Goal: Task Accomplishment & Management: Manage account settings

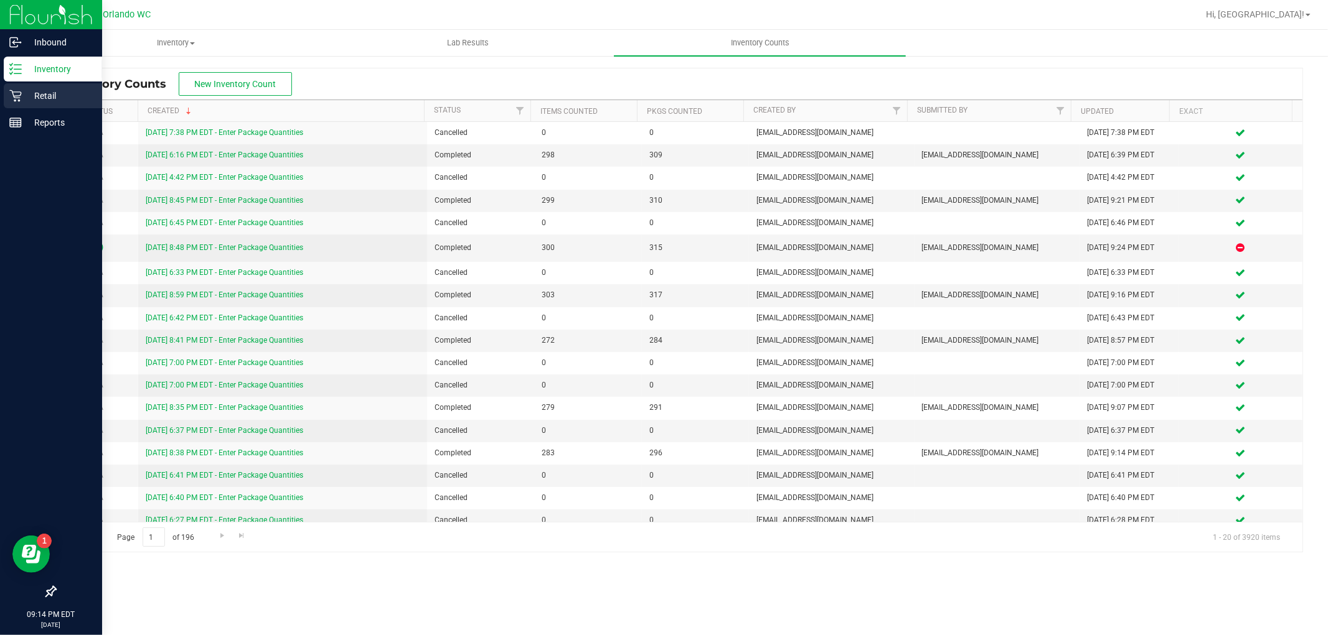
click at [22, 101] on p "Retail" at bounding box center [59, 95] width 75 height 15
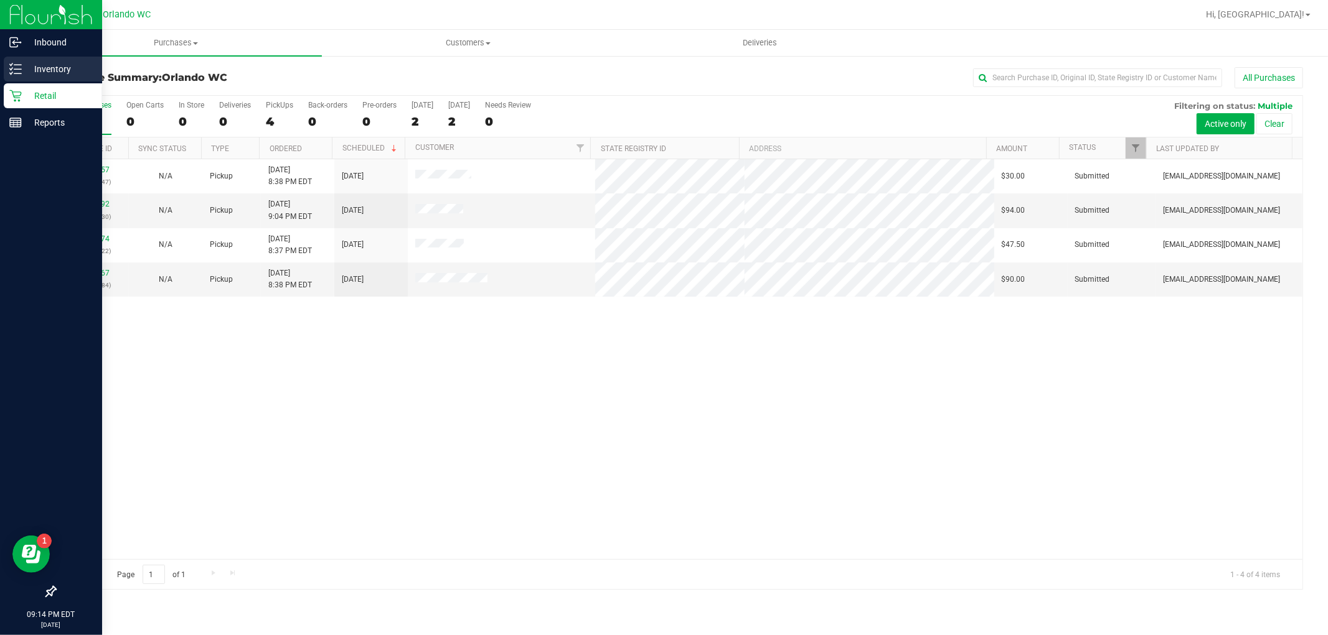
click at [24, 71] on p "Inventory" at bounding box center [59, 69] width 75 height 15
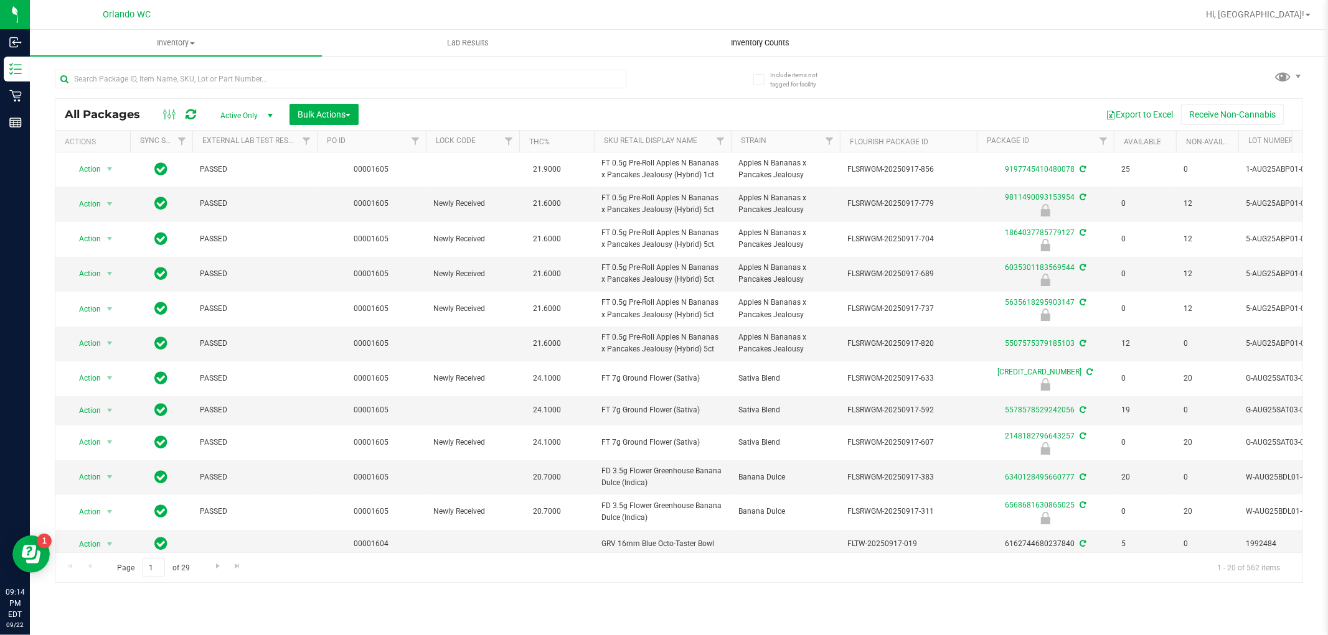
click at [749, 39] on span "Inventory Counts" at bounding box center [760, 42] width 92 height 11
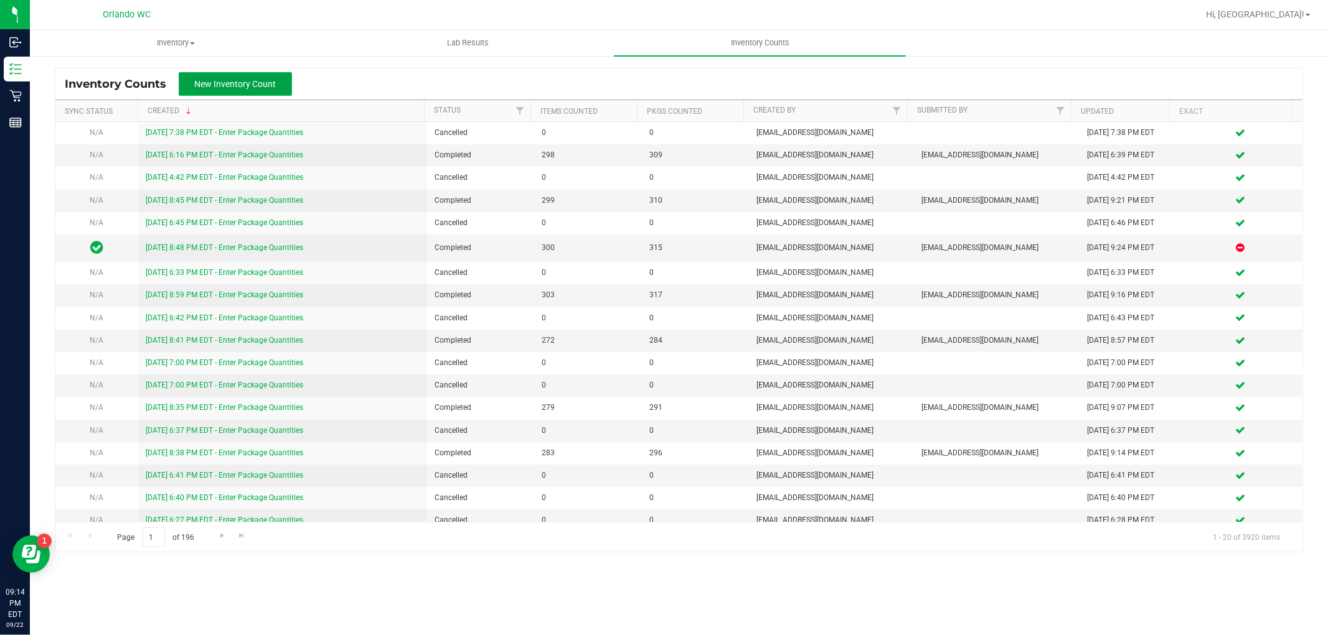
click at [253, 87] on span "New Inventory Count" at bounding box center [236, 84] width 82 height 10
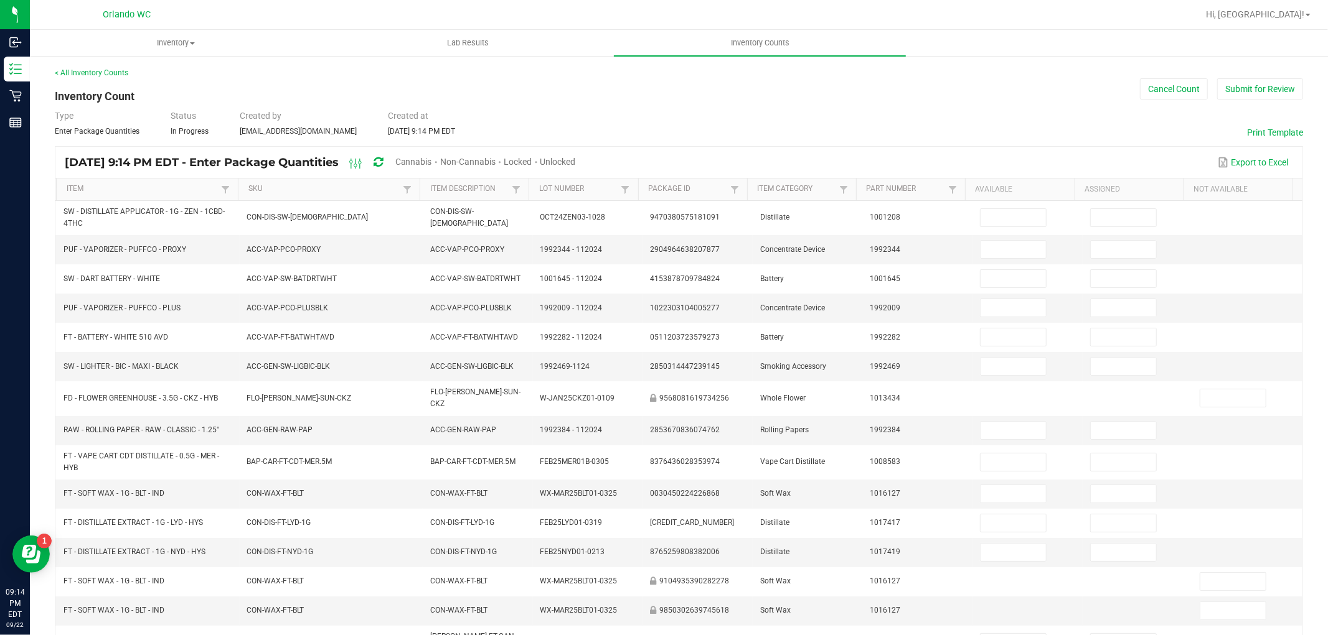
click at [432, 161] on span "Cannabis" at bounding box center [413, 162] width 37 height 10
click at [576, 160] on span "Unlocked" at bounding box center [558, 162] width 35 height 10
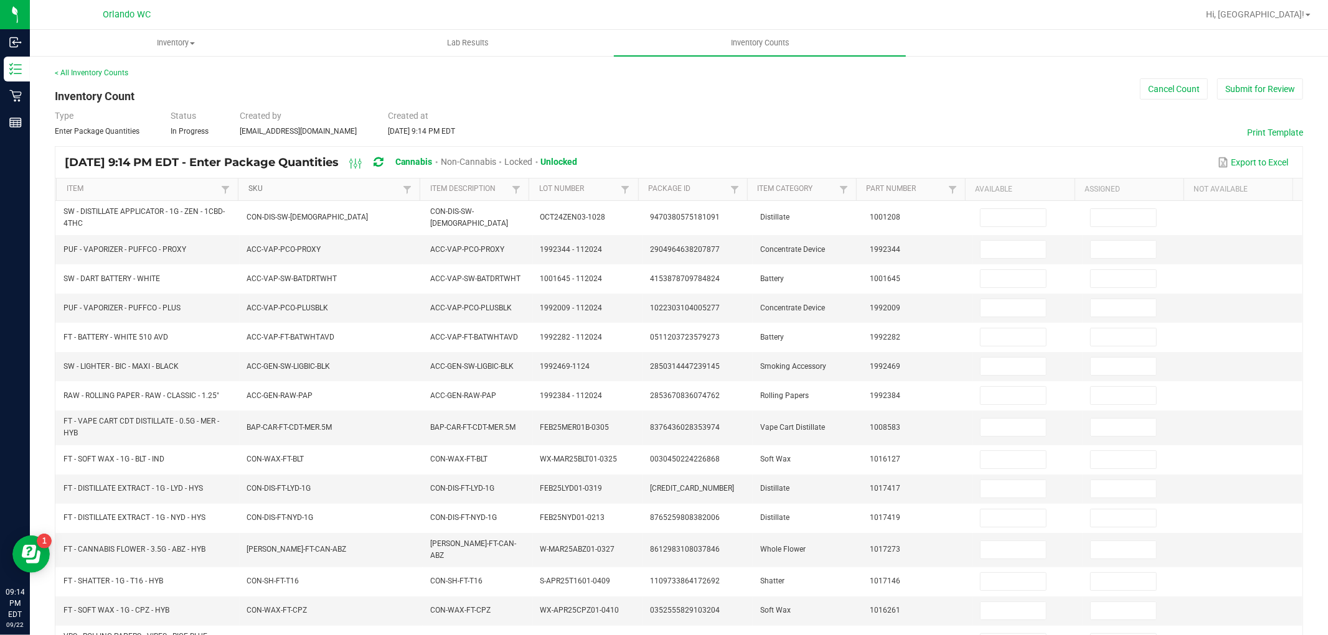
click at [338, 194] on link "SKU" at bounding box center [323, 189] width 151 height 10
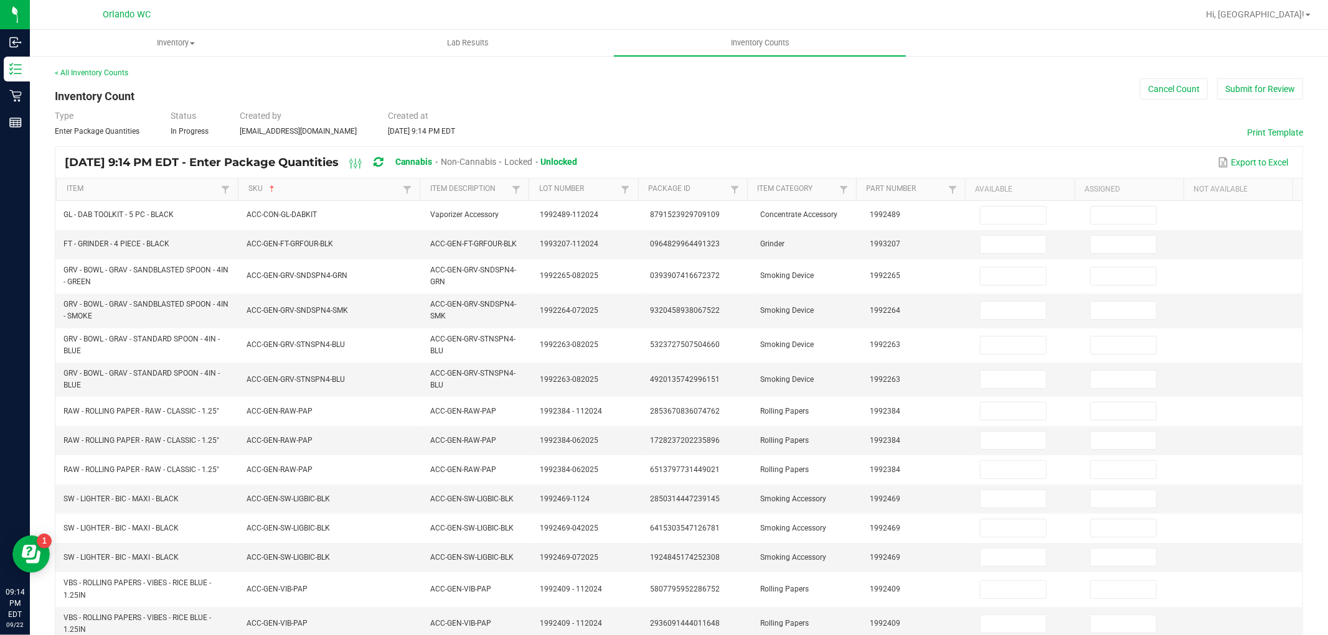
click at [982, 133] on div "Type Enter Package Quantities Status In Progress Created by [EMAIL_ADDRESS][DOM…" at bounding box center [679, 123] width 1248 height 27
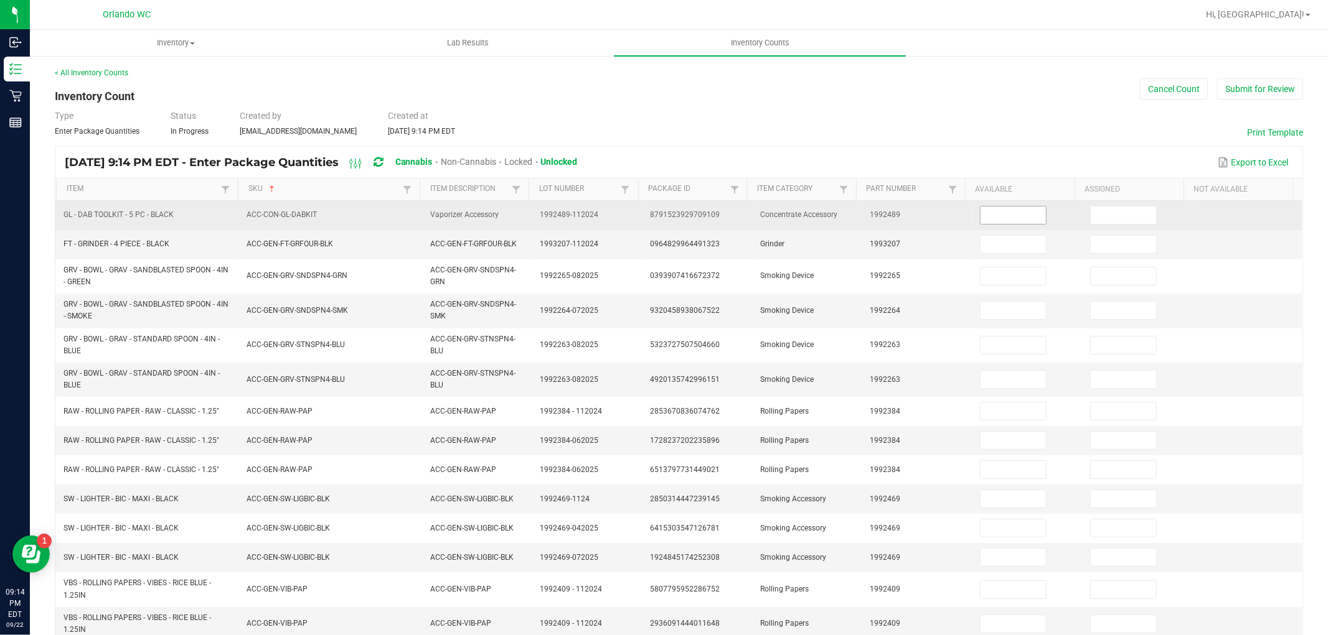
click at [1011, 218] on input at bounding box center [1012, 215] width 65 height 17
type input "4"
type input "0"
type input "3"
type input "0"
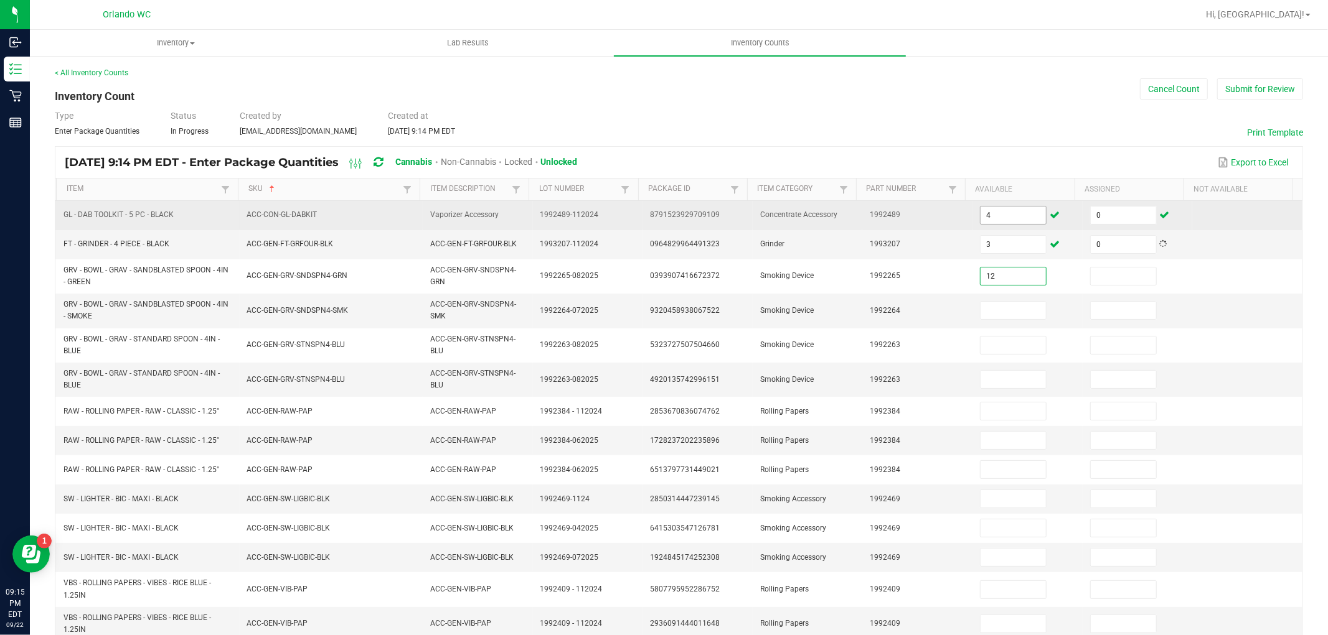
type input "12"
type input "0"
type input "9"
type input "0"
type input "16"
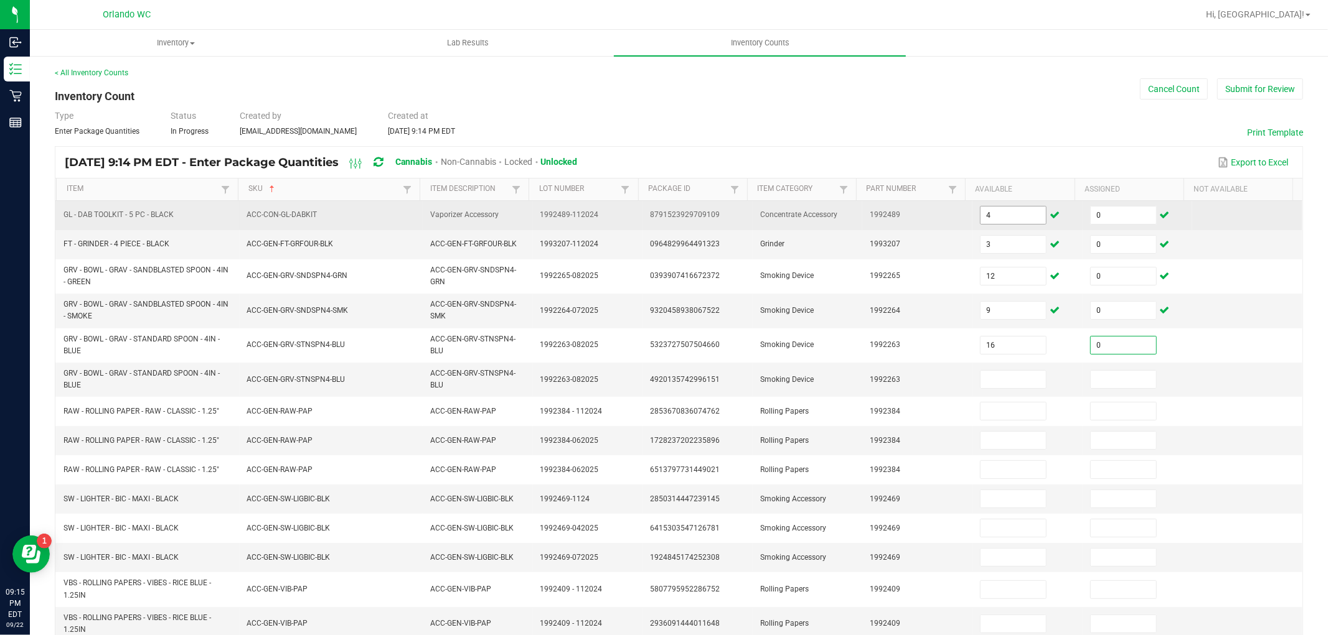
type input "0"
type input "57"
type input "0"
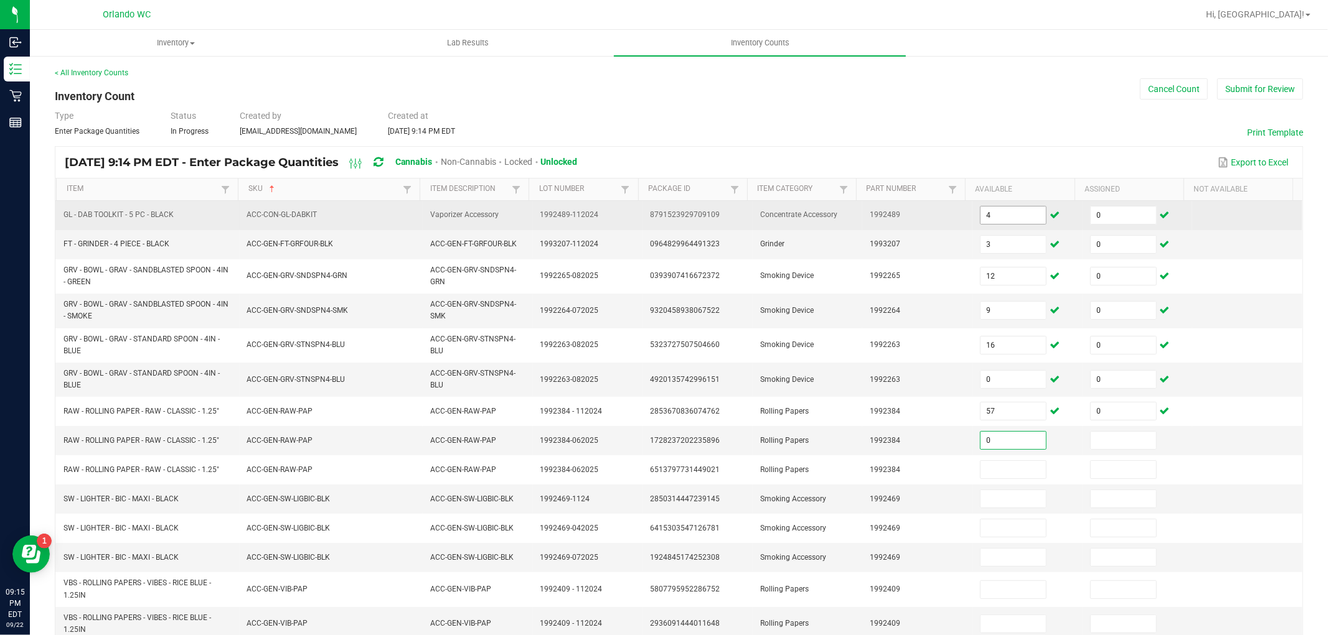
type input "0"
type input "61"
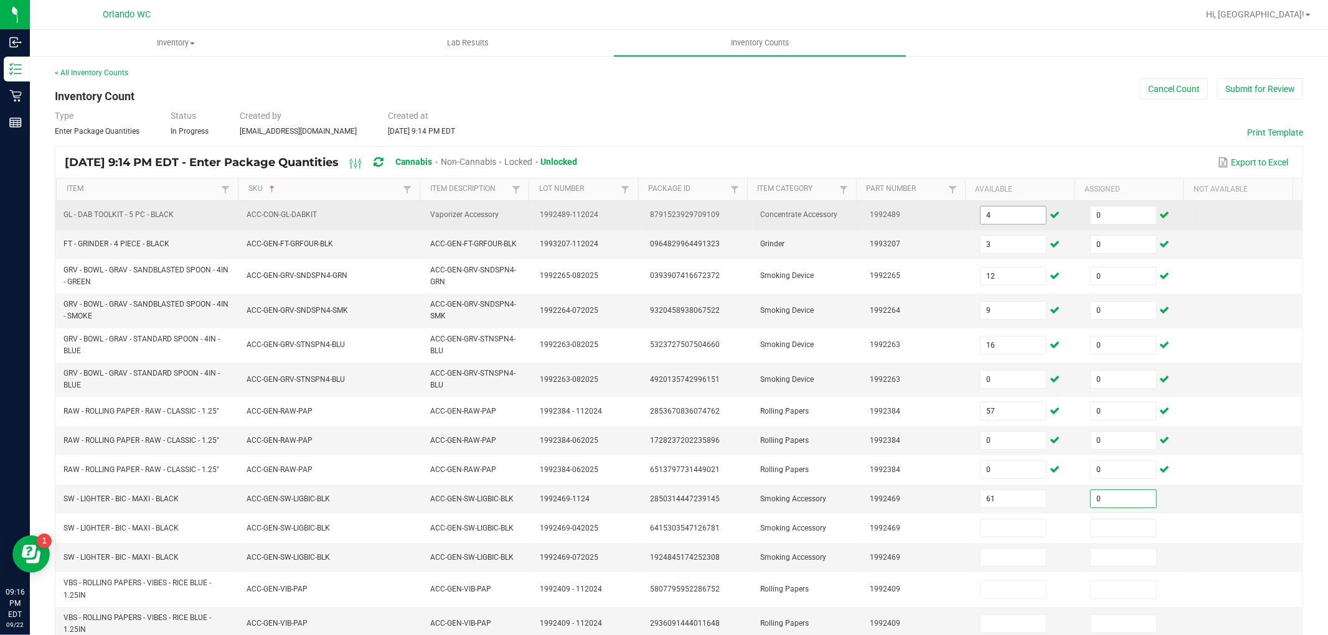
type input "0"
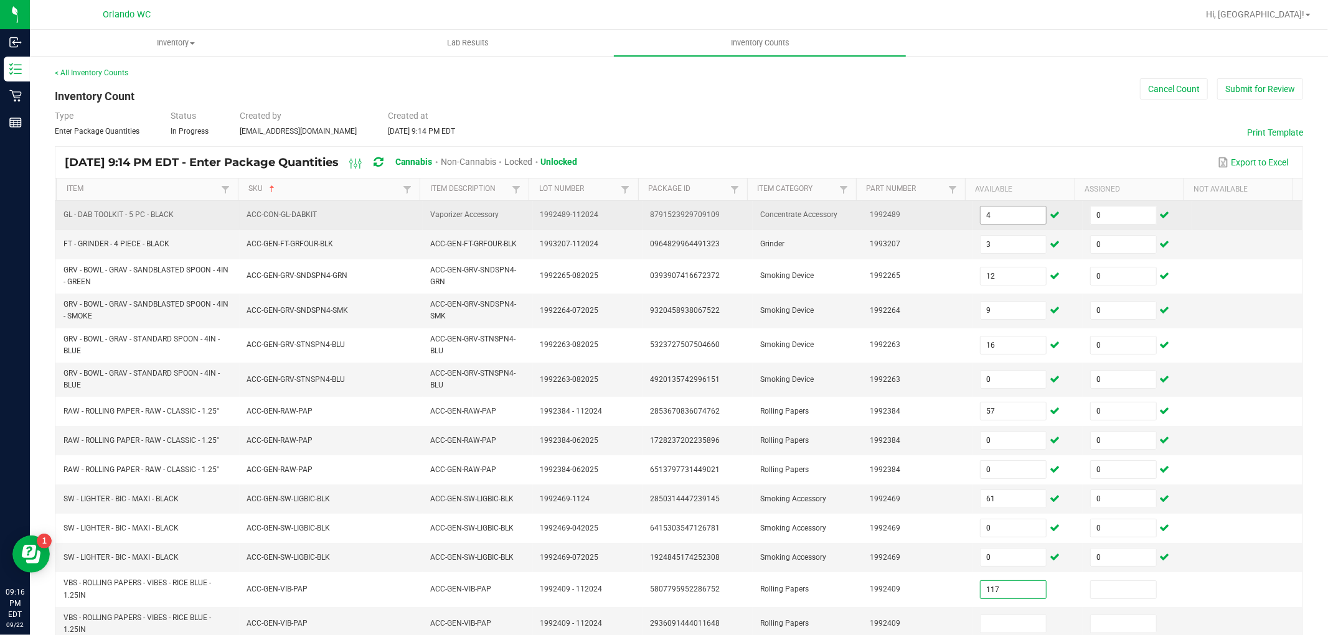
type input "117"
type input "0"
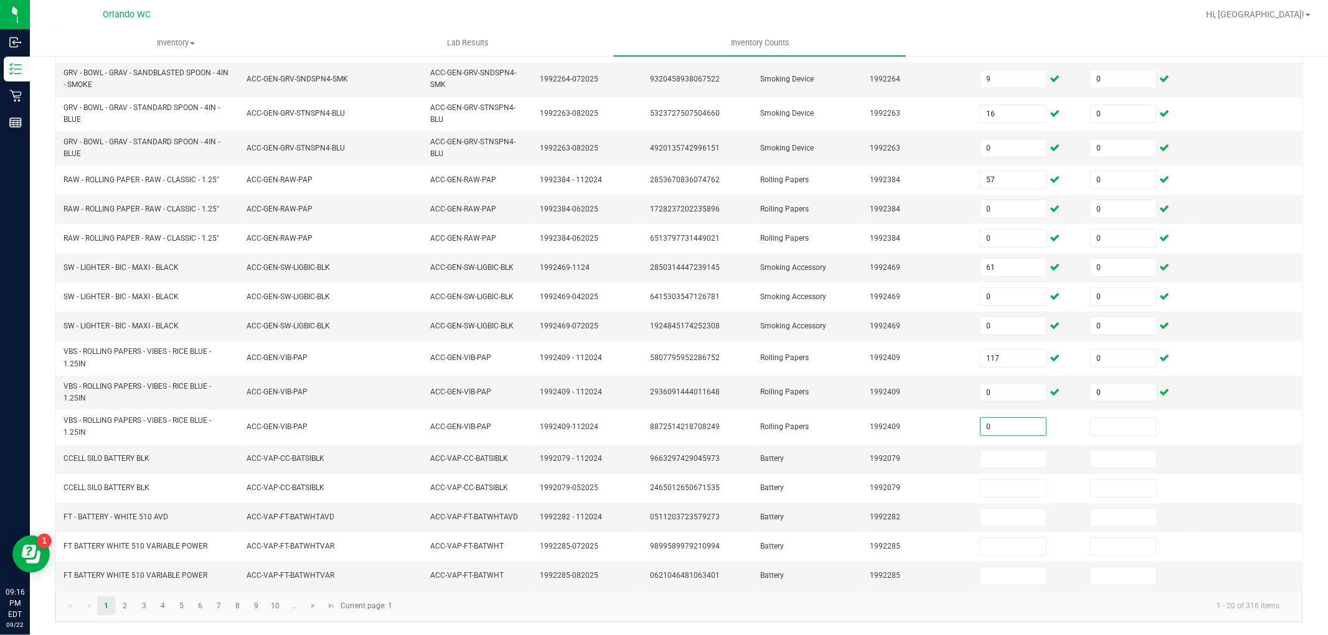
type input "0"
type input "8"
type input "0"
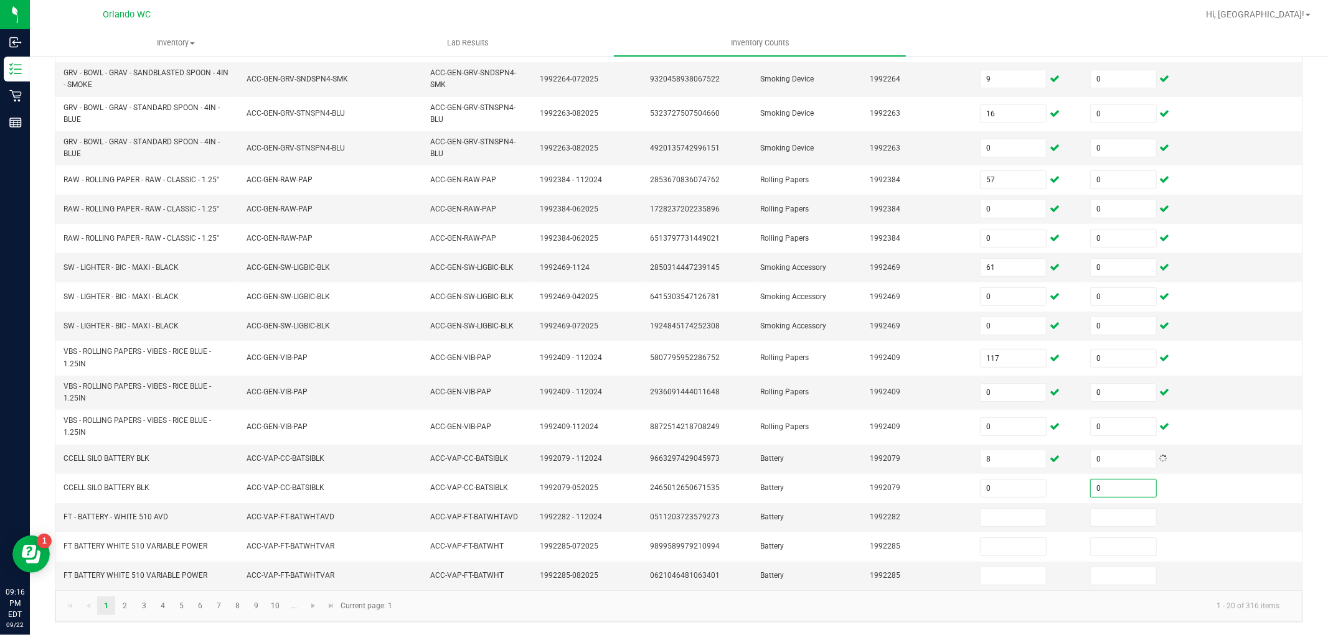
type input "0"
type input "5"
type input "0"
type input "86"
type input "0"
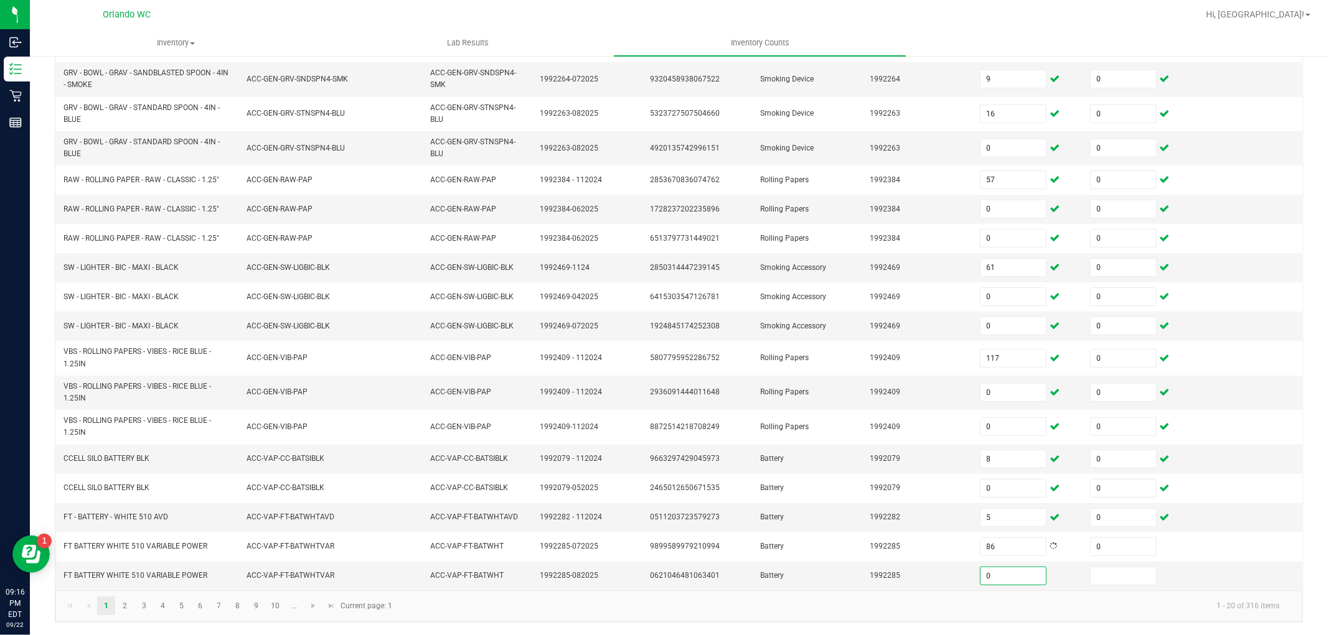
type input "0"
click at [131, 604] on link "2" at bounding box center [125, 606] width 18 height 19
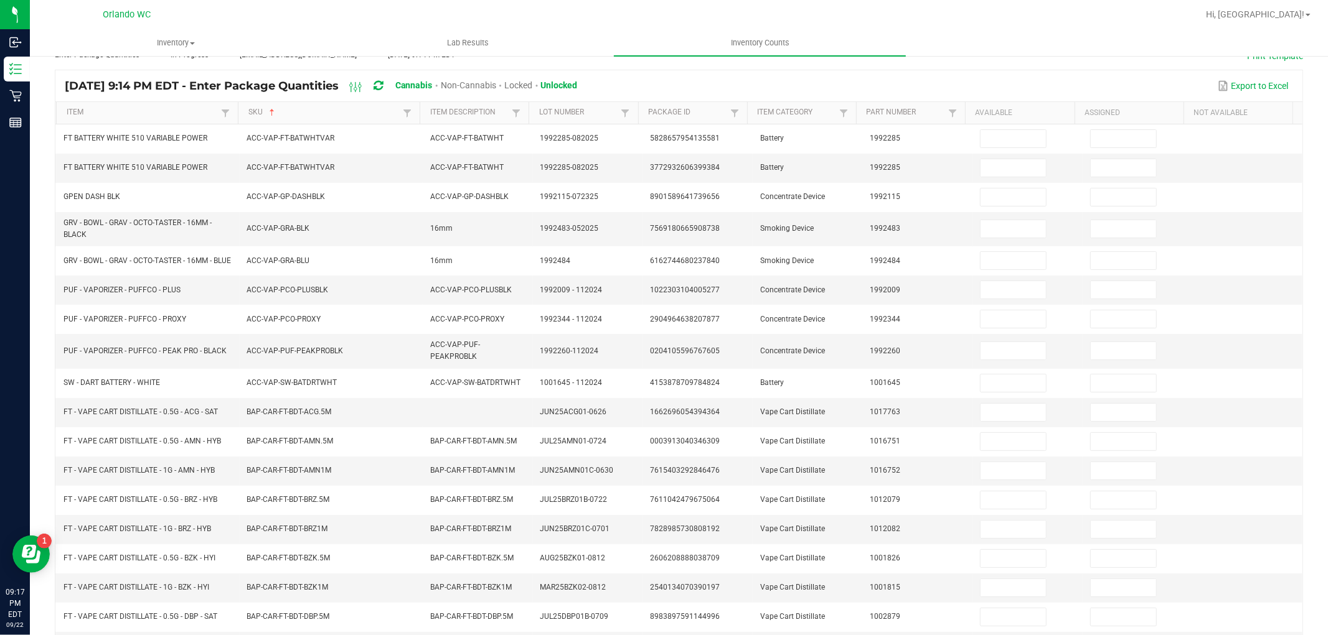
scroll to position [76, 0]
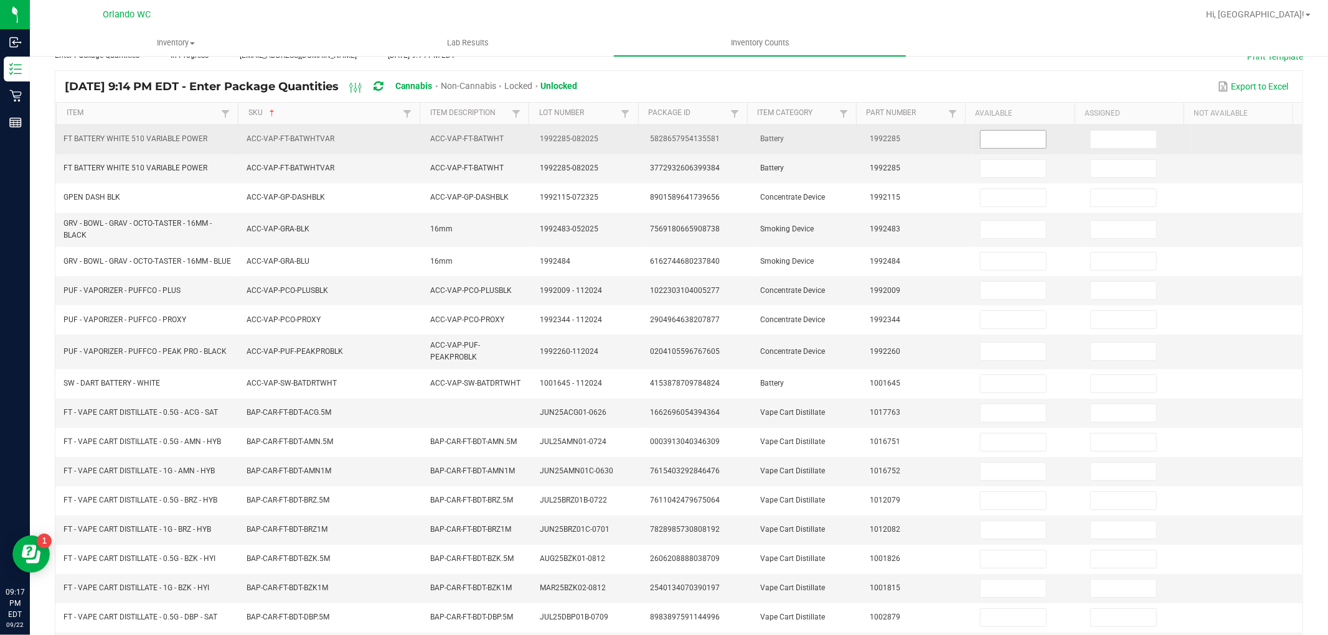
click at [992, 137] on input at bounding box center [1012, 139] width 65 height 17
type input "0"
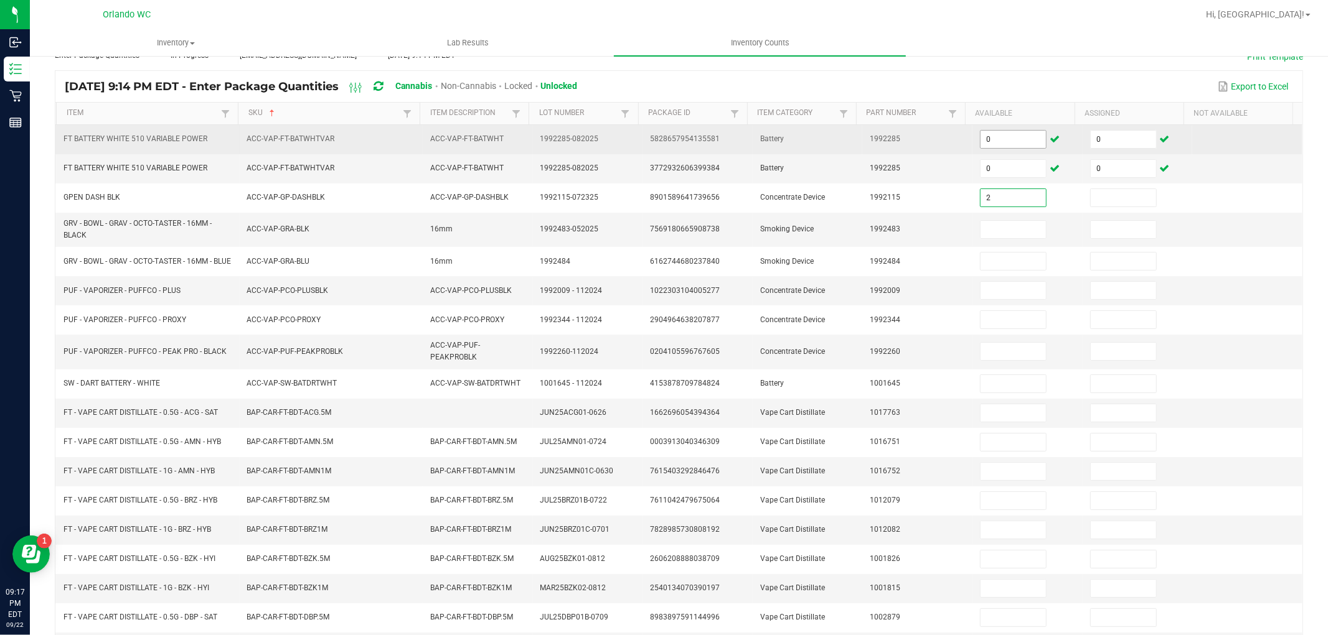
type input "2"
type input "0"
type input "12"
type input "0"
type input "5"
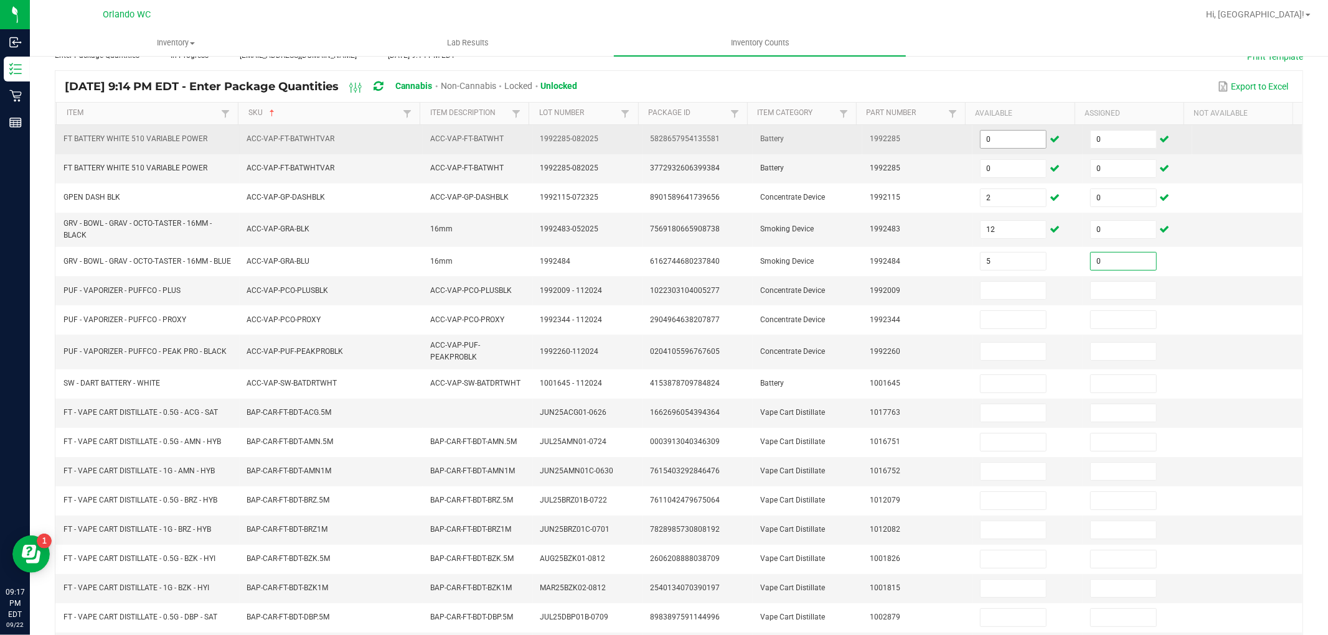
type input "0"
type input "1"
type input "0"
type input "3"
type input "0"
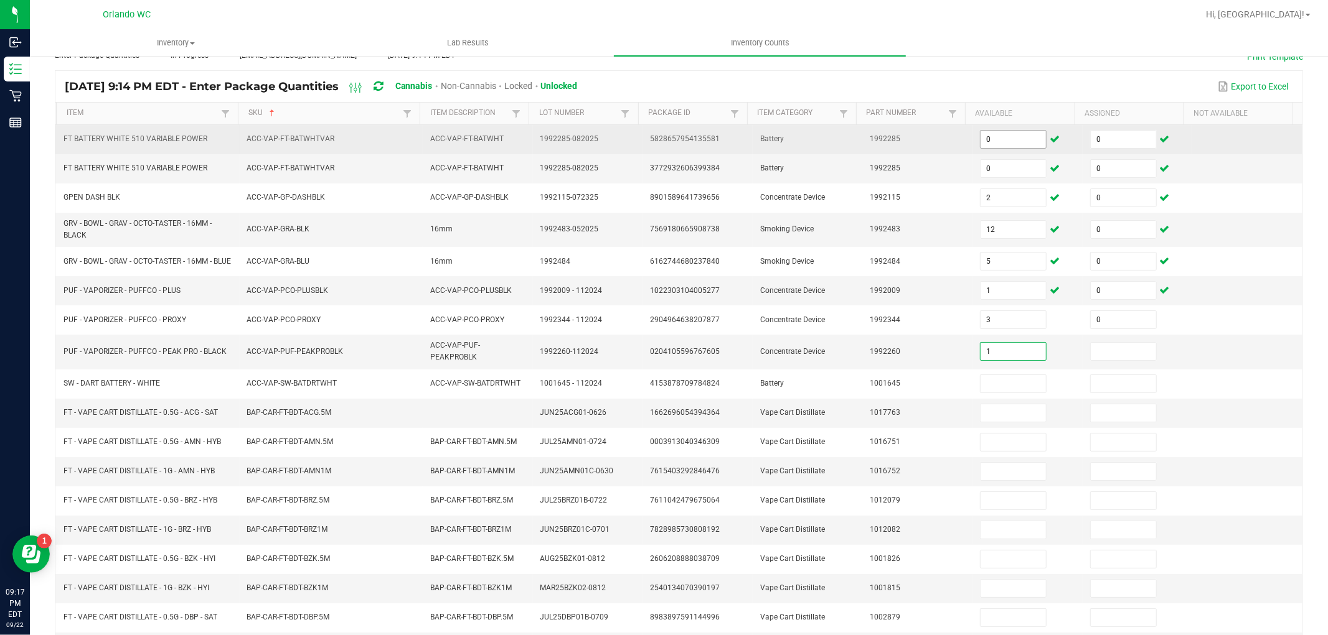
type input "1"
type input "0"
type input "1"
type input "0"
type input "2"
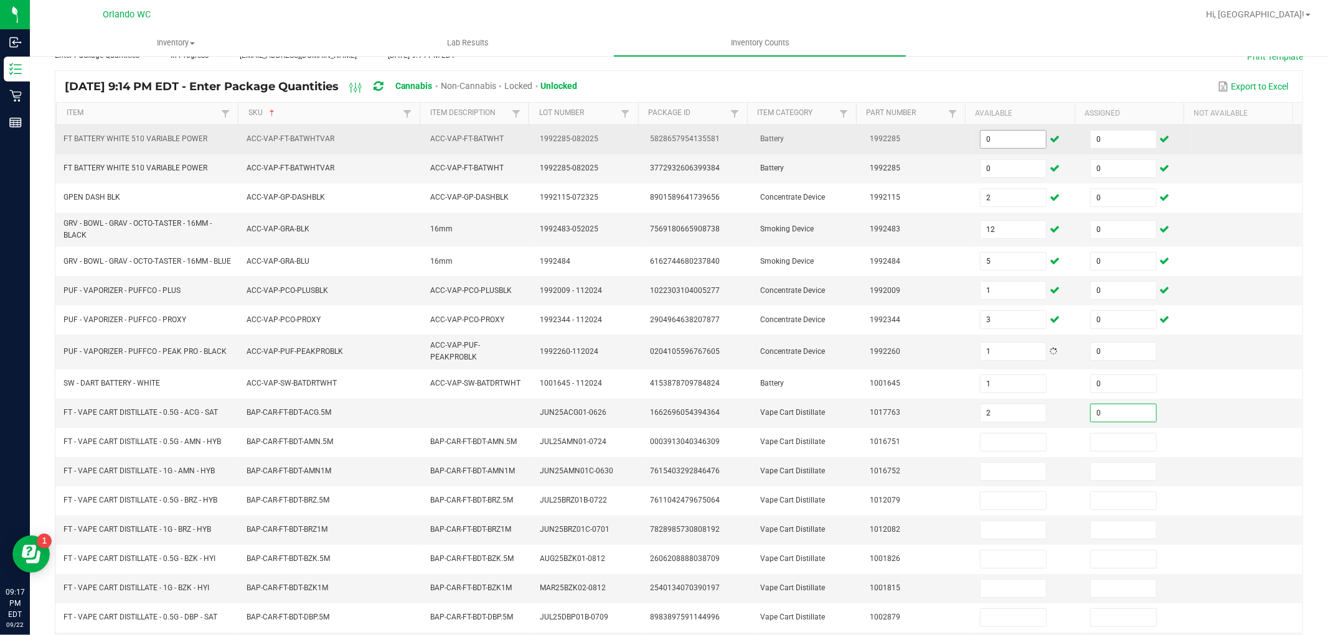
type input "0"
type input "8"
type input "0"
type input "7"
type input "0"
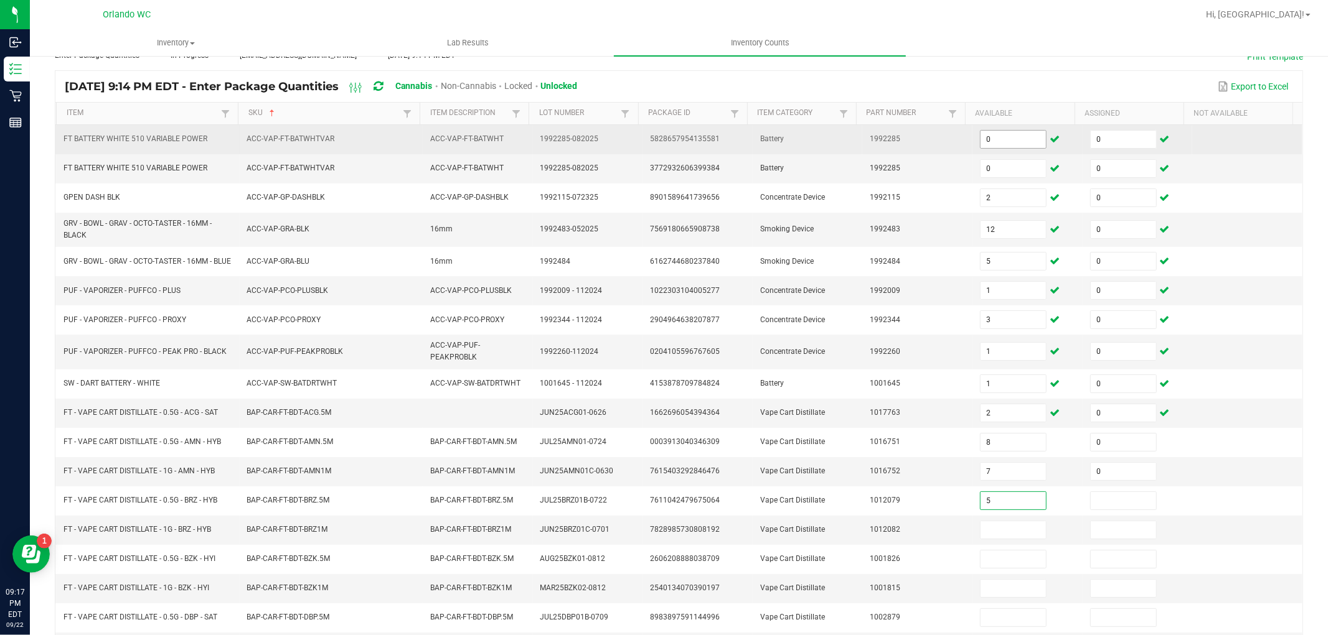
type input "5"
type input "0"
type input "3"
type input "0"
type input "8"
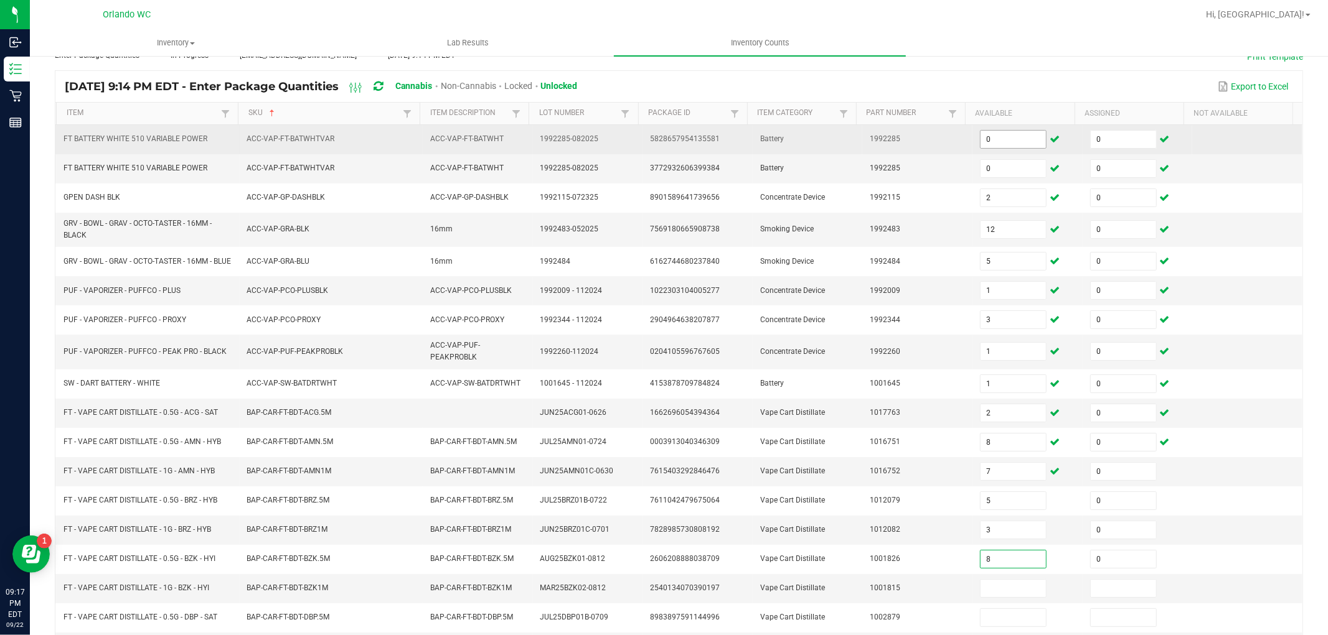
type input "0"
type input "5"
type input "0"
type input "2"
type input "0"
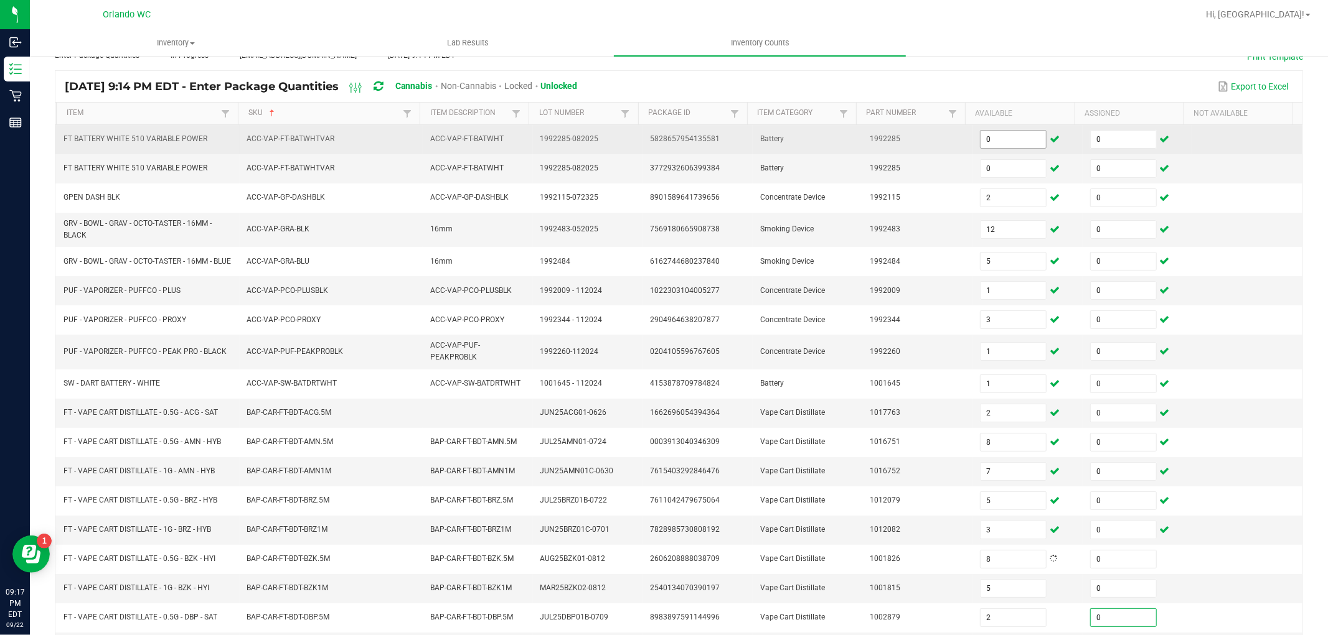
scroll to position [214, 0]
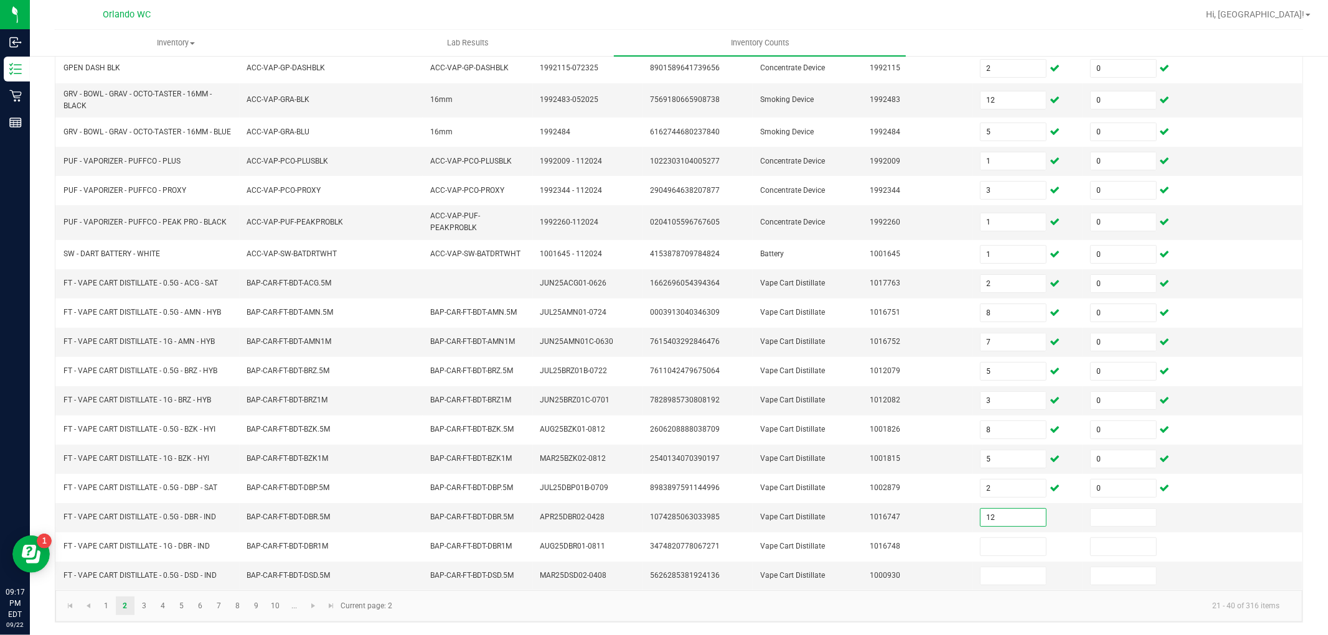
type input "12"
type input "0"
type input "2"
type input "0"
type input "8"
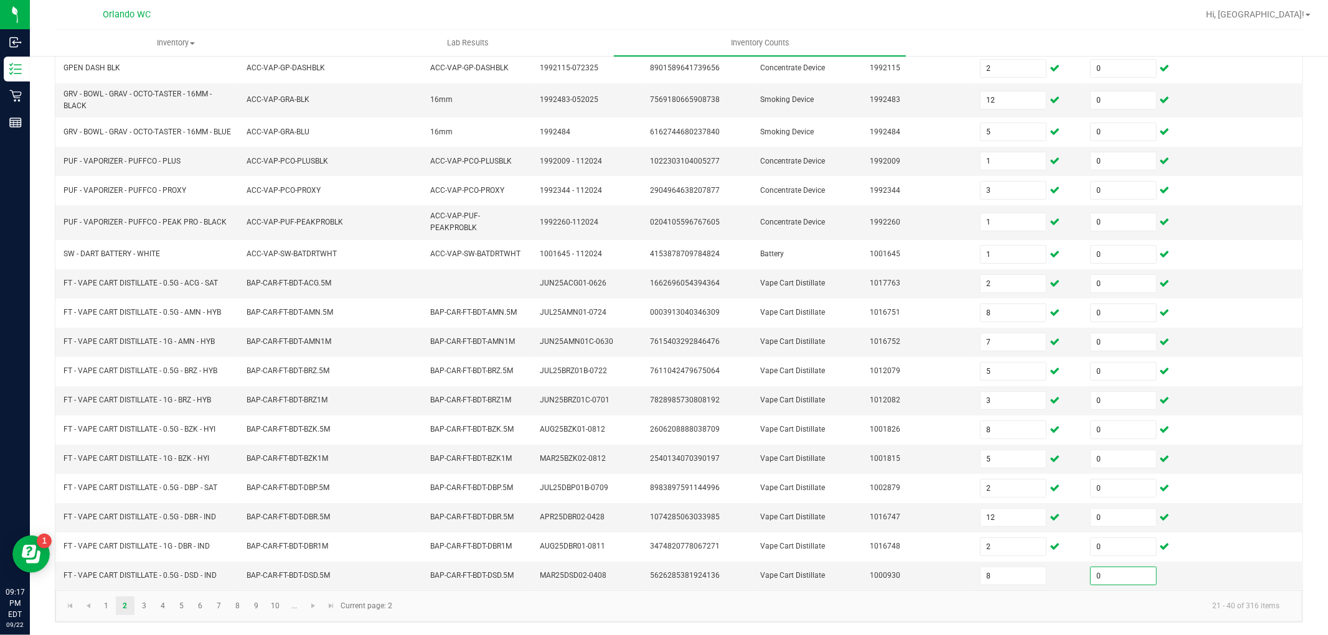
type input "0"
click at [143, 606] on link "3" at bounding box center [144, 606] width 18 height 19
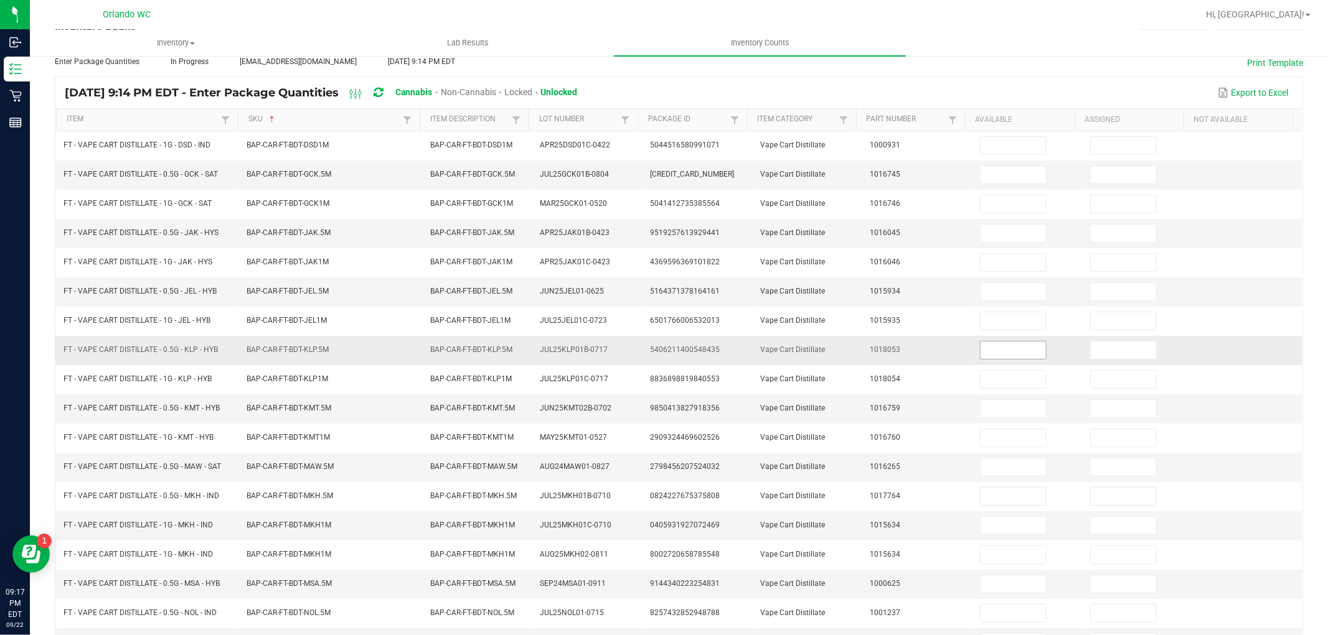
scroll to position [60, 0]
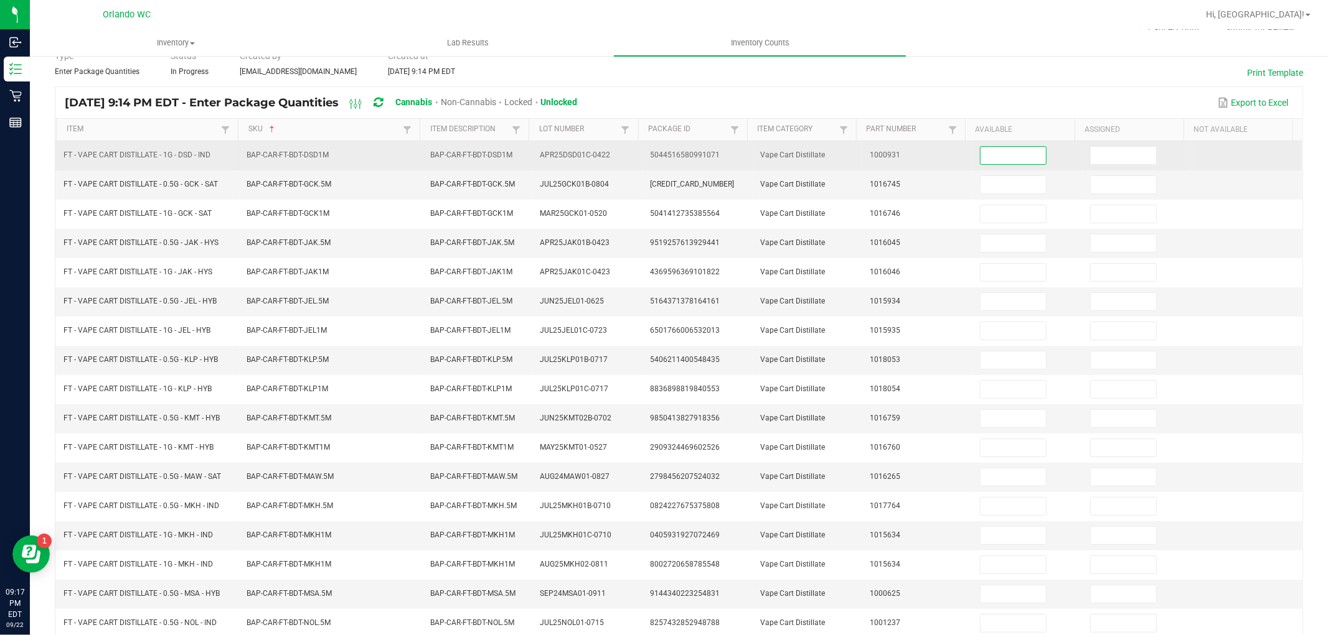
click at [1003, 158] on input at bounding box center [1012, 155] width 65 height 17
type input "9"
type input "0"
type input "1"
type input "0"
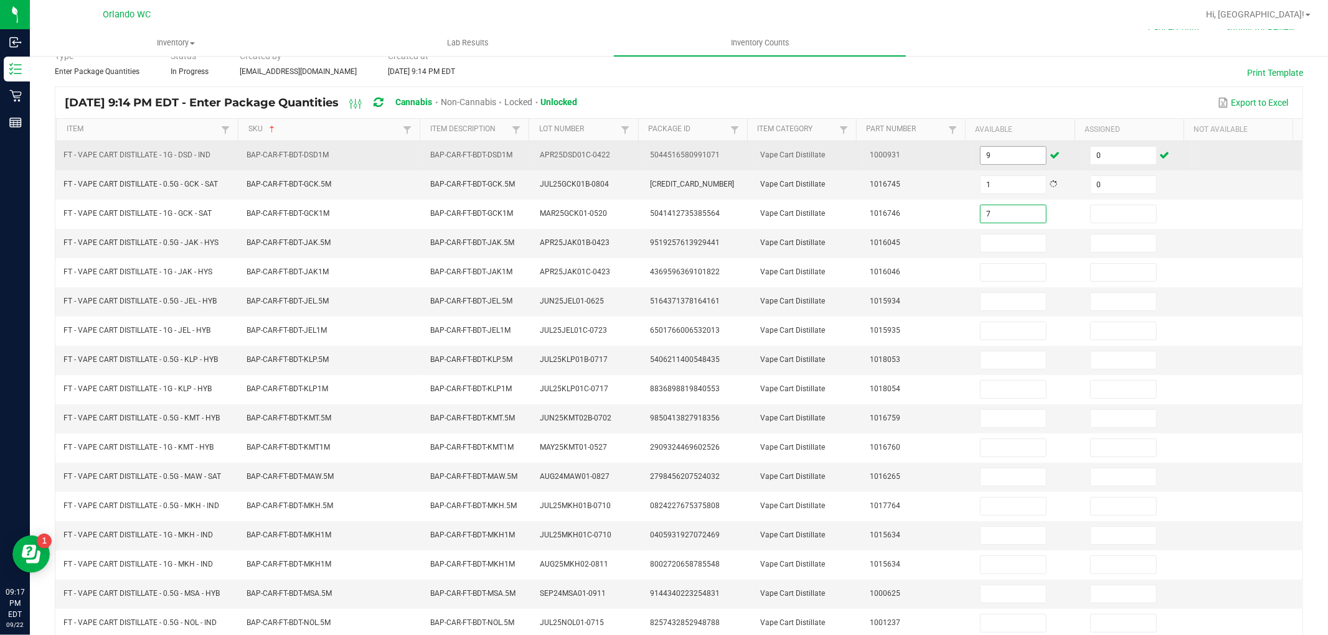
type input "7"
type input "0"
type input "11"
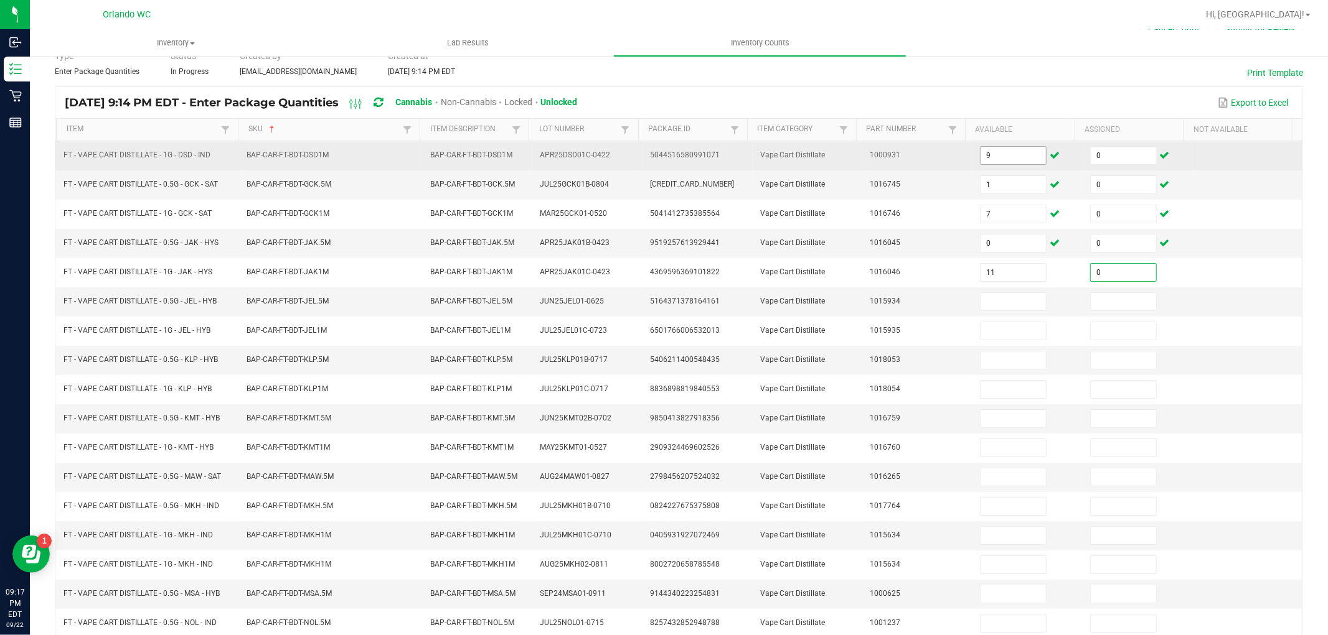
type input "0"
type input "12"
type input "0"
type input "3"
type input "0"
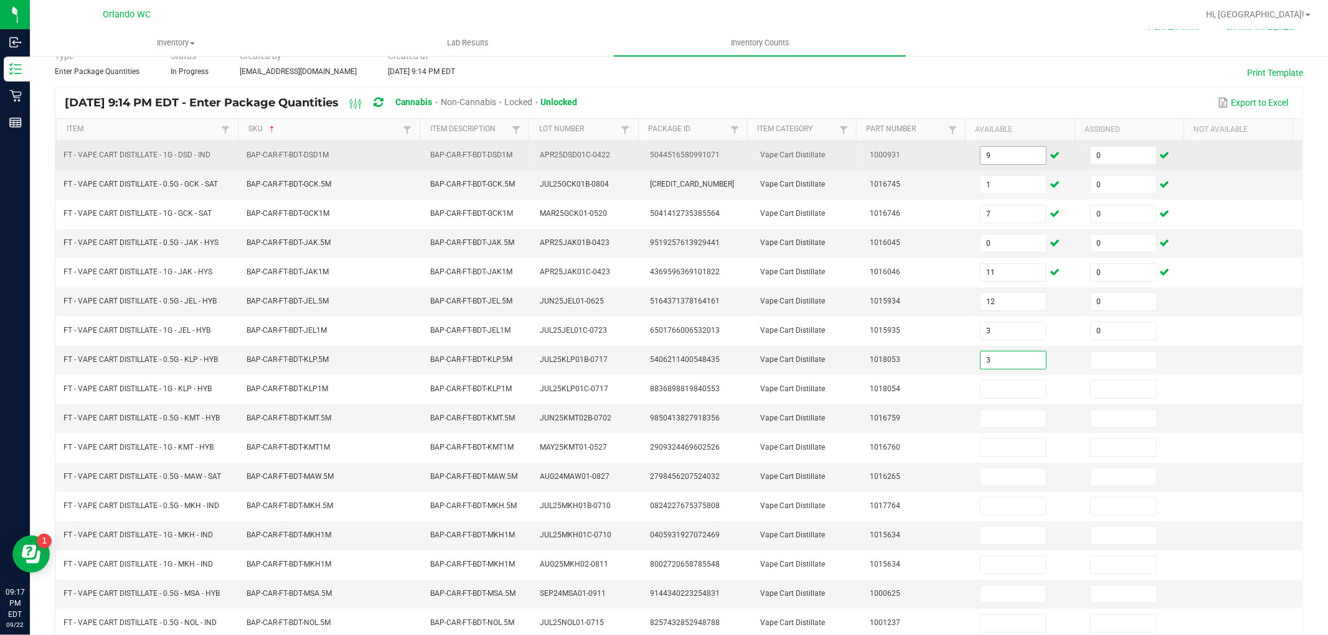
type input "3"
type input "0"
type input "4"
type input "0"
type input "1"
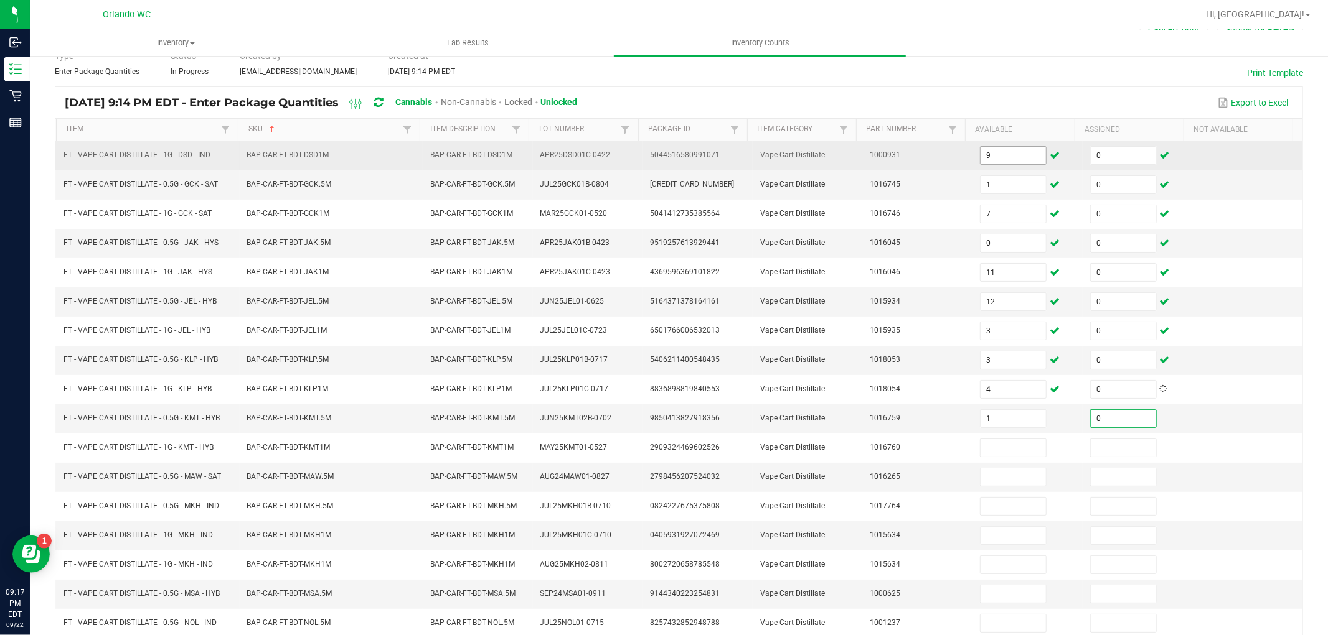
type input "0"
type input "4"
type input "0"
type input "5"
type input "0"
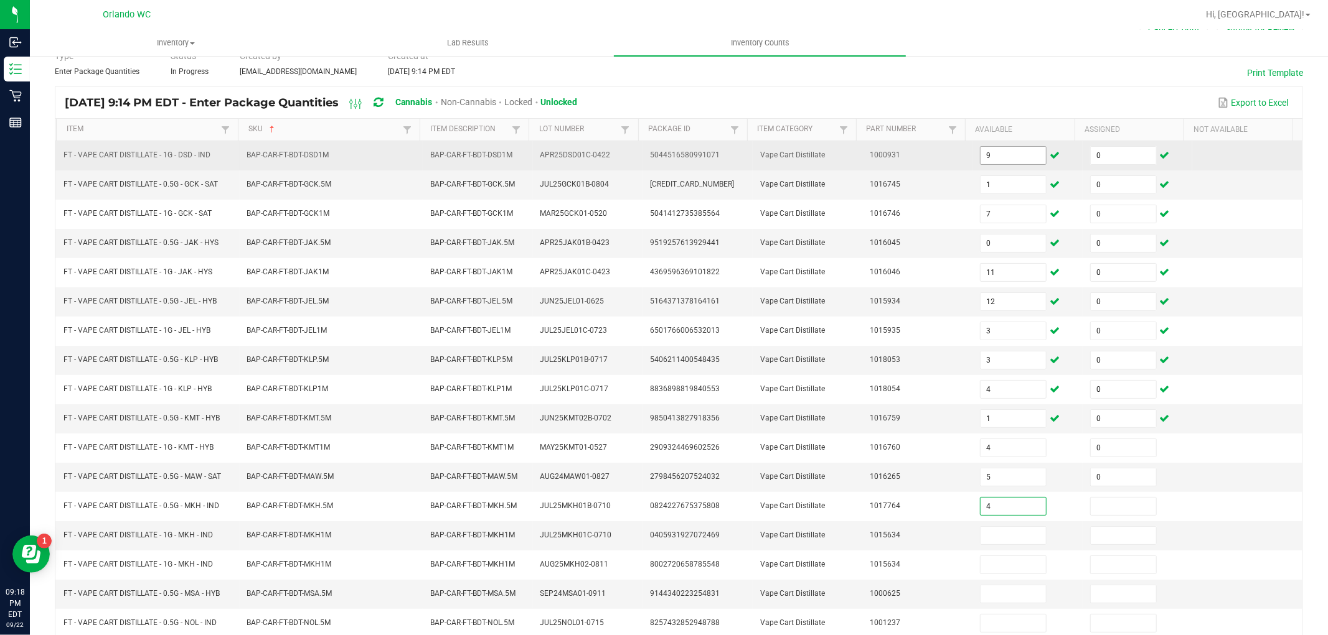
type input "4"
type input "0"
type input "12"
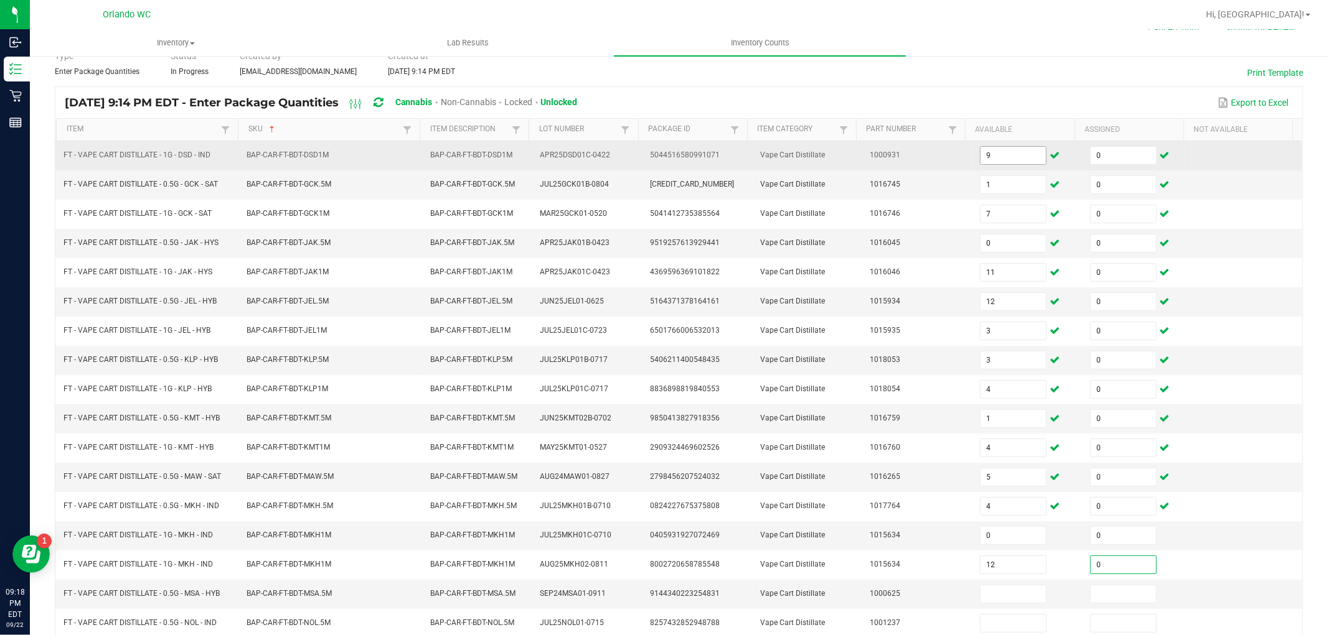
type input "0"
type input "3"
type input "0"
type input "2"
type input "0"
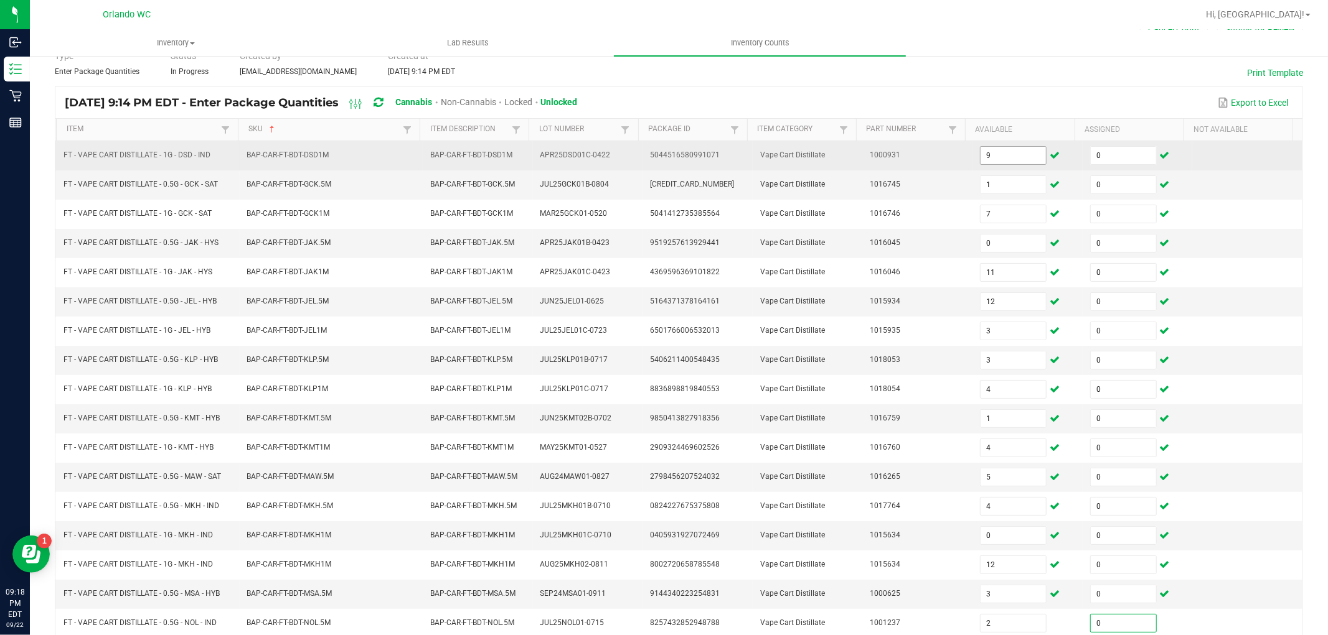
scroll to position [198, 0]
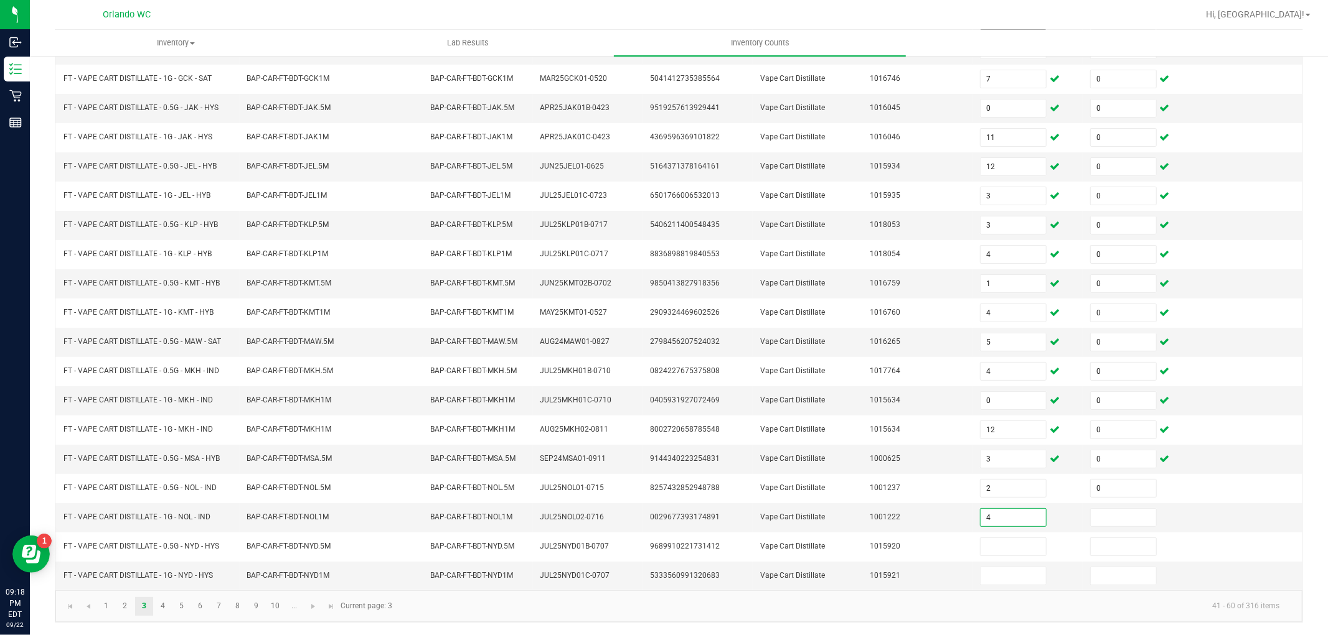
type input "4"
type input "0"
type input "8"
type input "0"
type input "8"
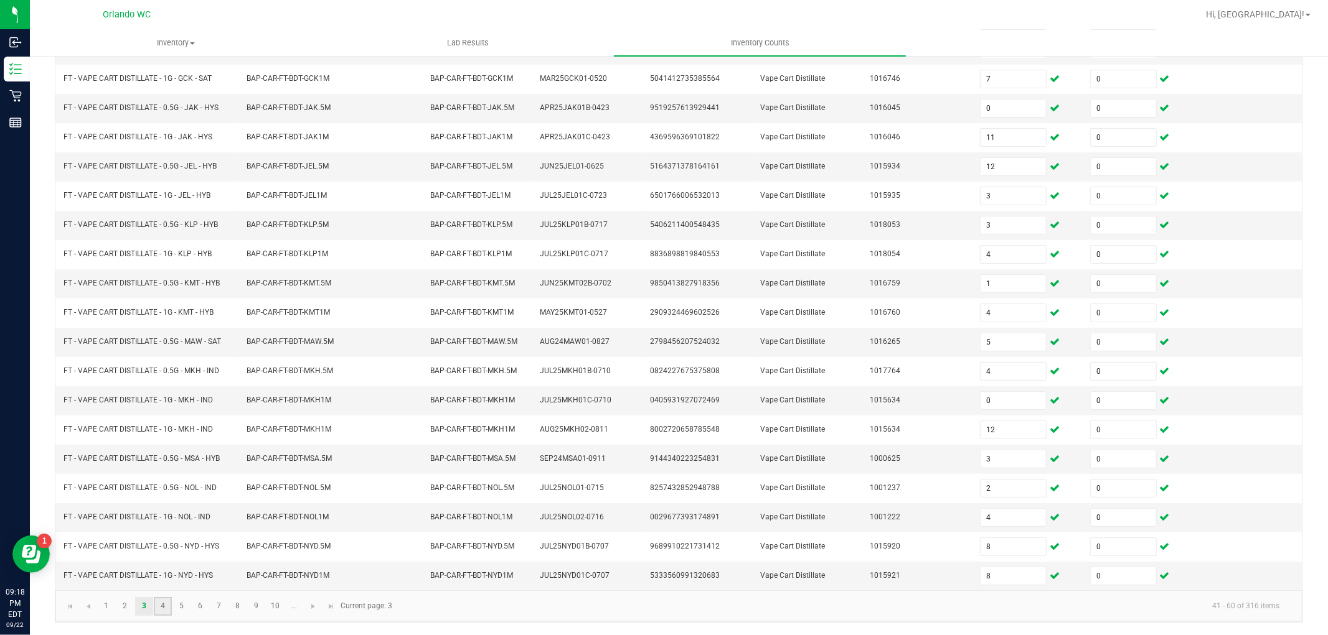
click at [168, 611] on link "4" at bounding box center [163, 606] width 18 height 19
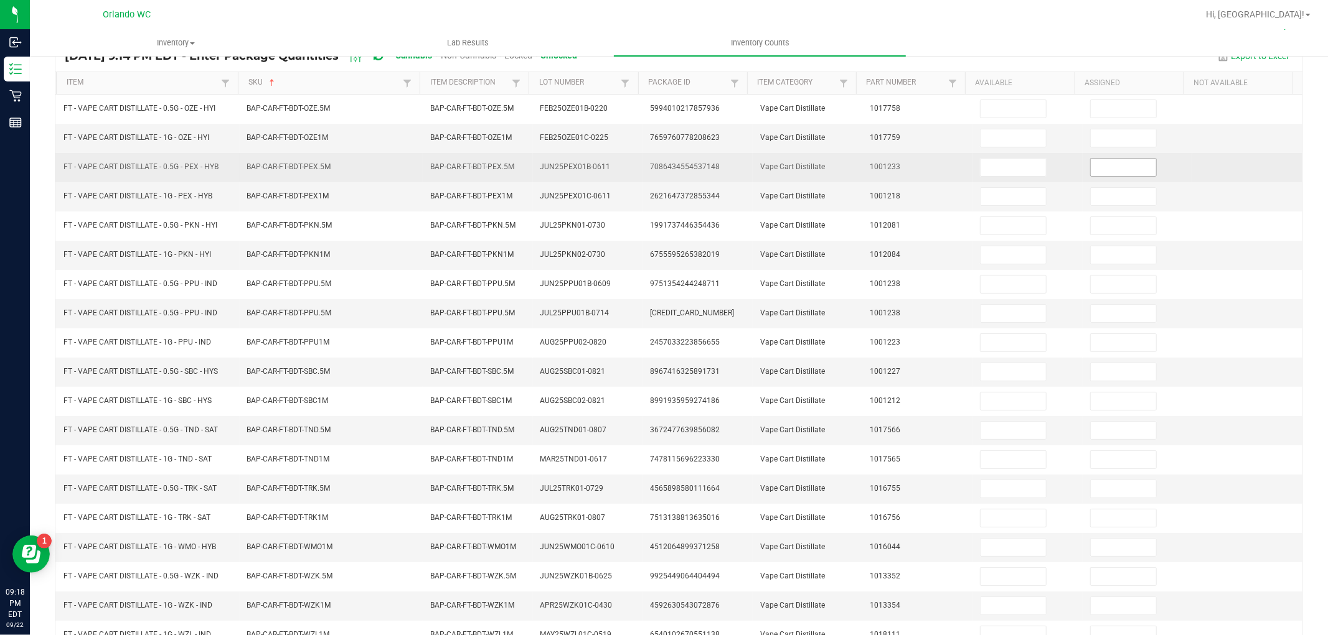
scroll to position [60, 0]
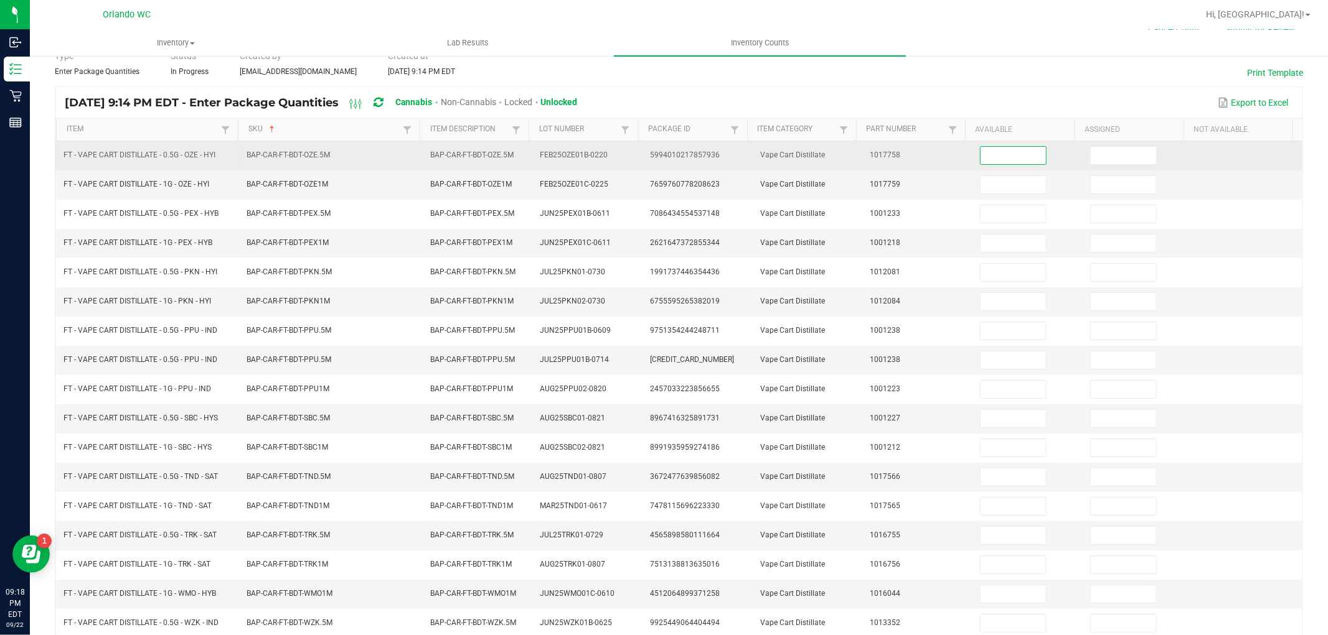
click at [1011, 154] on input at bounding box center [1012, 155] width 65 height 17
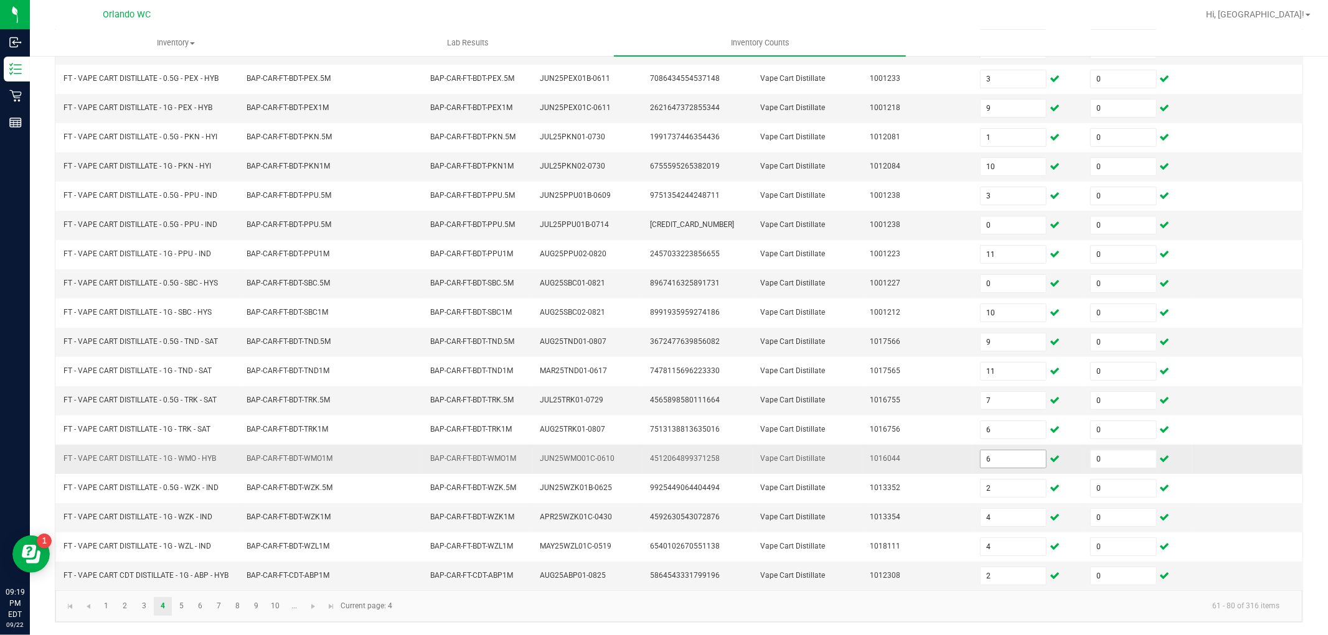
click at [997, 461] on input "6" at bounding box center [1012, 459] width 65 height 17
click at [179, 607] on link "5" at bounding box center [181, 606] width 18 height 19
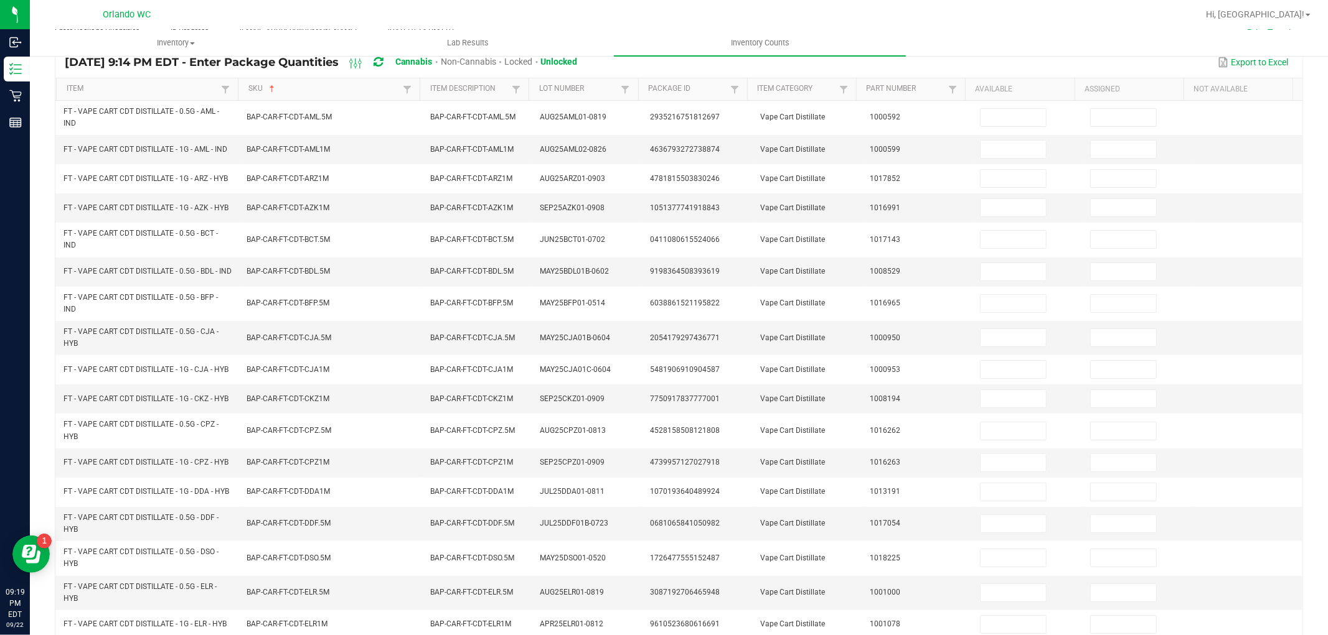
scroll to position [0, 0]
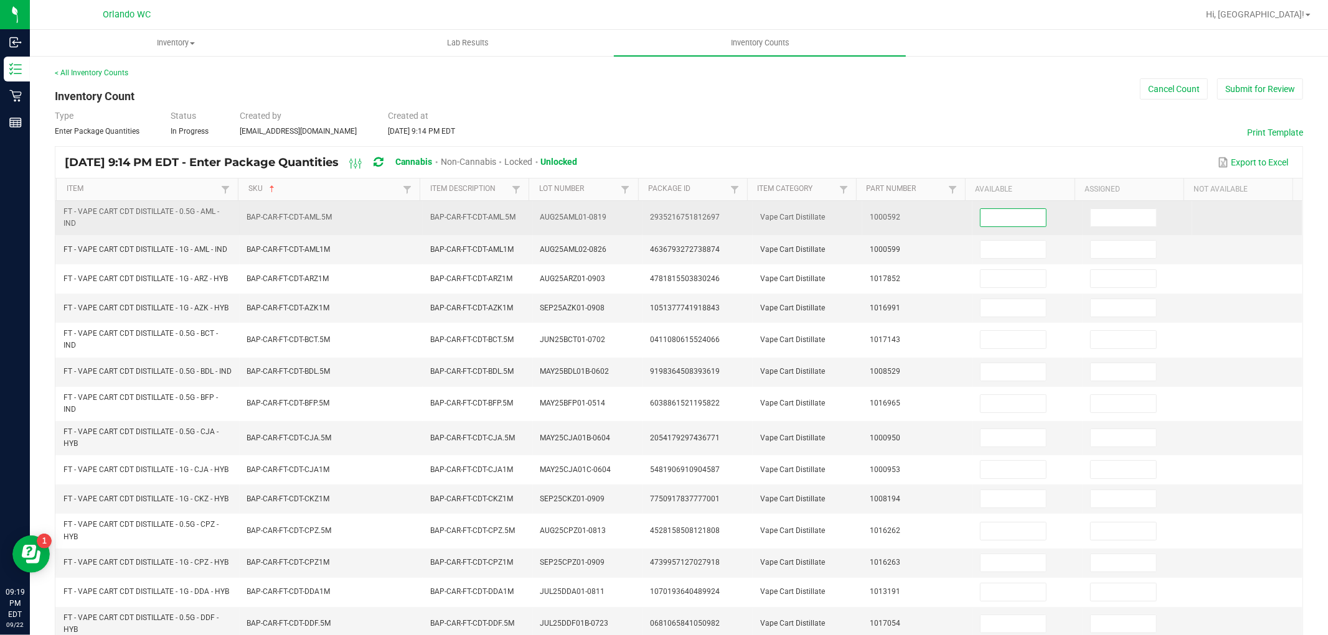
click at [998, 221] on input at bounding box center [1012, 217] width 65 height 17
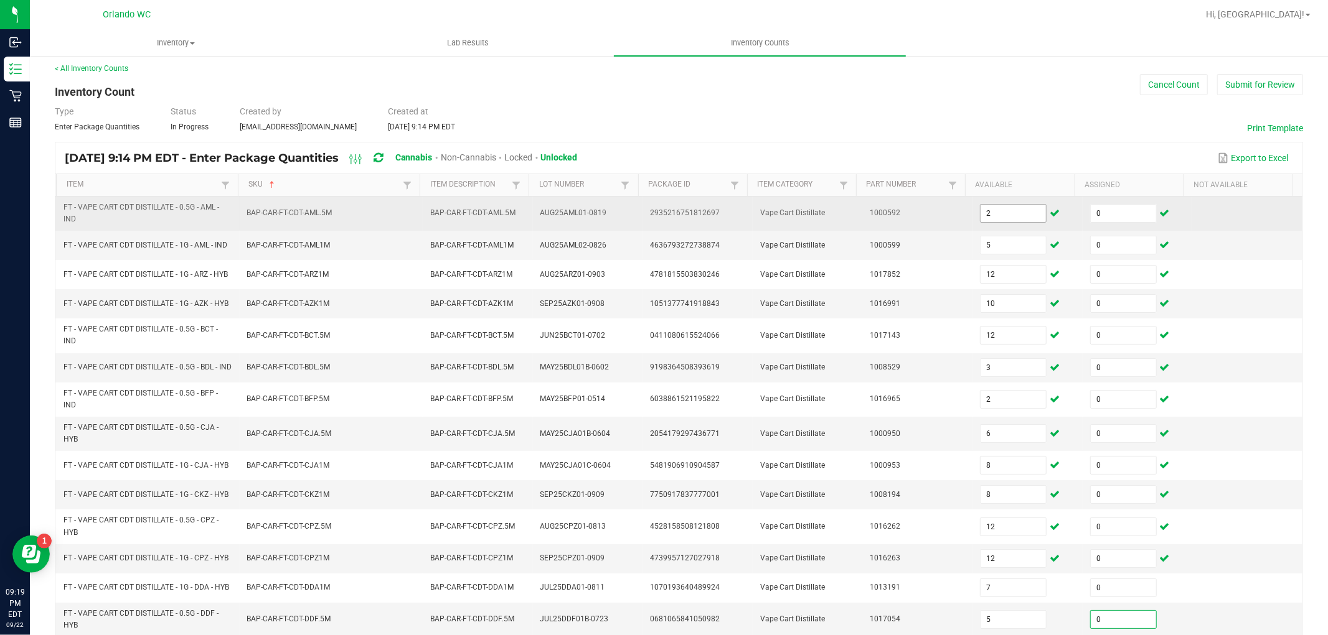
scroll to position [255, 0]
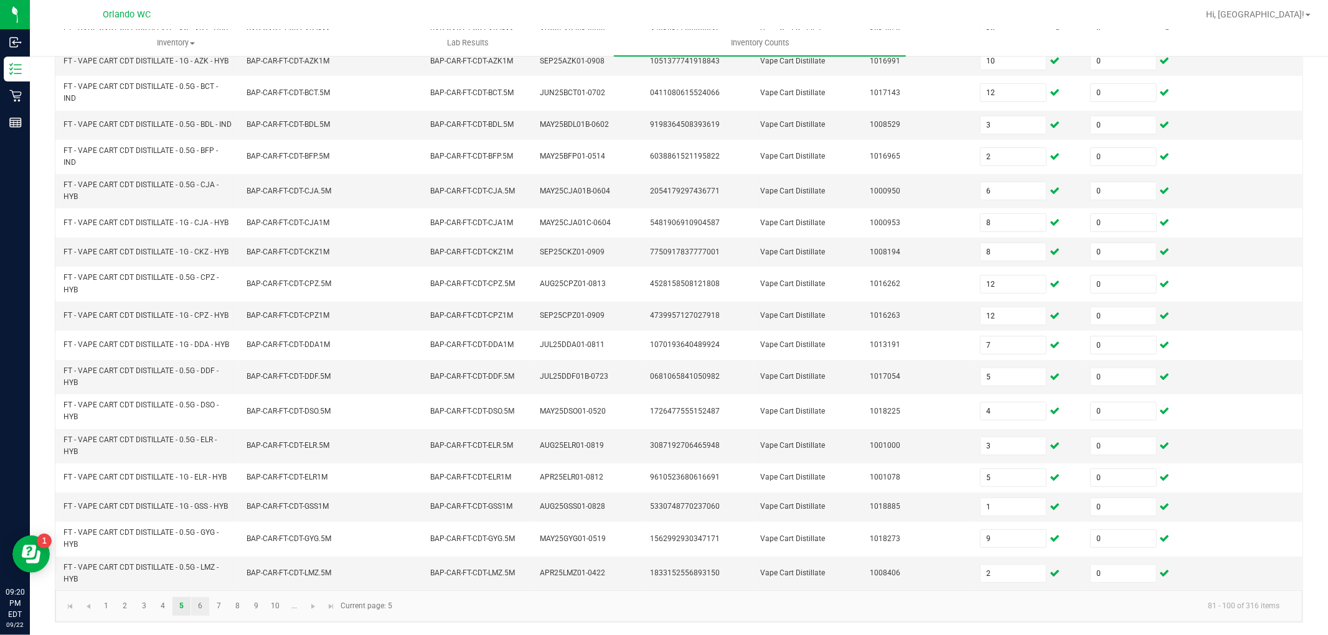
click at [202, 602] on link "6" at bounding box center [200, 606] width 18 height 19
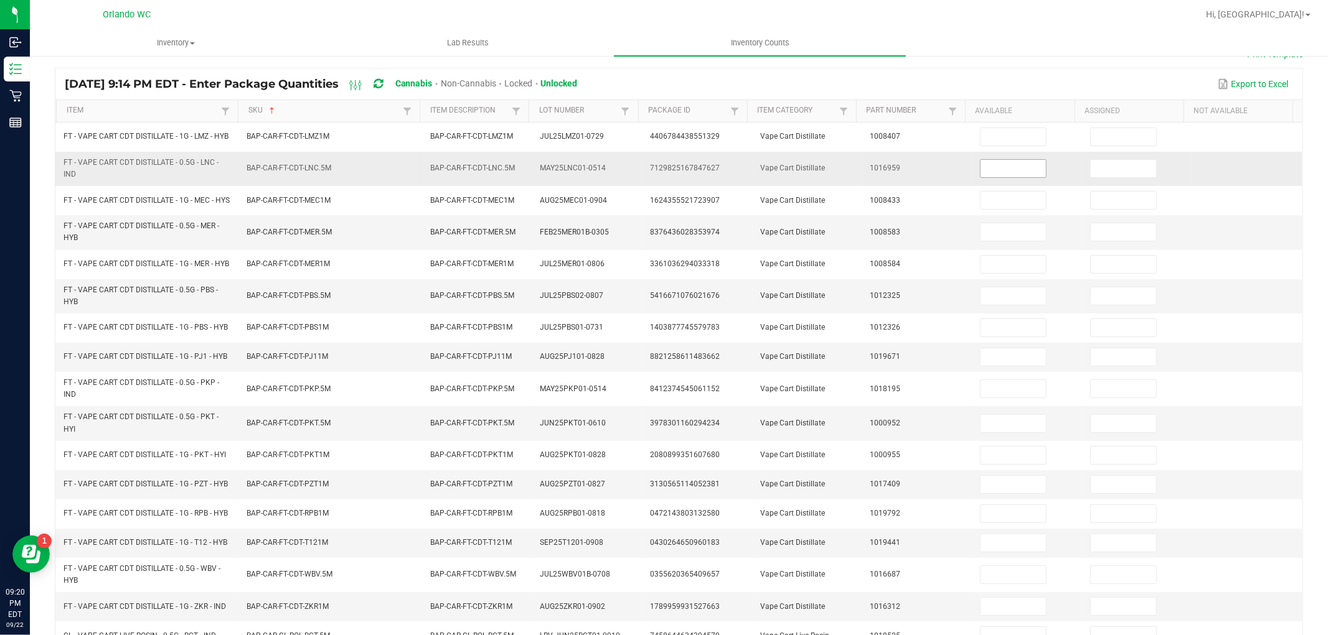
scroll to position [42, 0]
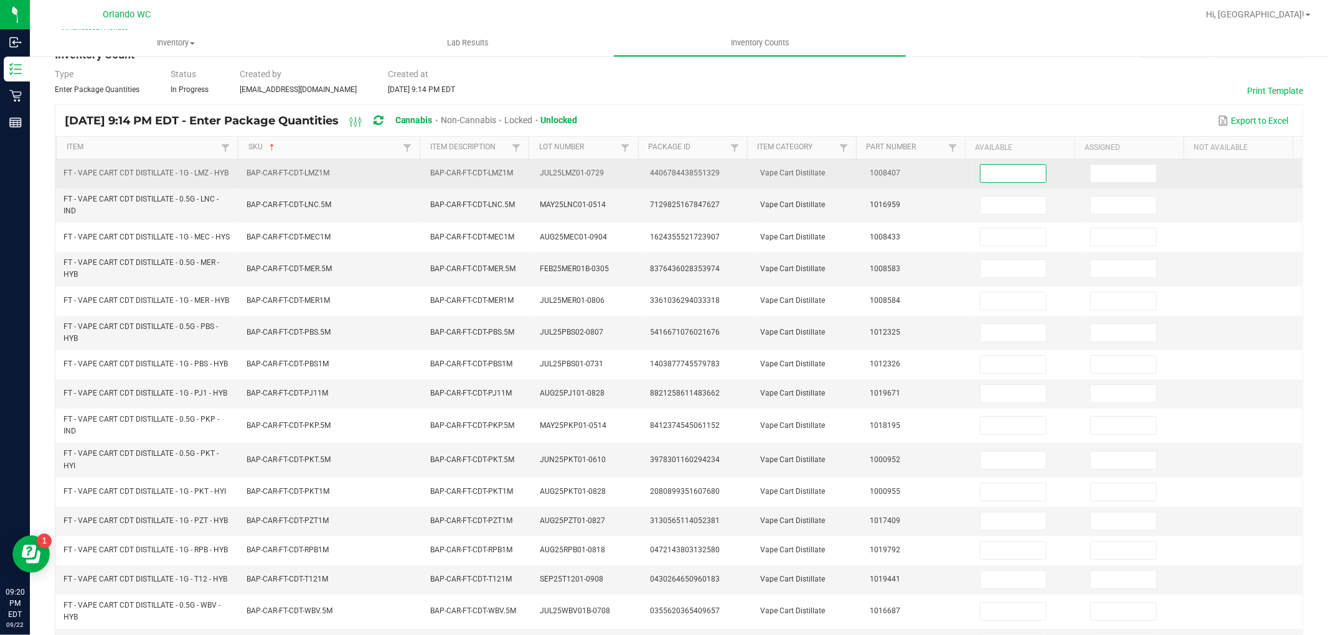
click at [982, 169] on input at bounding box center [1012, 173] width 65 height 17
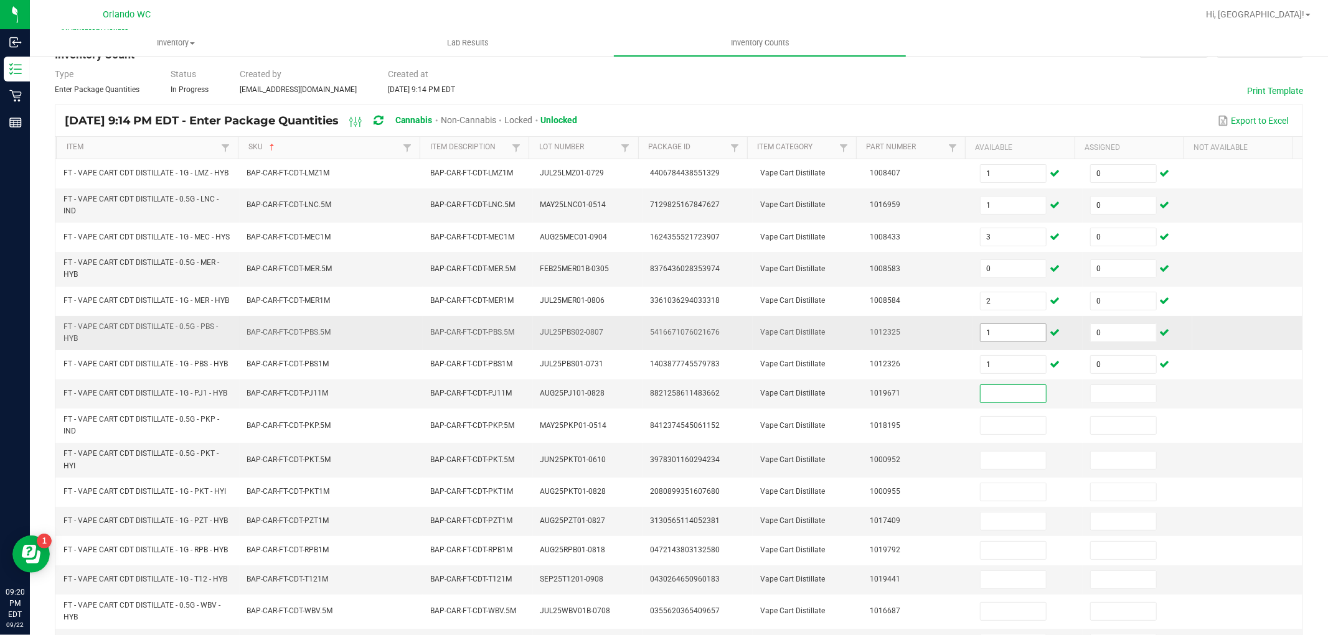
click at [985, 342] on span "1" at bounding box center [1013, 333] width 67 height 19
click at [987, 342] on input "1" at bounding box center [1012, 332] width 65 height 17
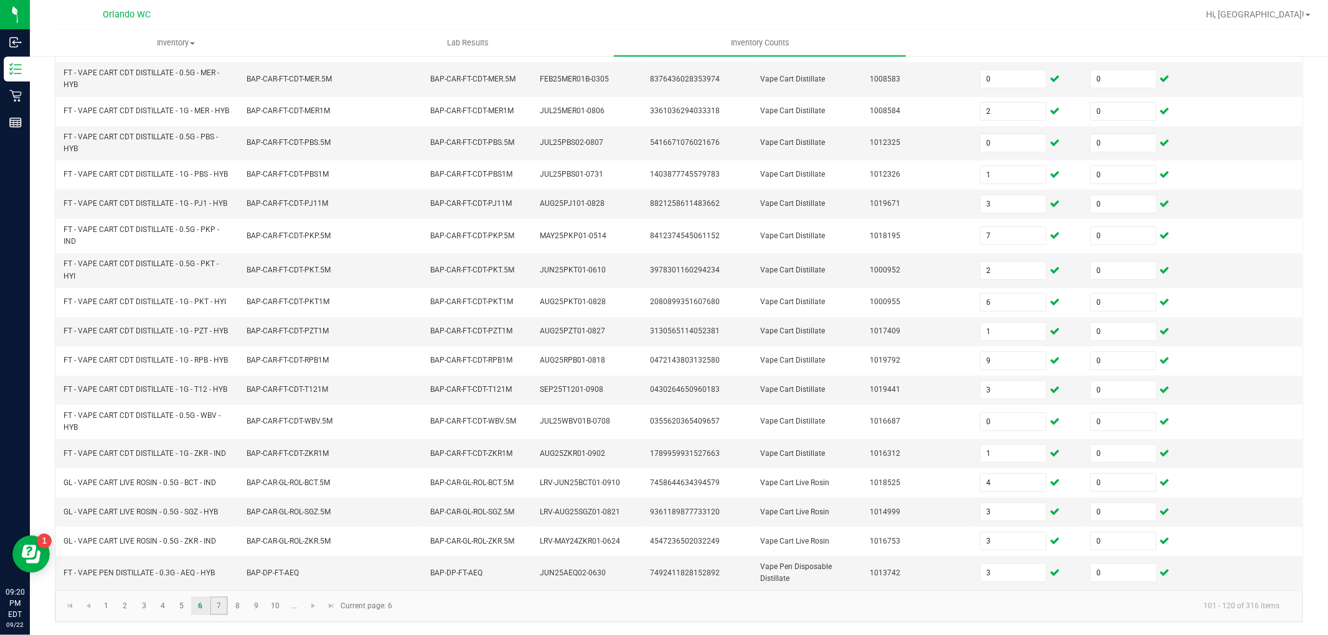
click at [223, 604] on link "7" at bounding box center [219, 606] width 18 height 19
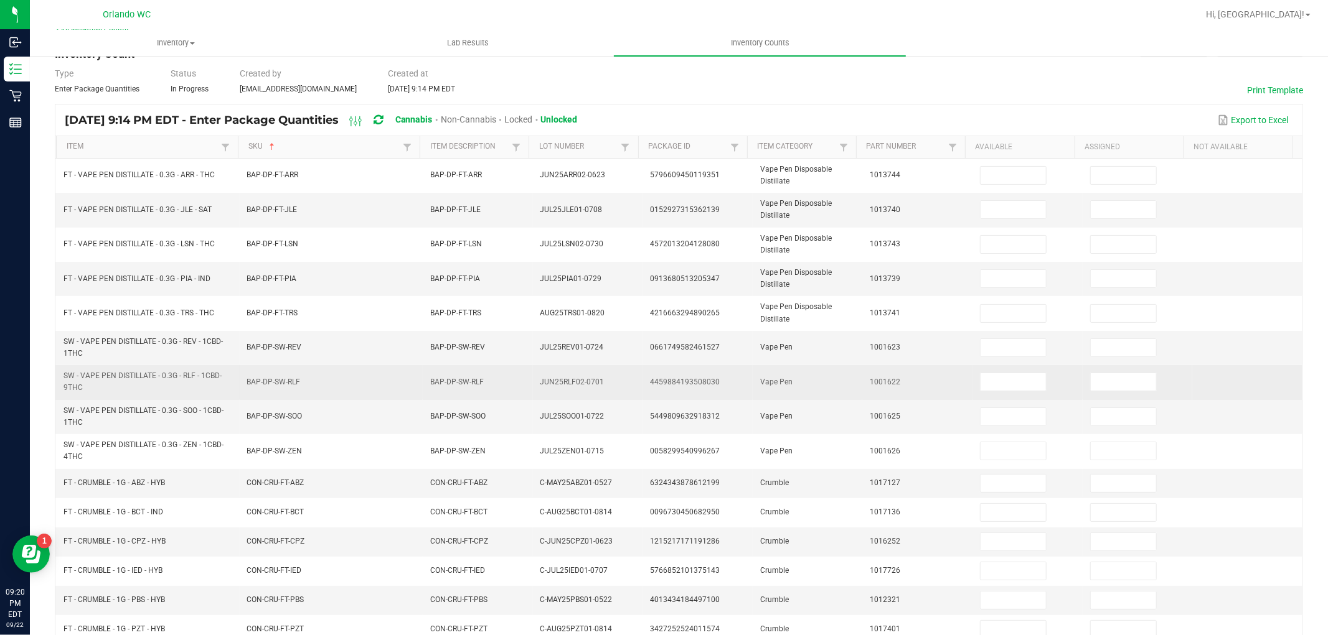
scroll to position [37, 0]
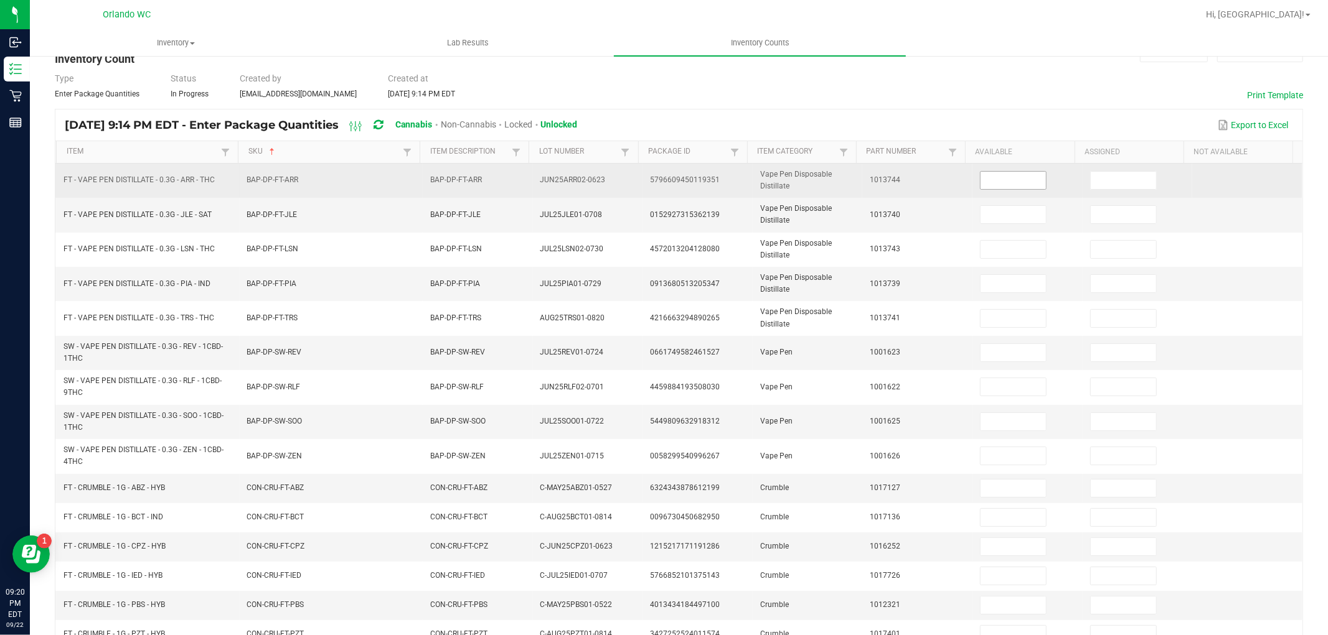
click at [980, 182] on input at bounding box center [1012, 180] width 65 height 17
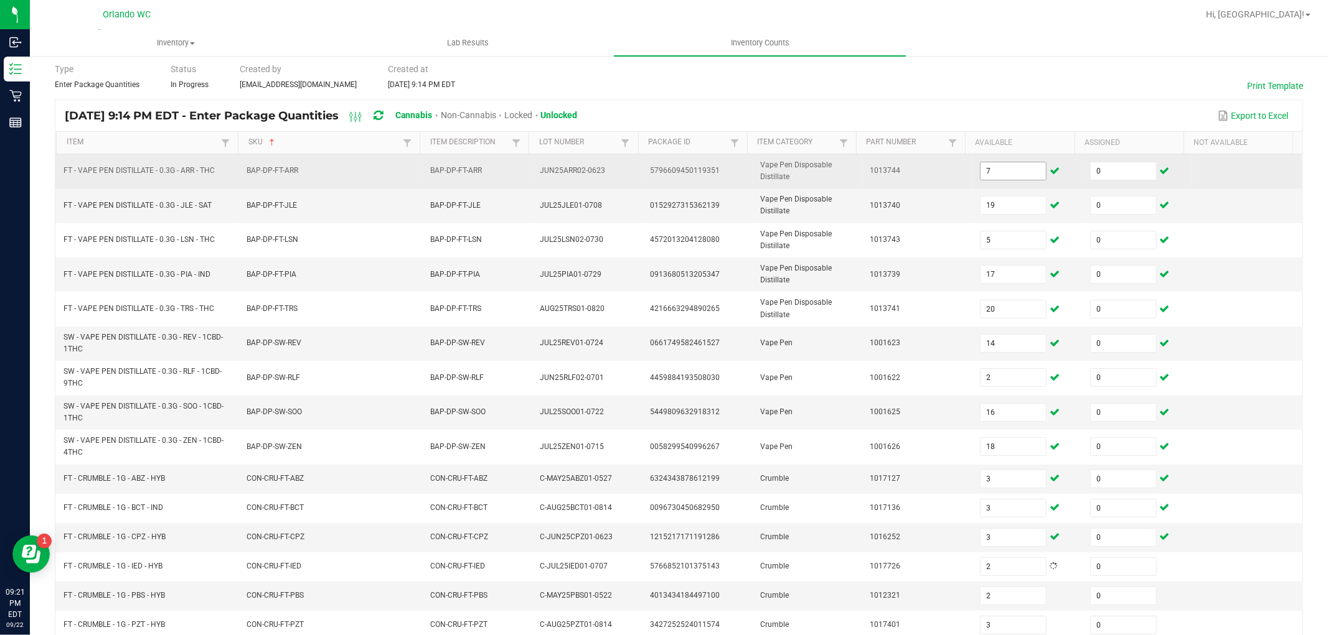
scroll to position [245, 0]
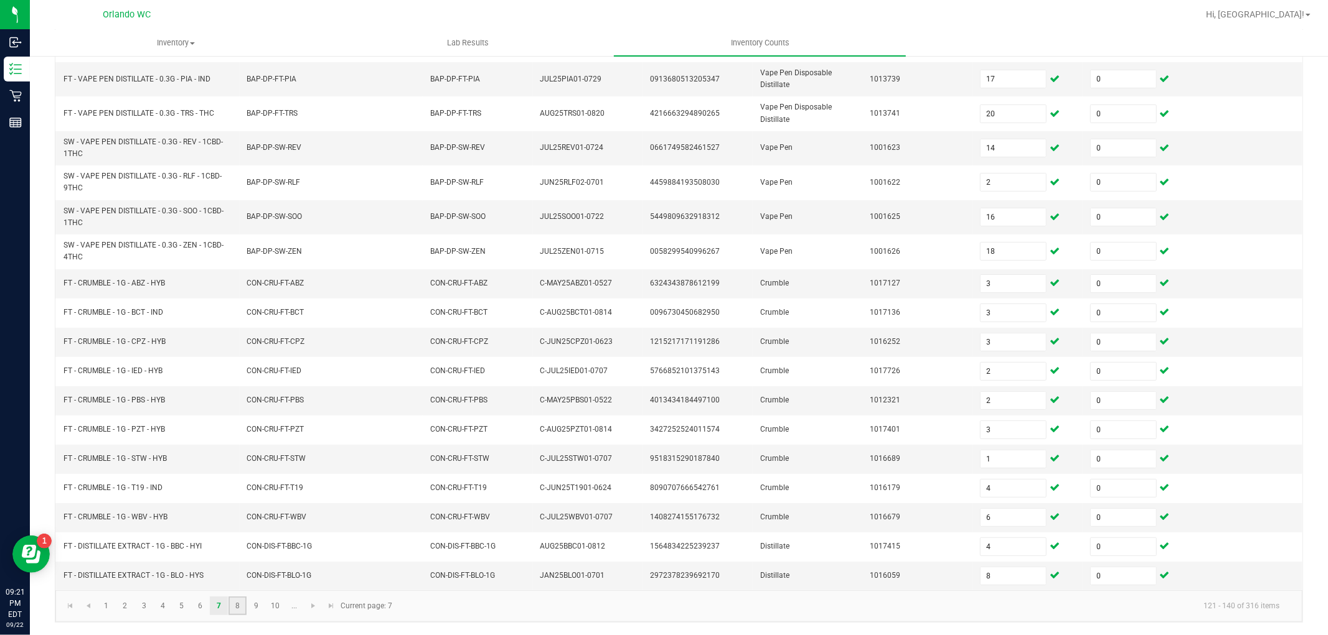
click at [234, 607] on link "8" at bounding box center [237, 606] width 18 height 19
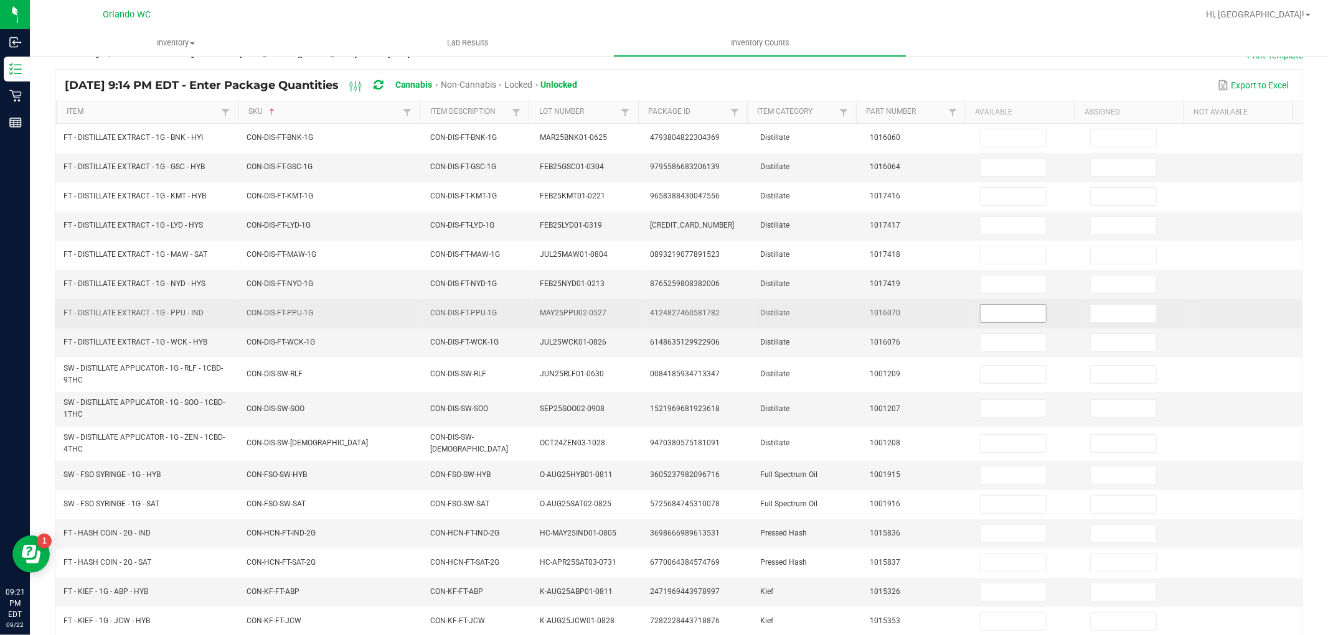
scroll to position [76, 0]
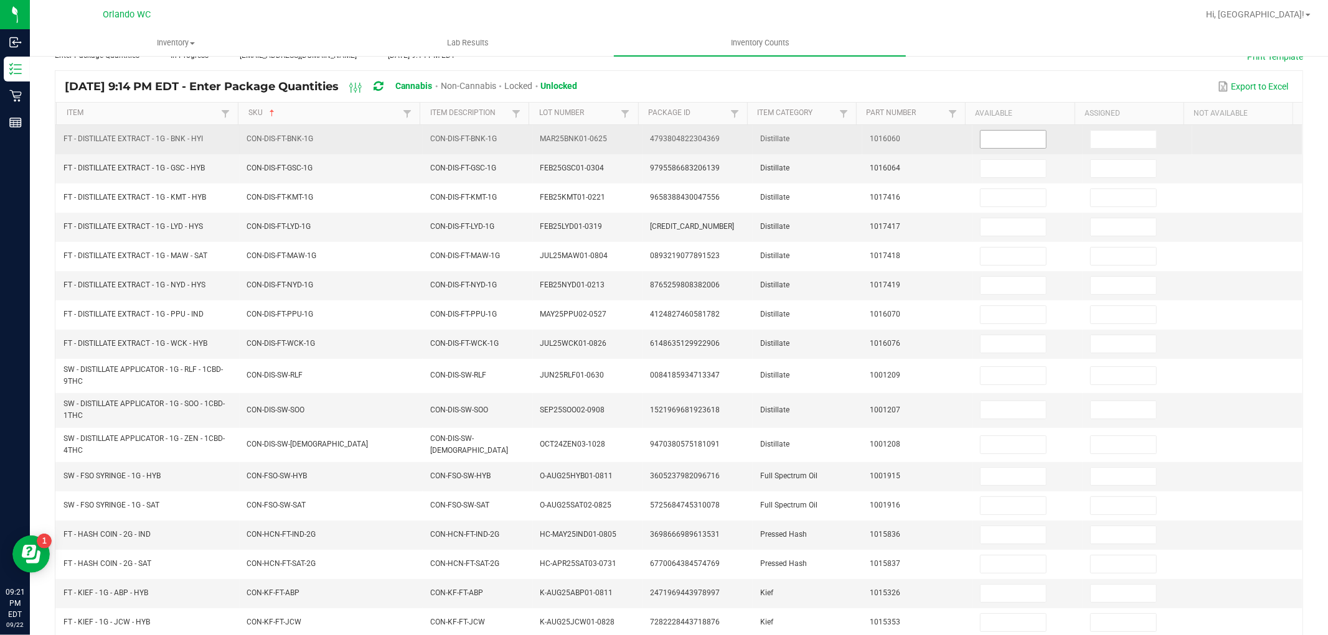
click at [1016, 145] on input at bounding box center [1012, 139] width 65 height 17
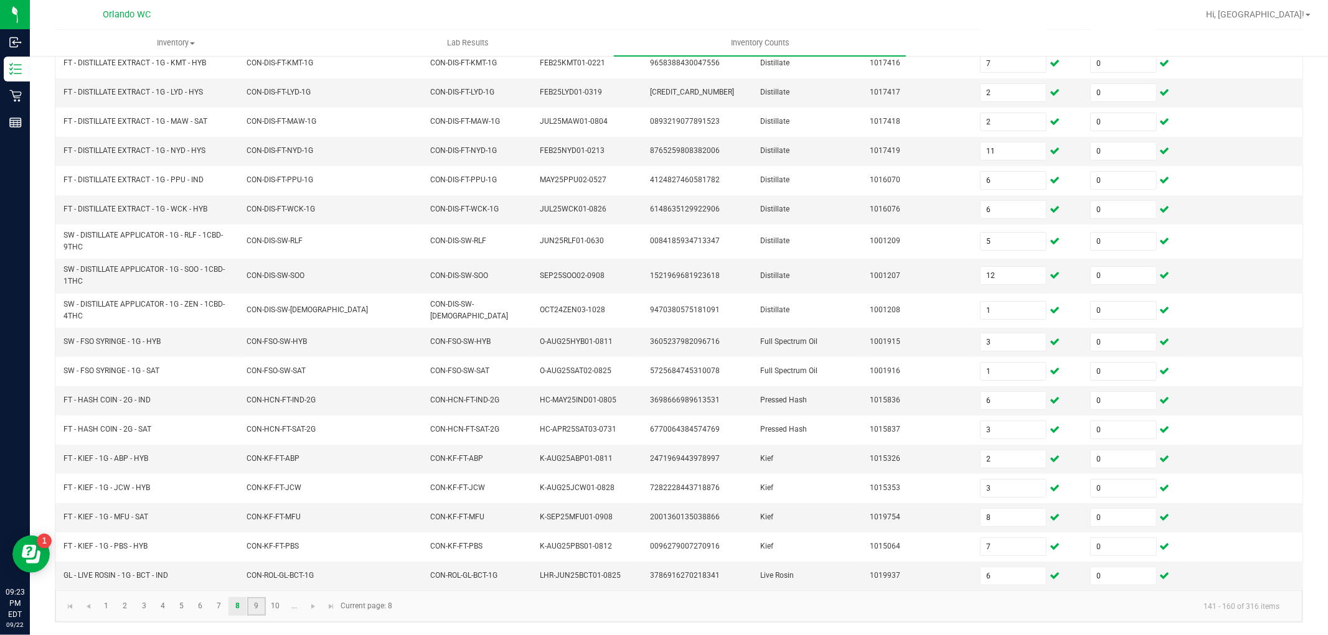
click at [256, 607] on link "9" at bounding box center [256, 606] width 18 height 19
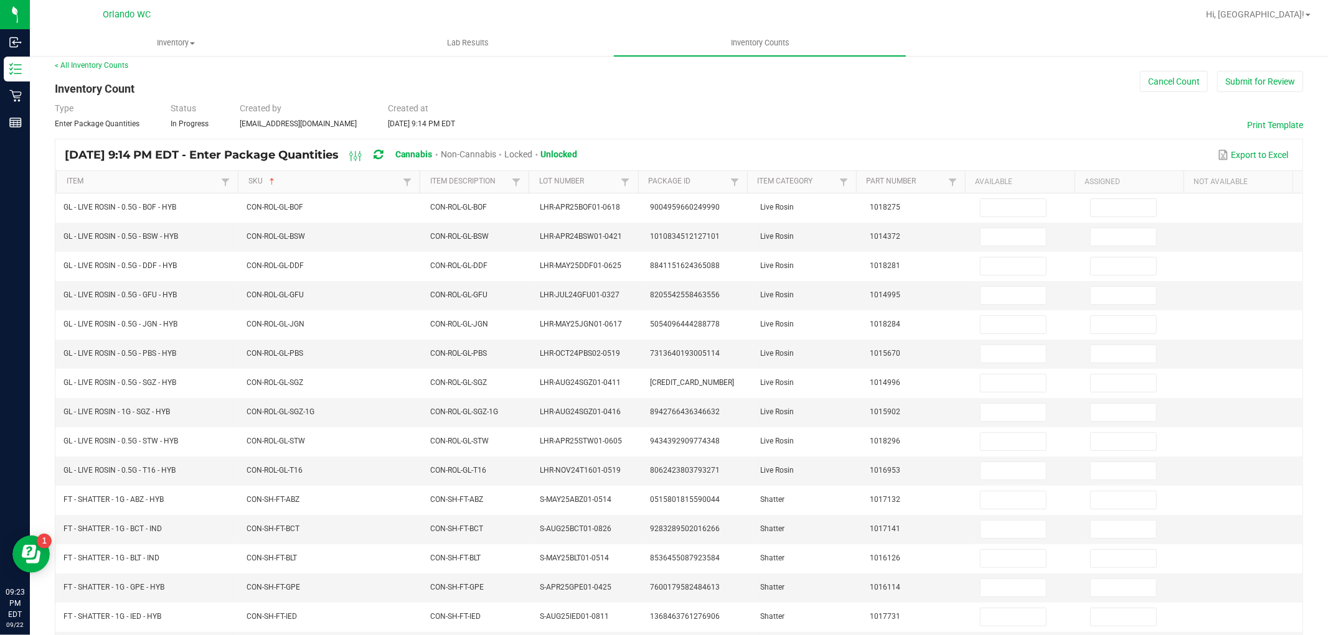
scroll to position [0, 0]
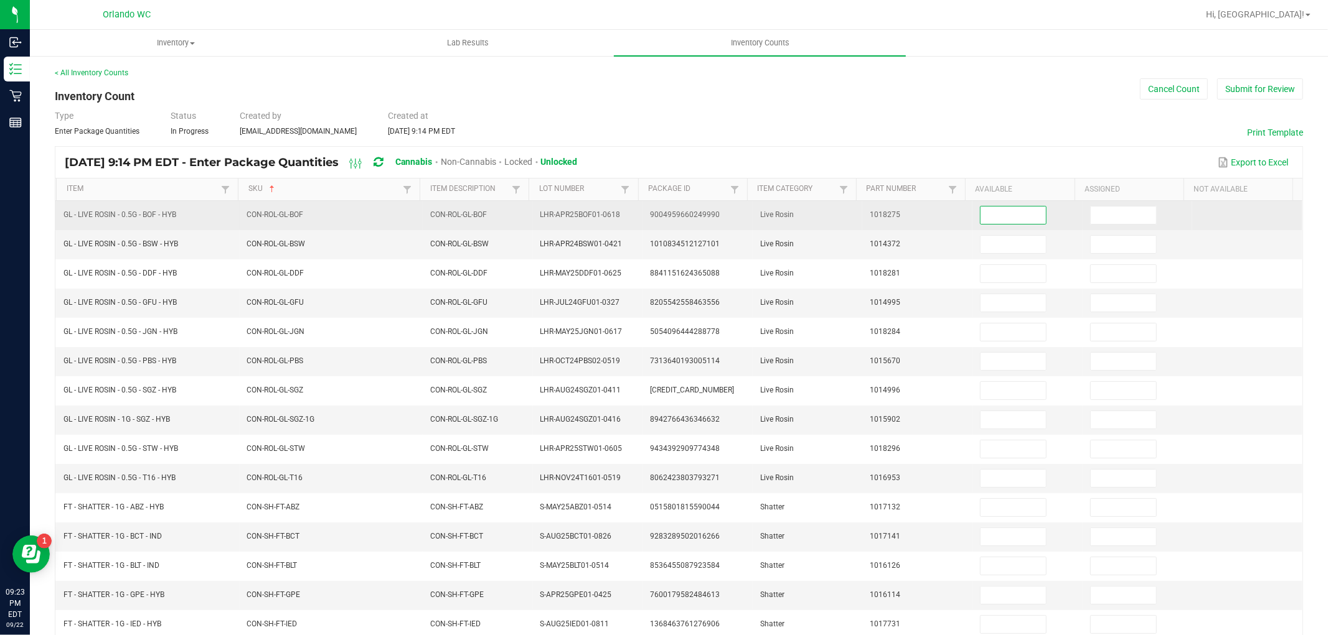
click at [990, 215] on input at bounding box center [1012, 215] width 65 height 17
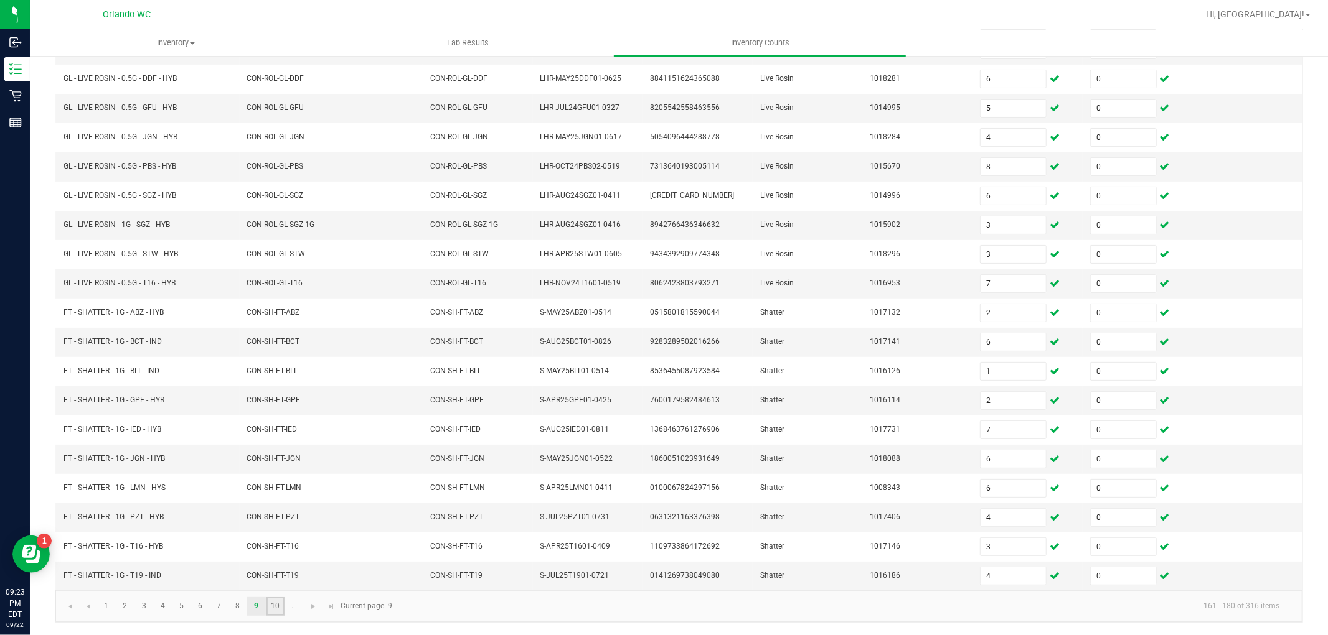
click at [277, 605] on link "10" at bounding box center [275, 606] width 18 height 19
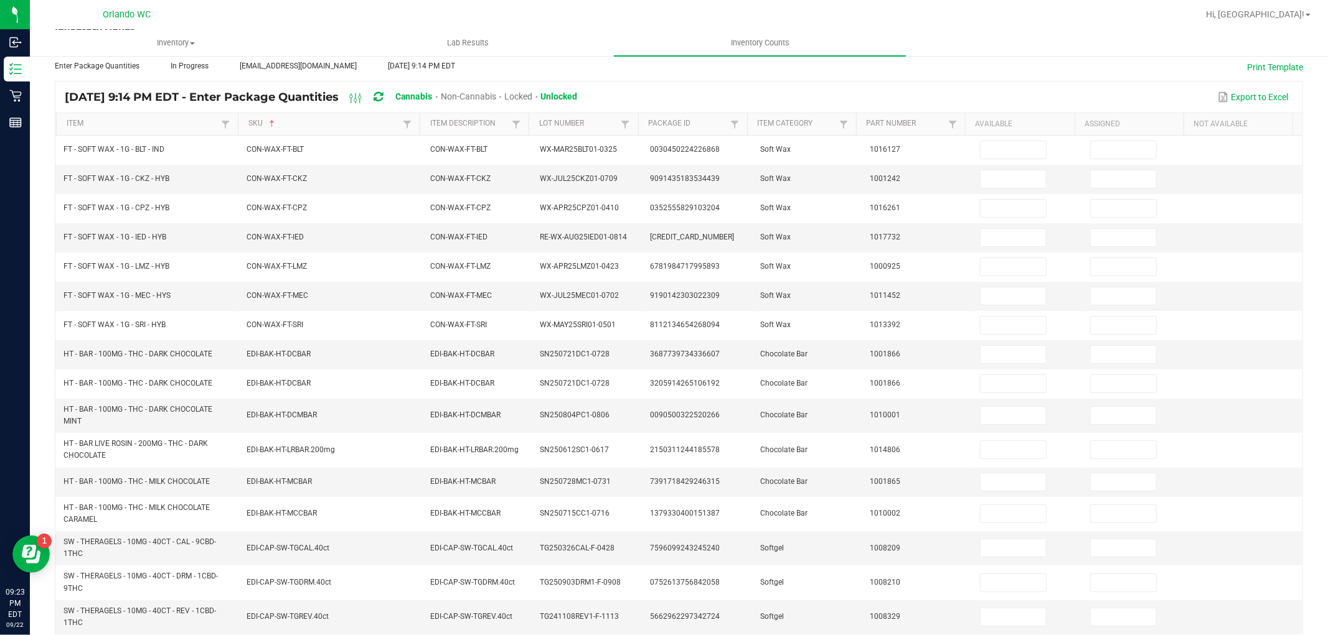
scroll to position [60, 0]
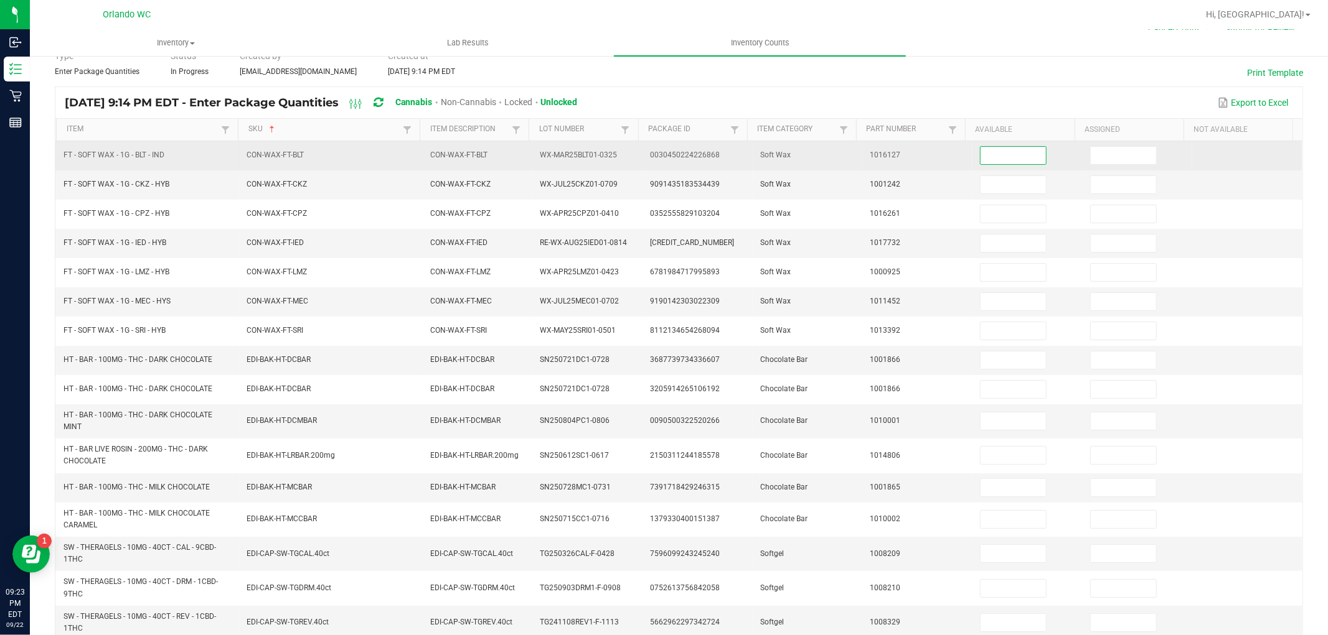
click at [1004, 148] on input at bounding box center [1012, 155] width 65 height 17
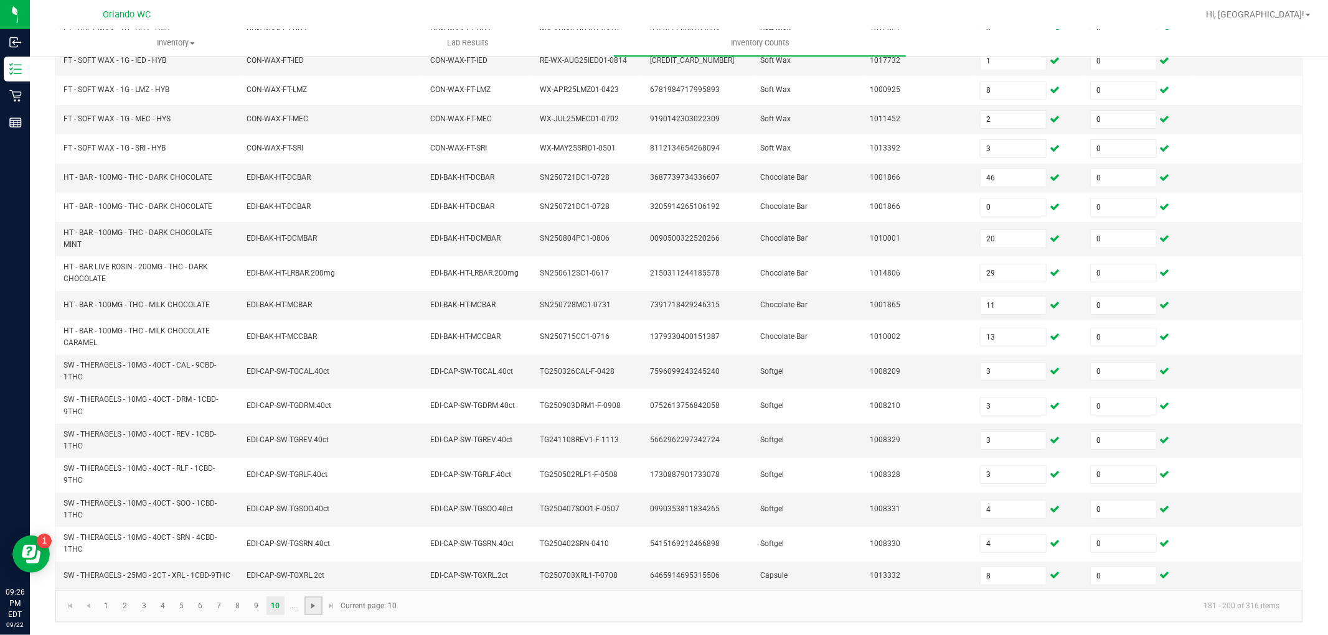
click at [316, 601] on span "Go to the next page" at bounding box center [313, 606] width 10 height 10
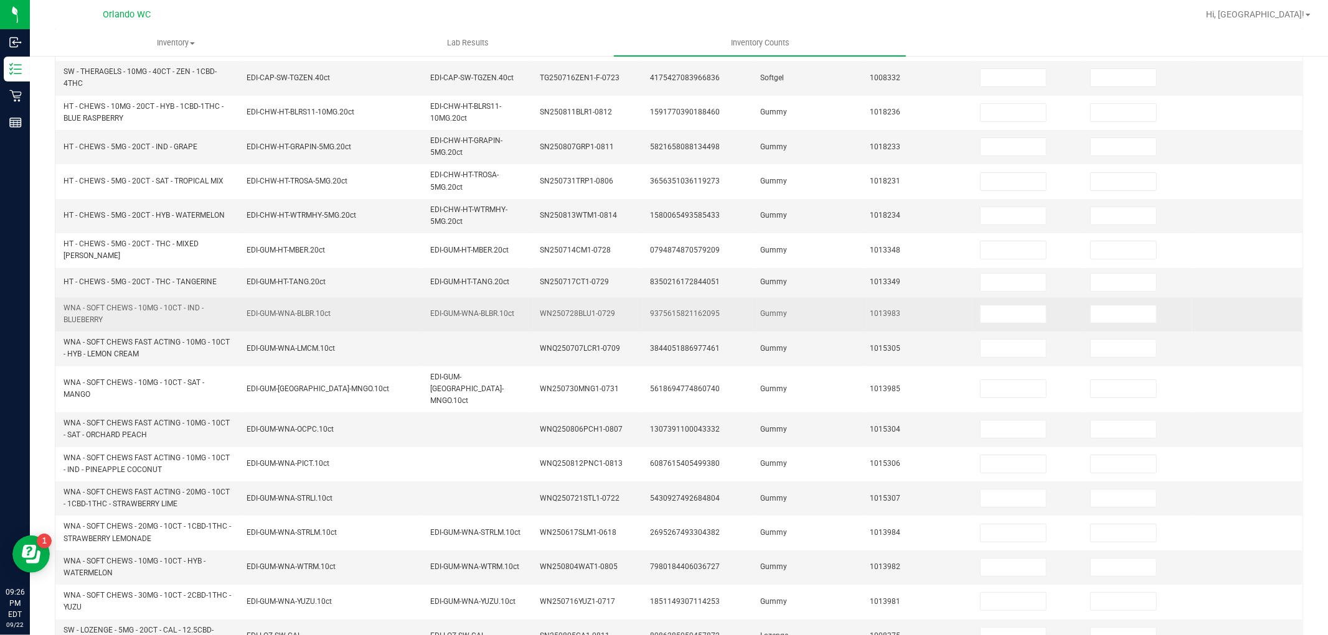
scroll to position [111, 0]
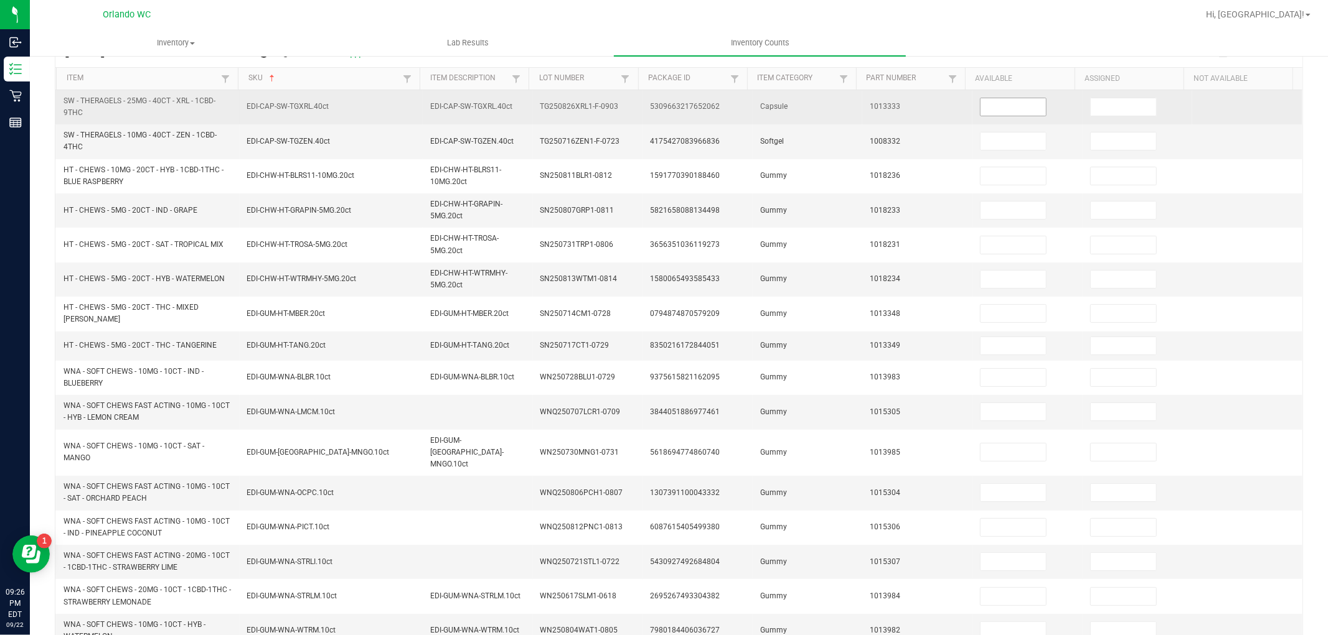
click at [1013, 104] on input at bounding box center [1012, 106] width 65 height 17
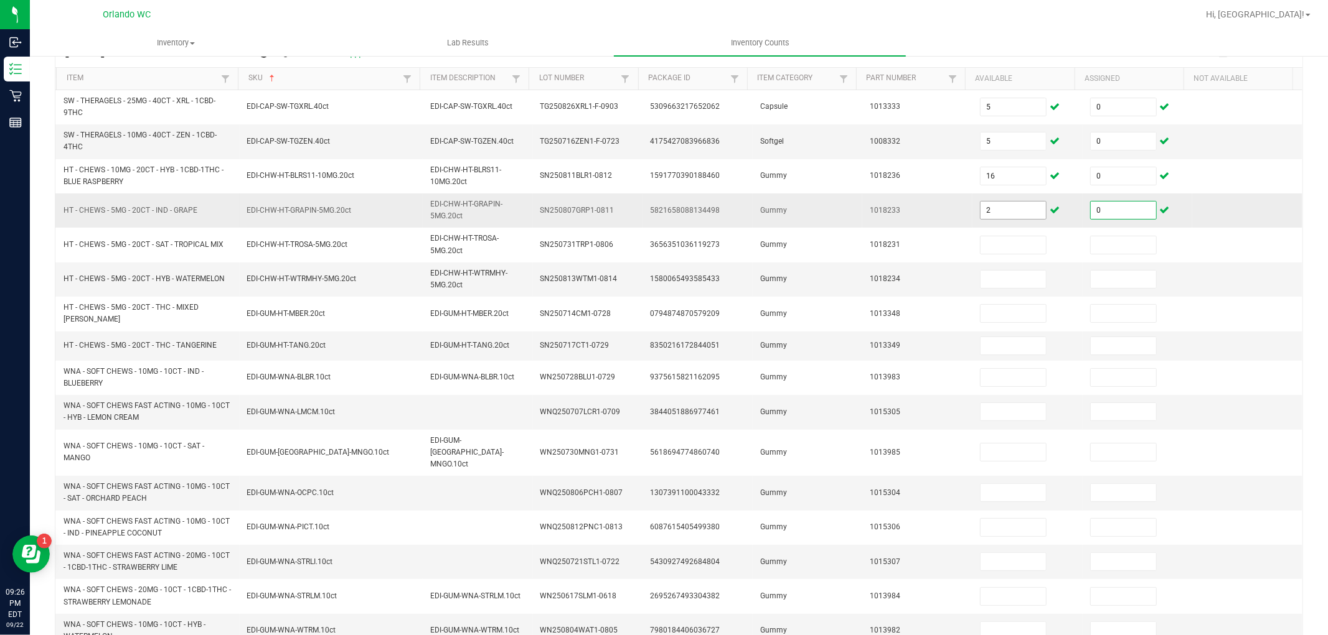
click at [1013, 210] on input "2" at bounding box center [1012, 210] width 65 height 17
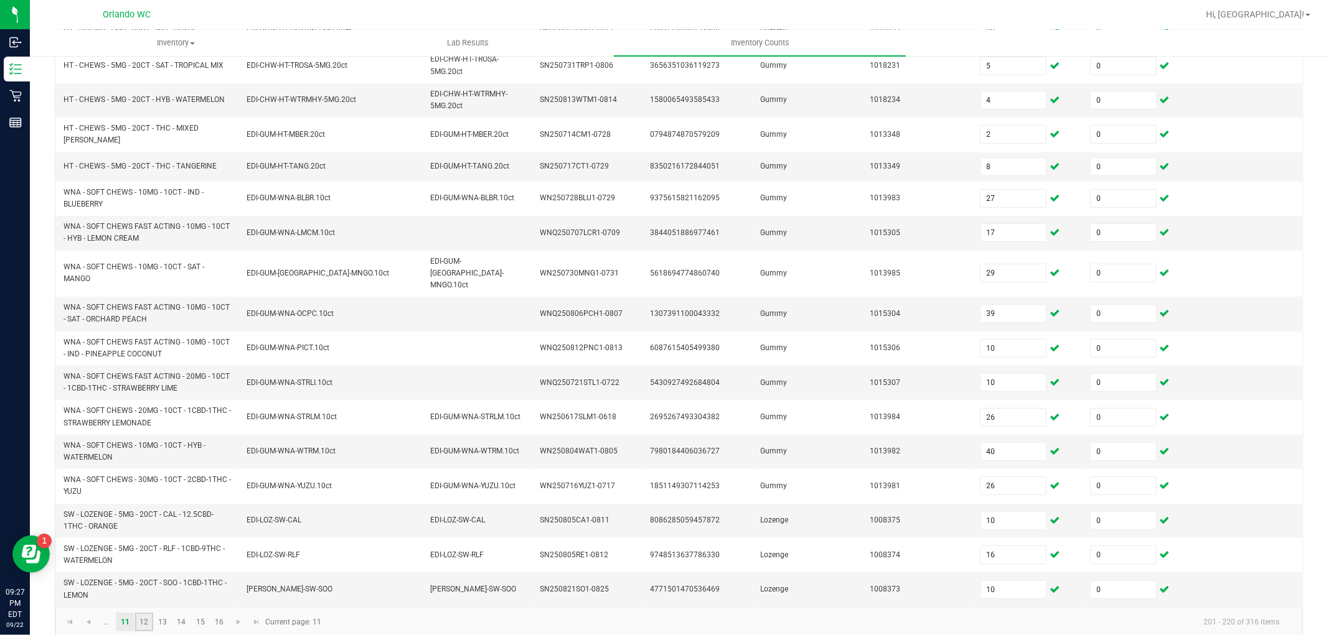
click at [140, 613] on link "12" at bounding box center [144, 622] width 18 height 19
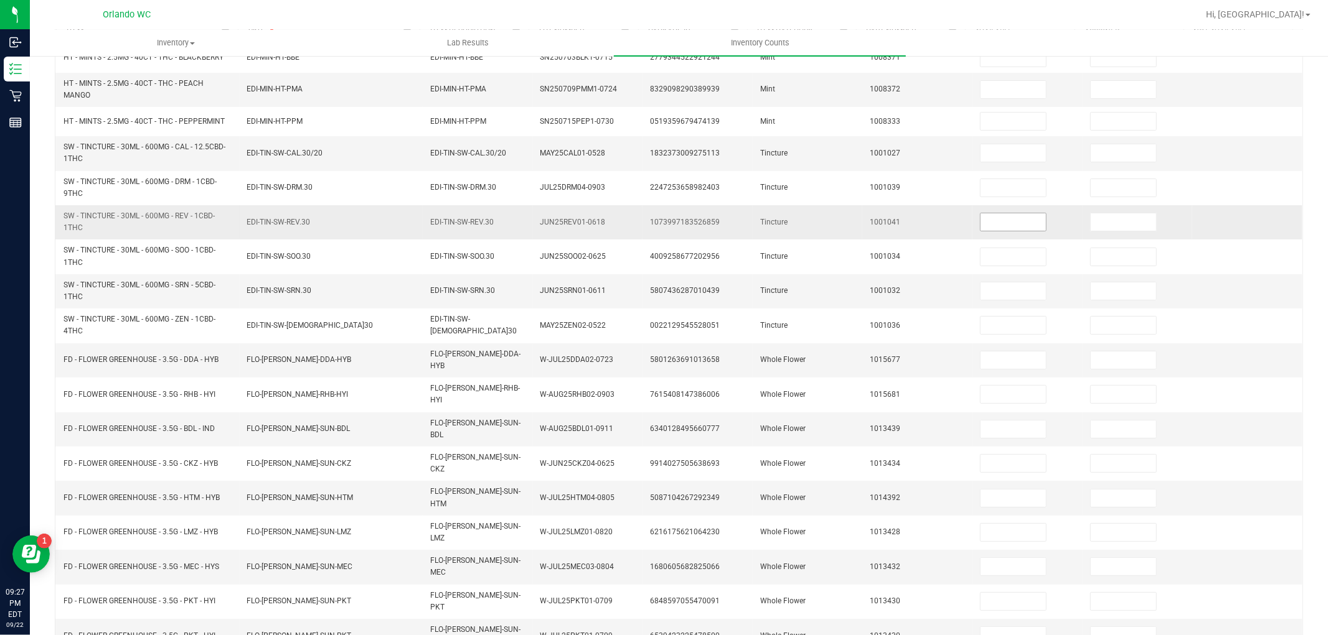
scroll to position [96, 0]
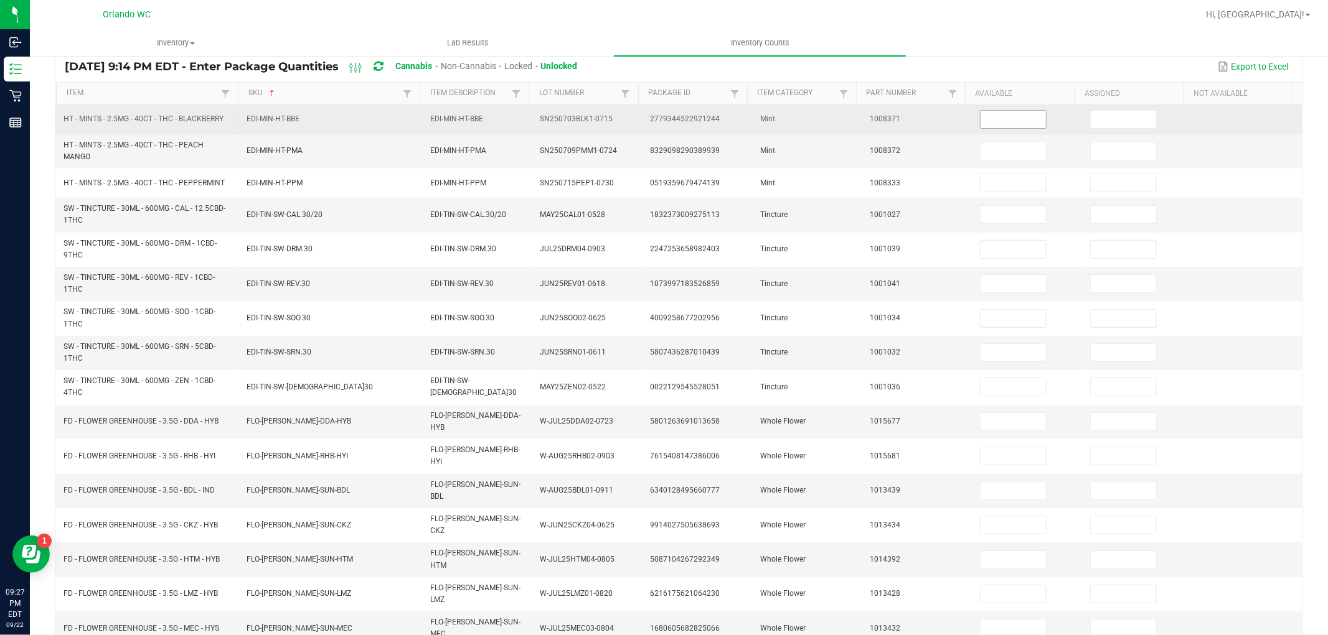
click at [1000, 120] on input at bounding box center [1012, 119] width 65 height 17
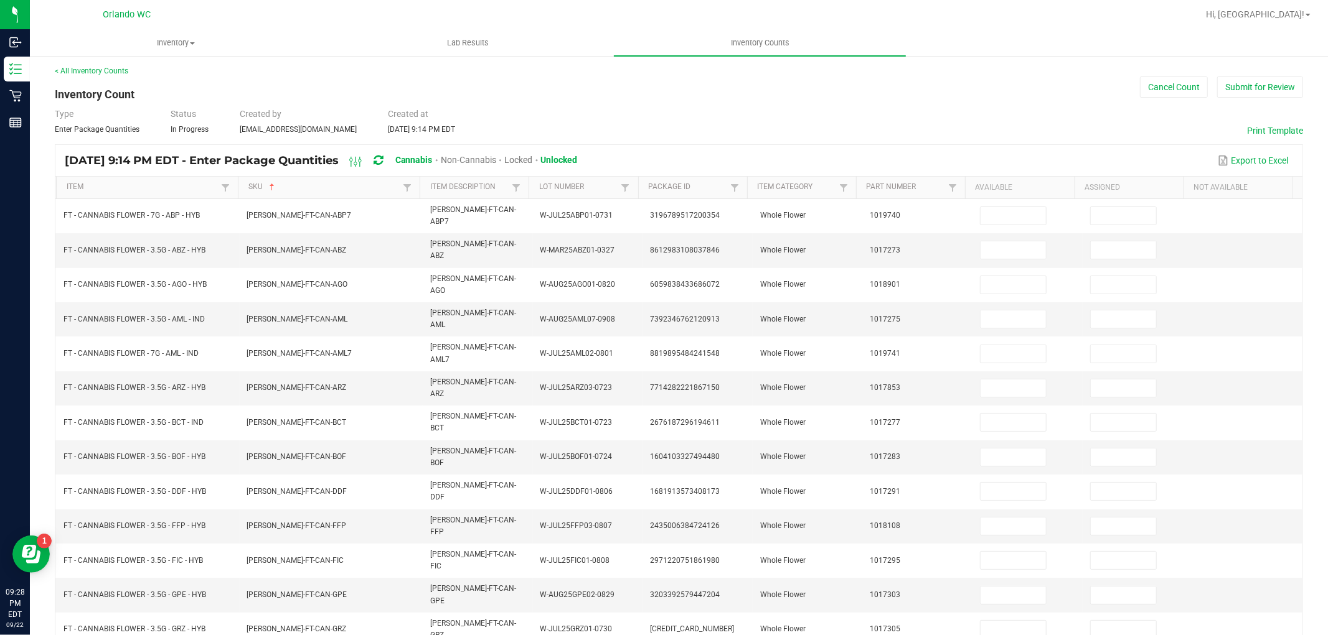
scroll to position [0, 0]
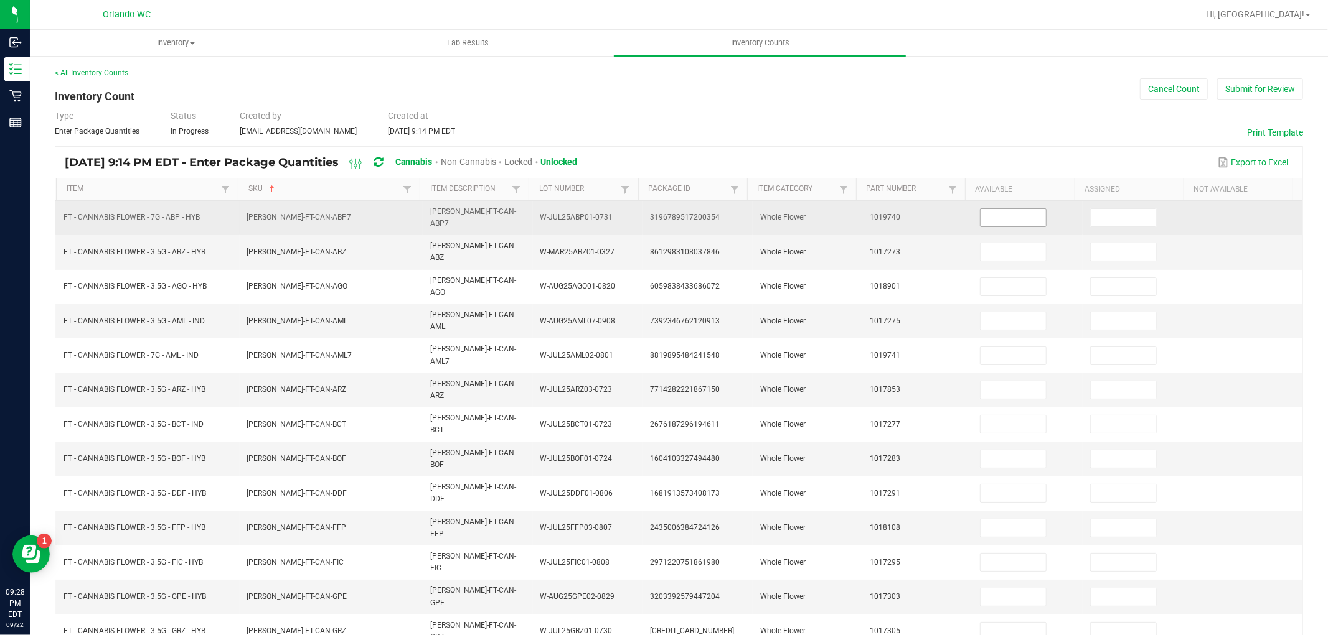
click at [1005, 210] on input at bounding box center [1012, 217] width 65 height 17
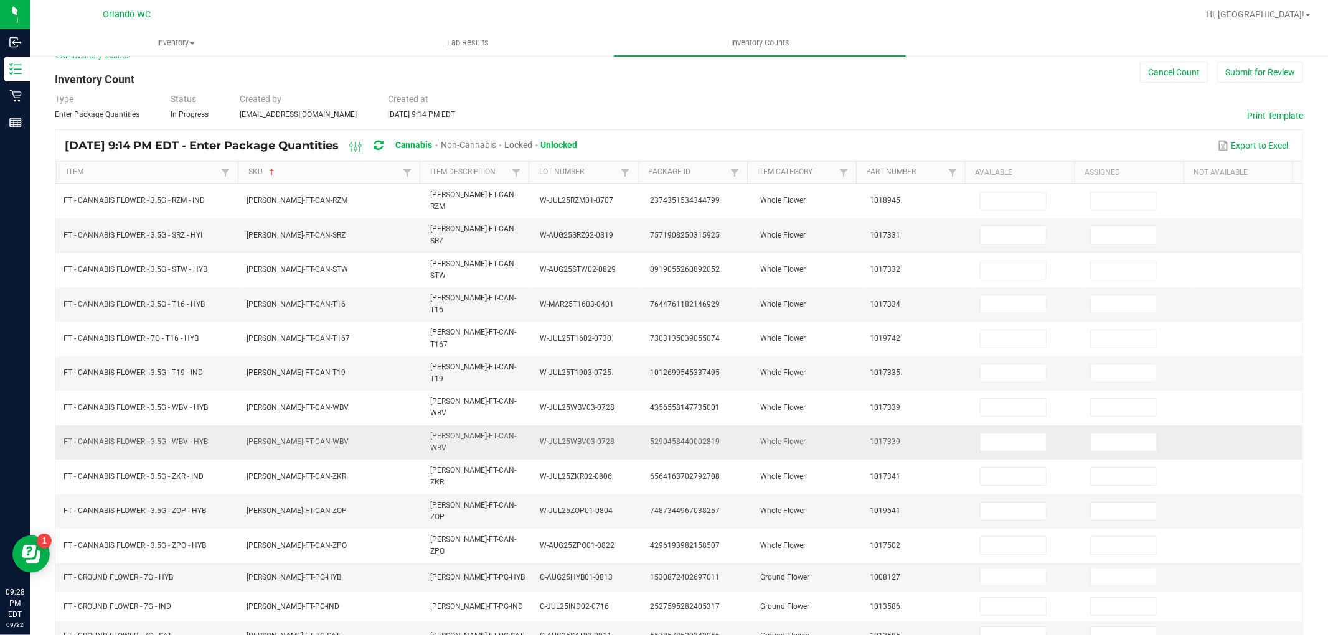
scroll to position [0, 0]
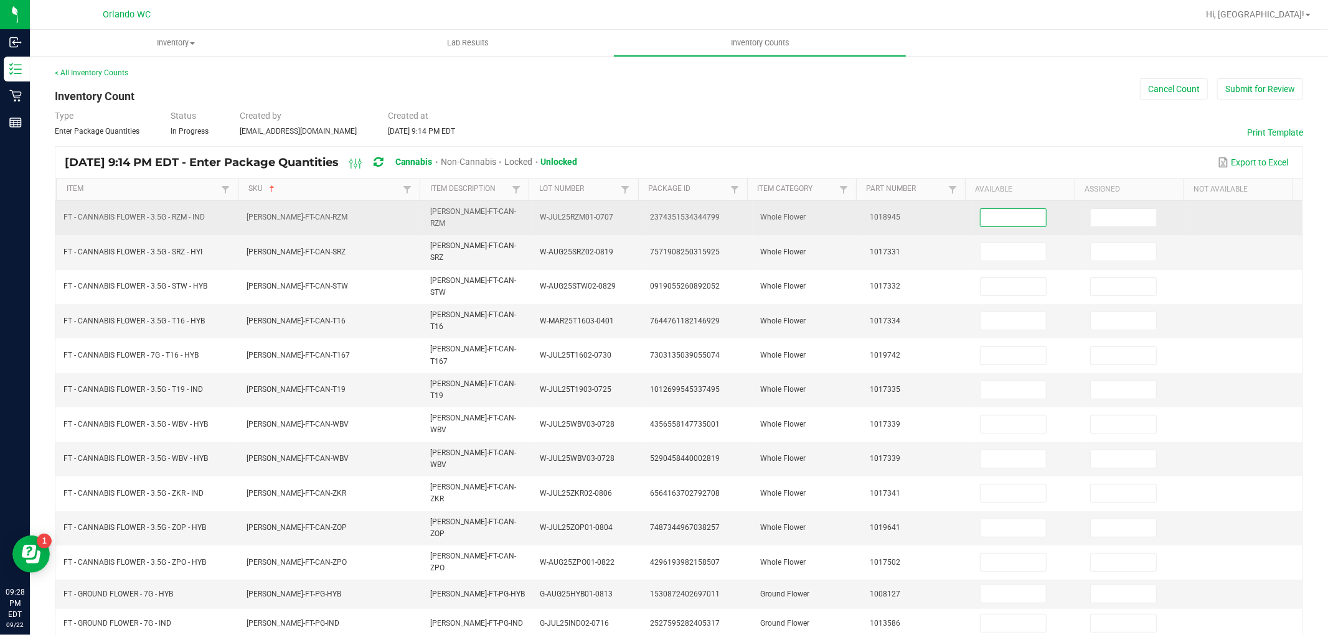
click at [1003, 212] on input at bounding box center [1012, 217] width 65 height 17
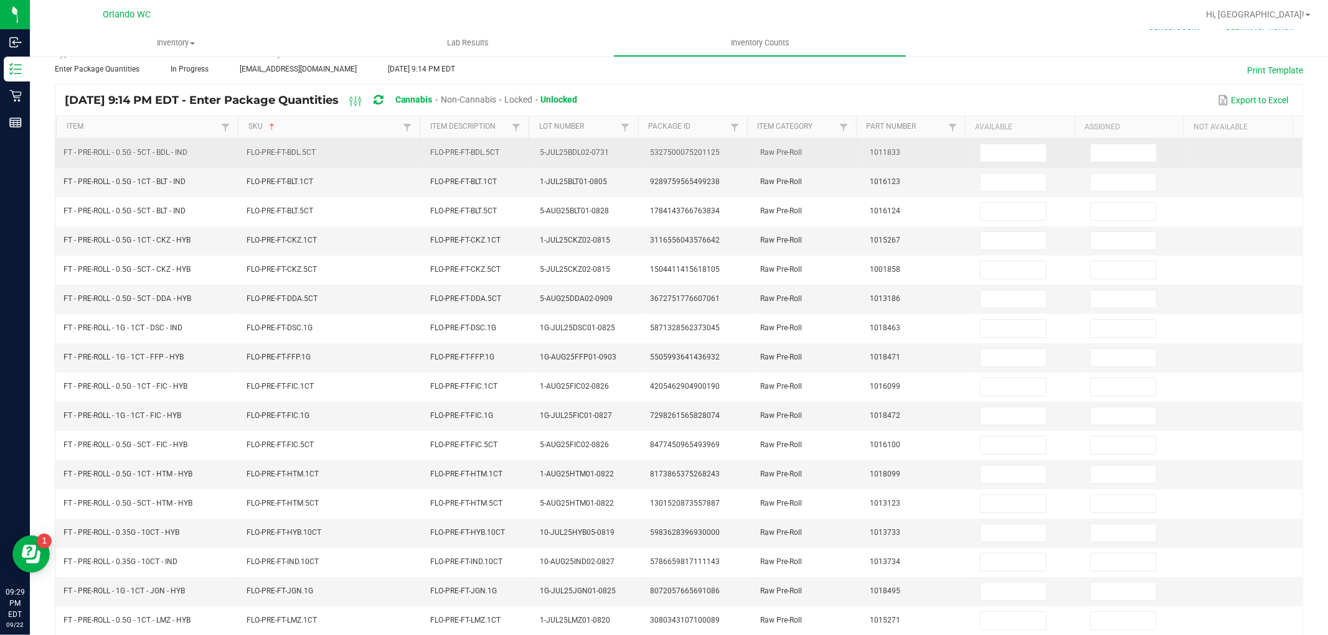
scroll to position [60, 0]
click at [1010, 159] on input at bounding box center [1012, 155] width 65 height 17
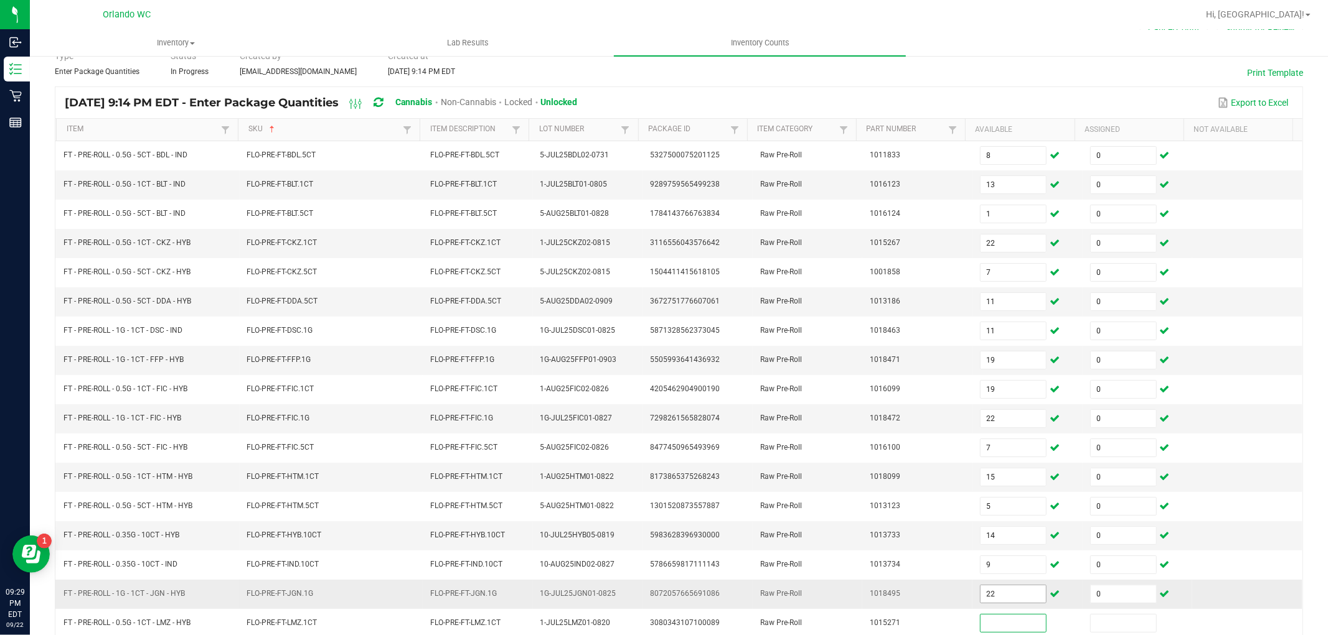
click at [1011, 596] on input "22" at bounding box center [1012, 594] width 65 height 17
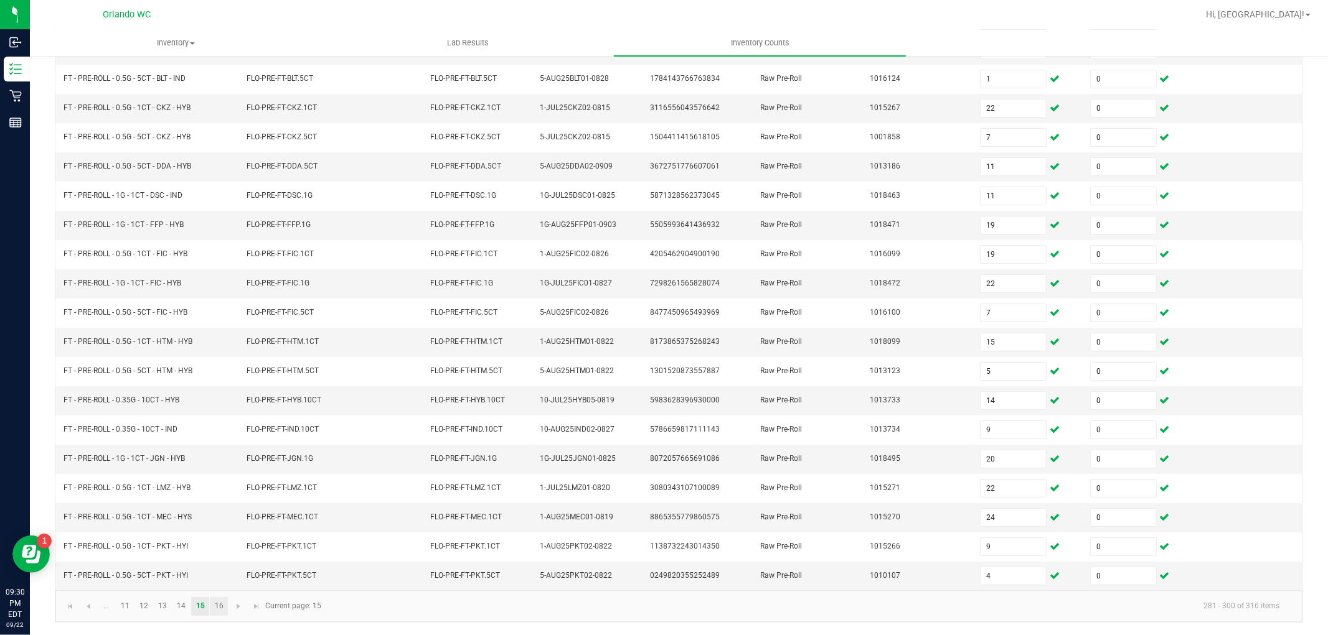
click at [221, 608] on link "16" at bounding box center [219, 606] width 18 height 19
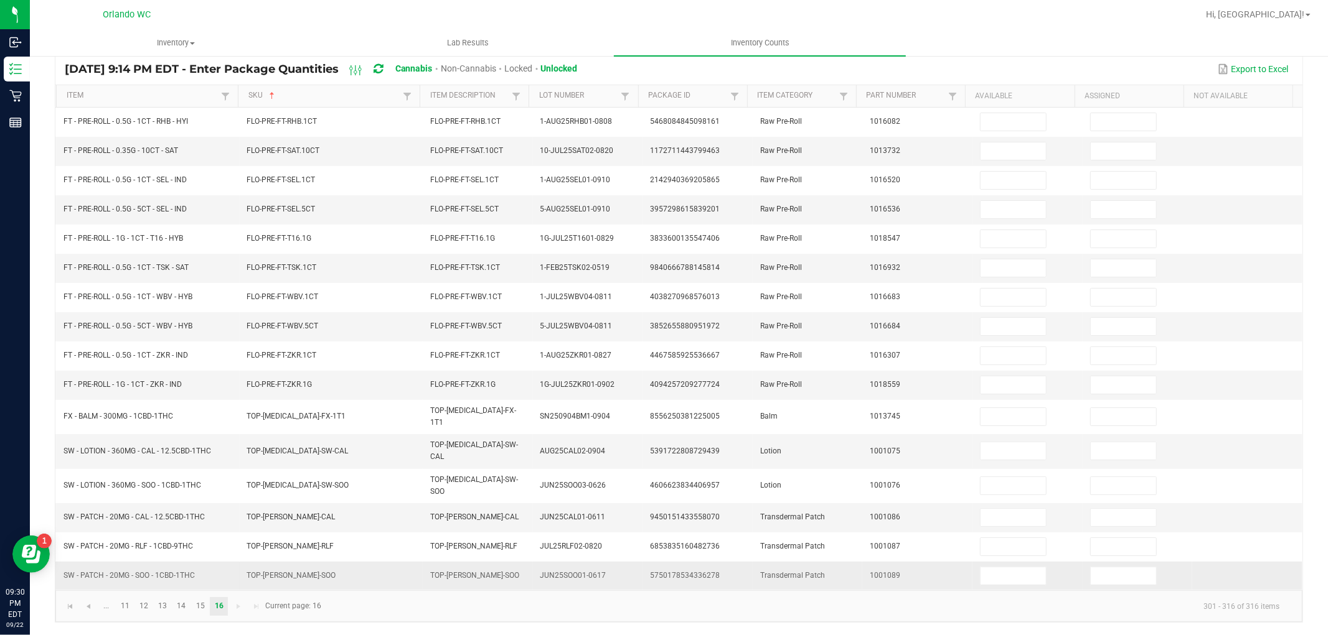
scroll to position [81, 0]
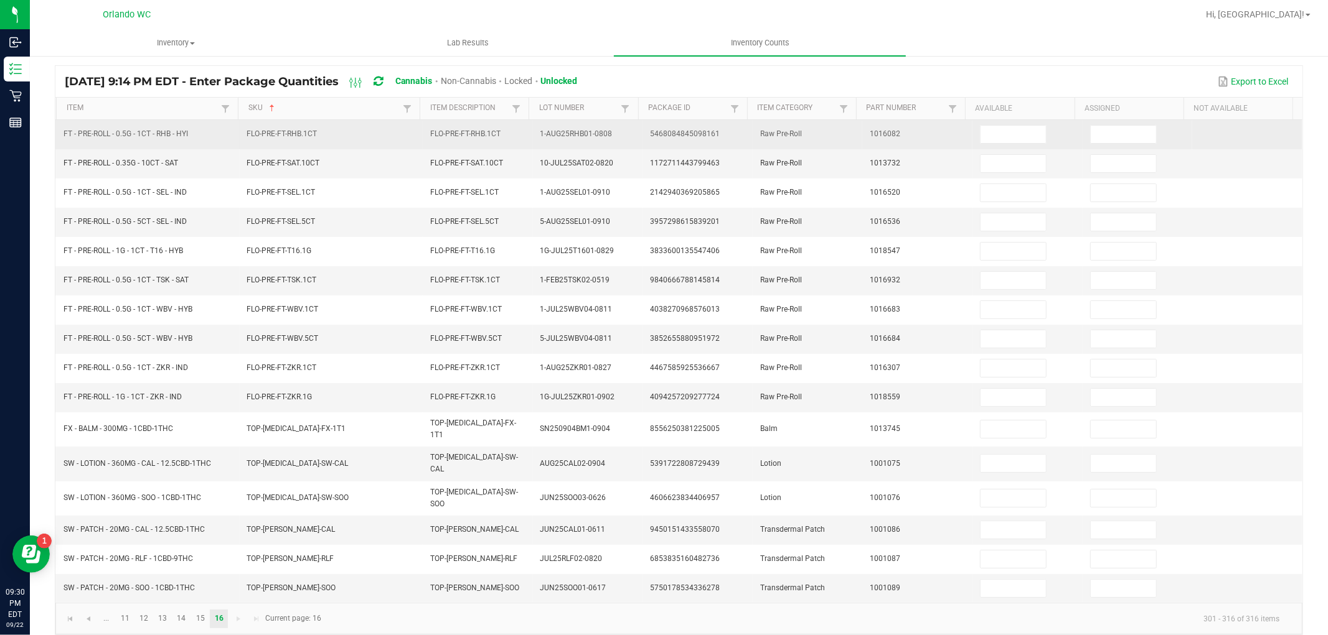
click at [998, 123] on td at bounding box center [1027, 134] width 110 height 29
click at [991, 126] on input at bounding box center [1012, 134] width 65 height 17
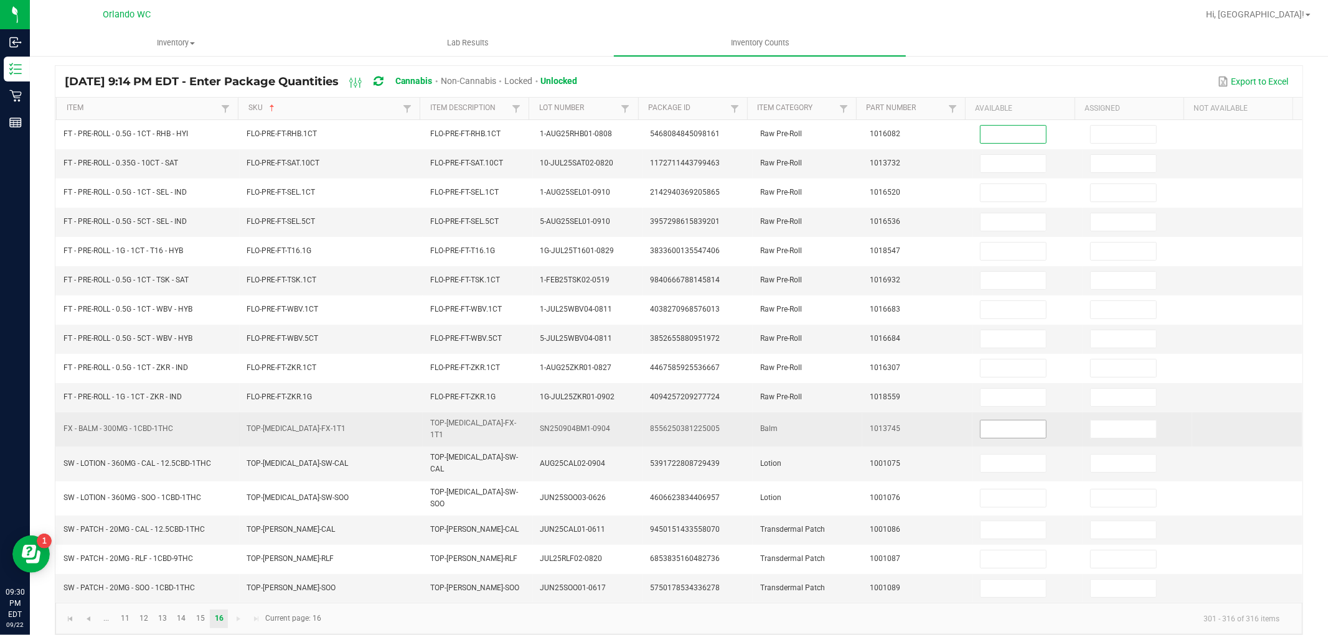
click at [996, 426] on input at bounding box center [1012, 429] width 65 height 17
click at [1090, 431] on input at bounding box center [1122, 429] width 65 height 17
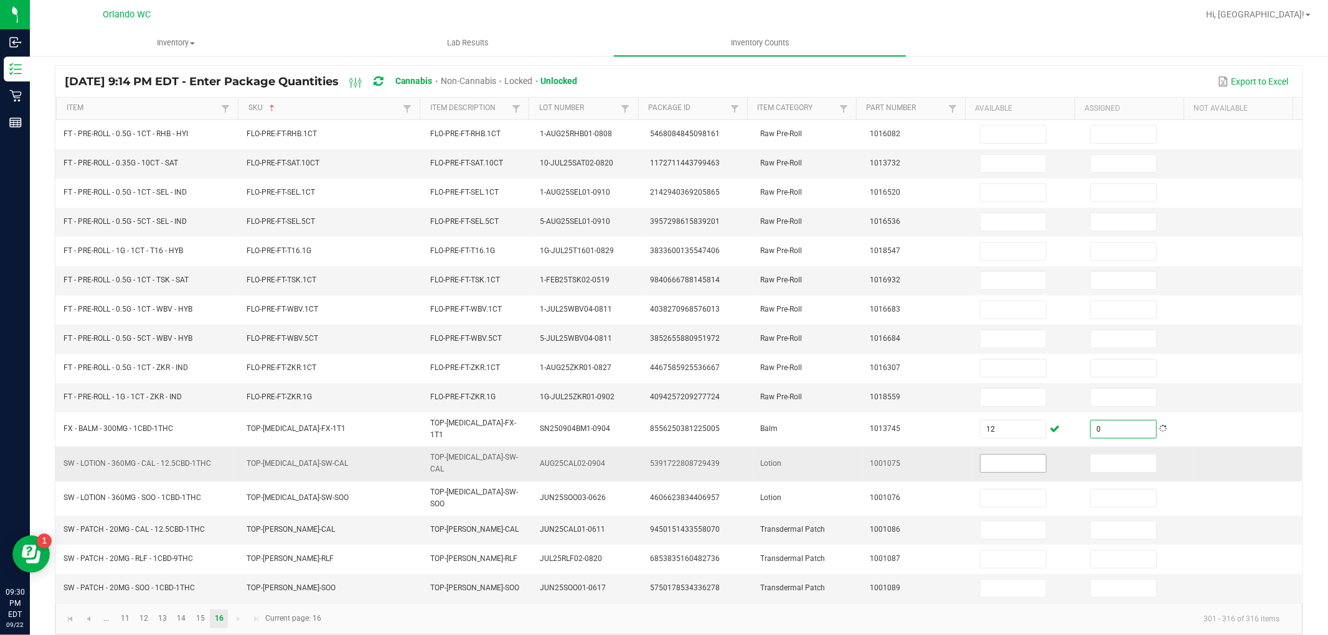
click at [1002, 461] on input at bounding box center [1012, 463] width 65 height 17
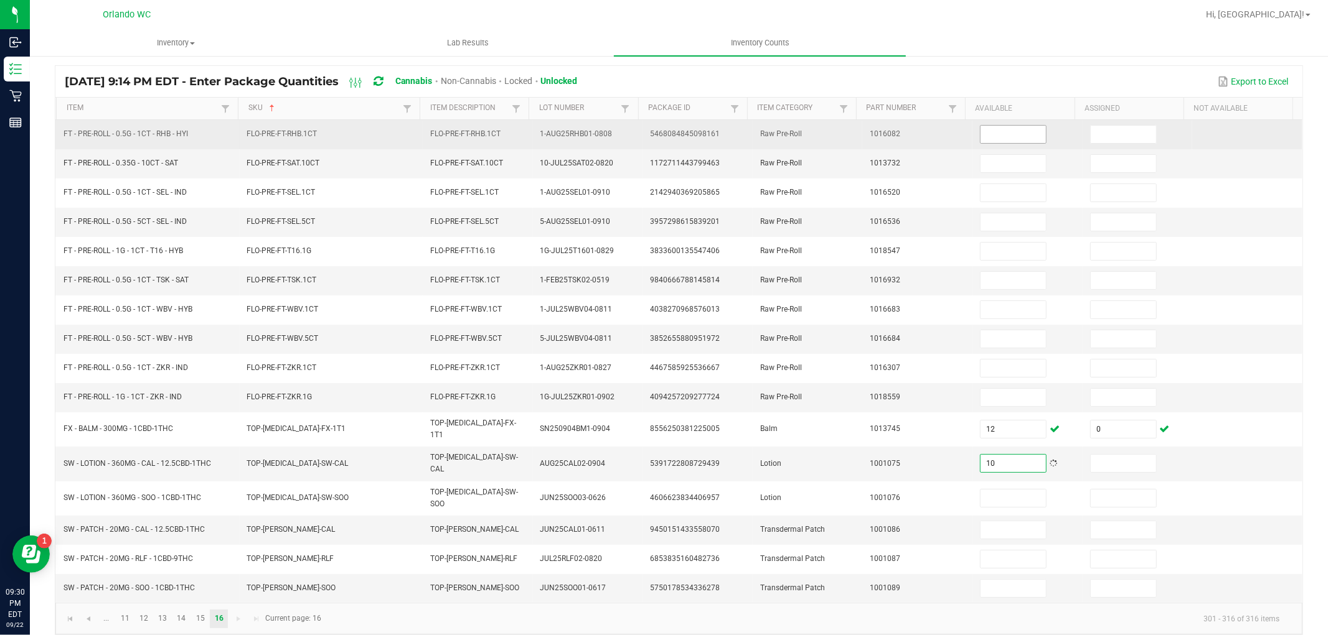
click at [980, 131] on input at bounding box center [1012, 134] width 65 height 17
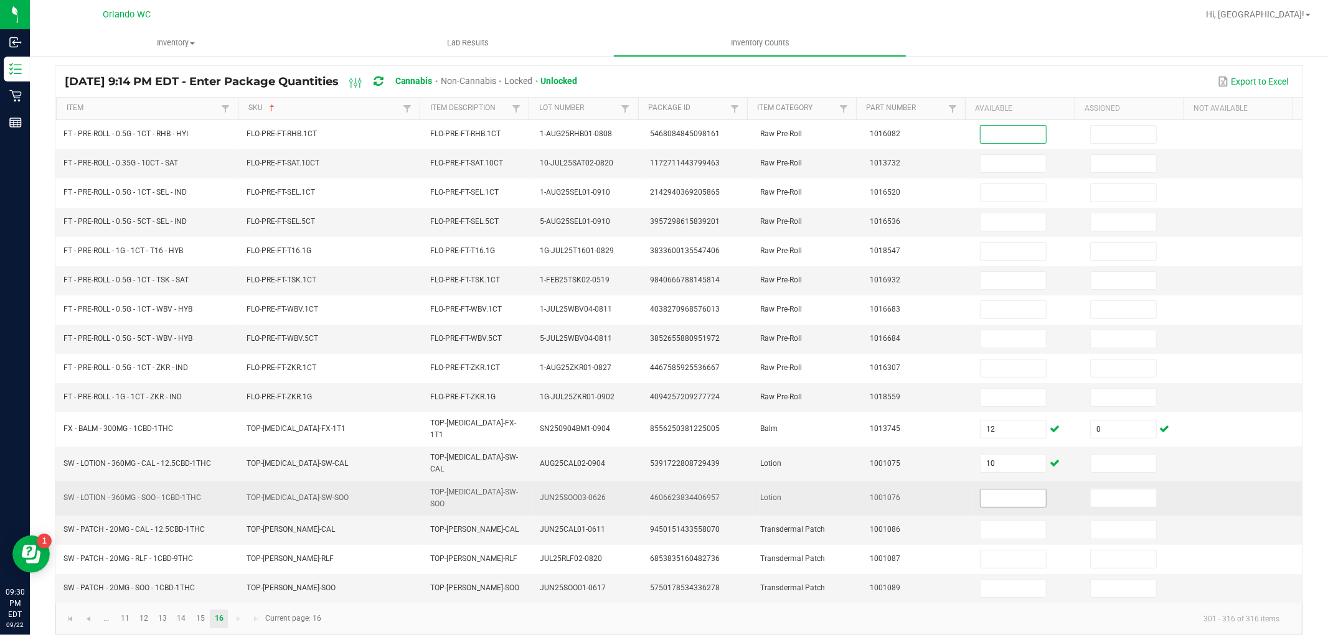
click at [1006, 492] on input at bounding box center [1012, 498] width 65 height 17
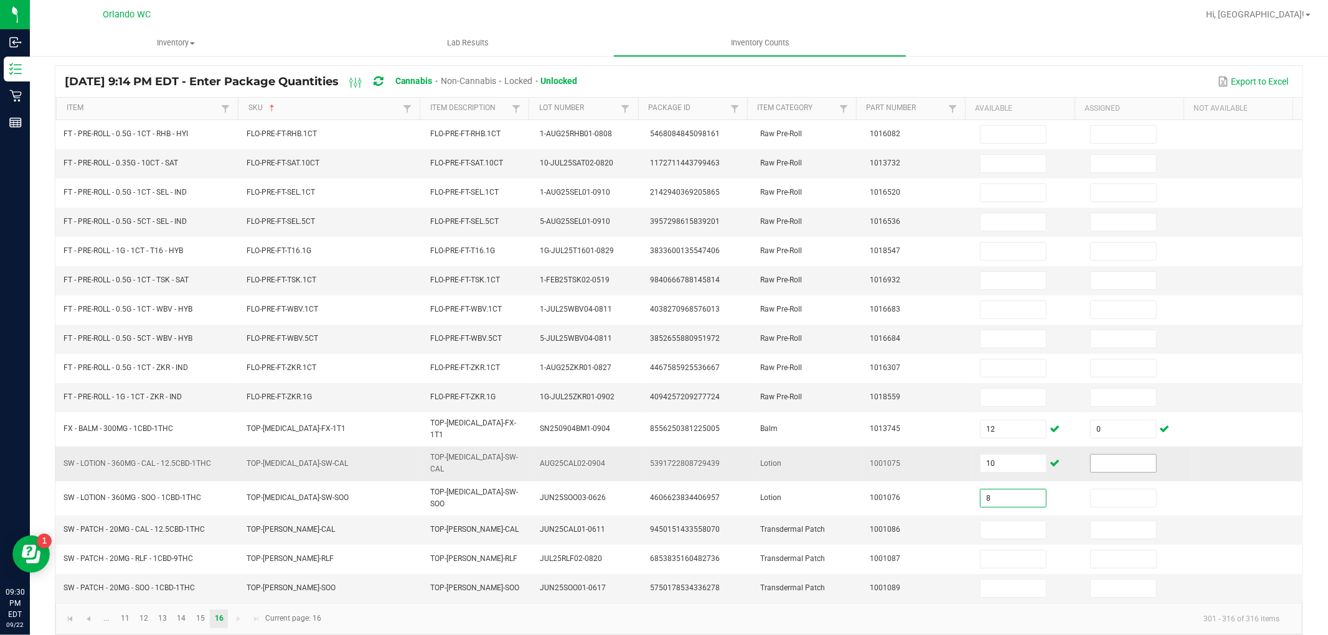
click at [1090, 458] on input at bounding box center [1122, 463] width 65 height 17
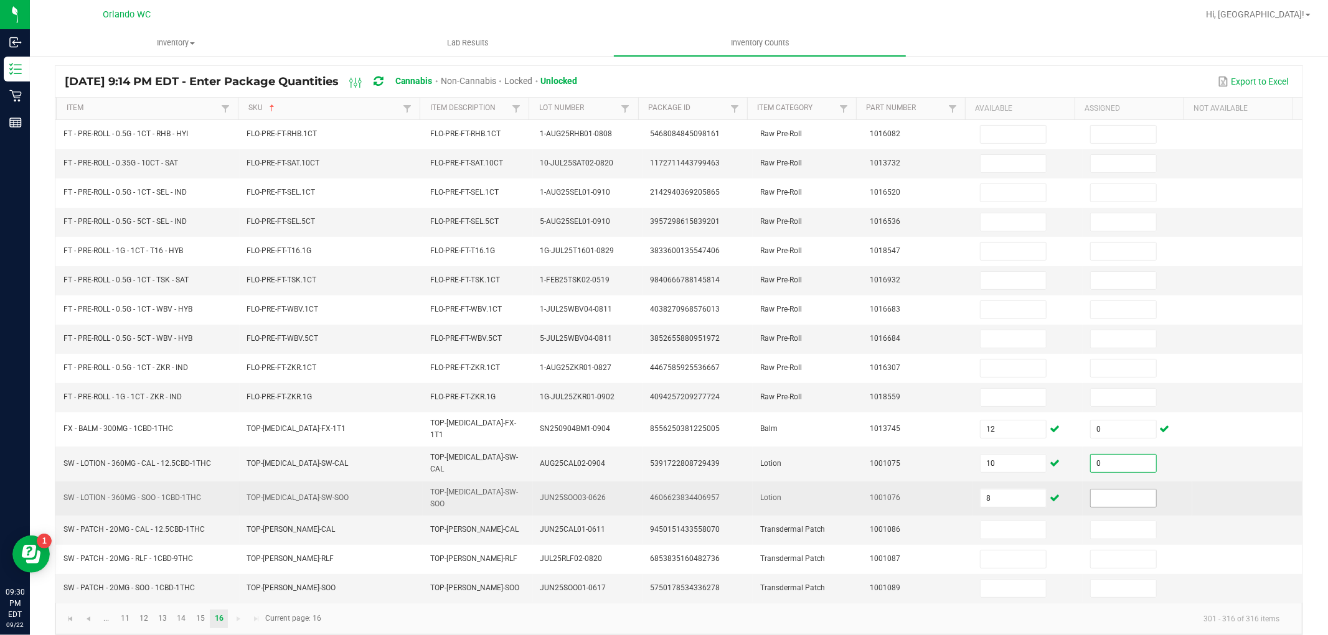
click at [1092, 492] on input at bounding box center [1122, 498] width 65 height 17
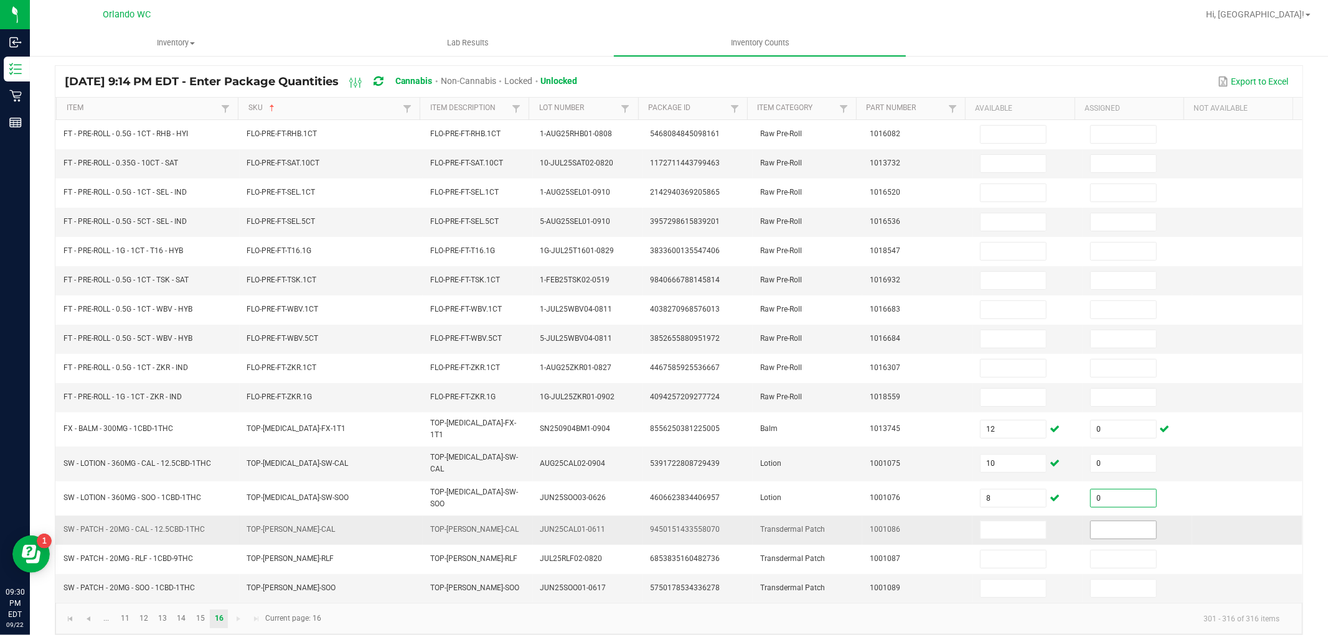
click at [1094, 522] on input at bounding box center [1122, 530] width 65 height 17
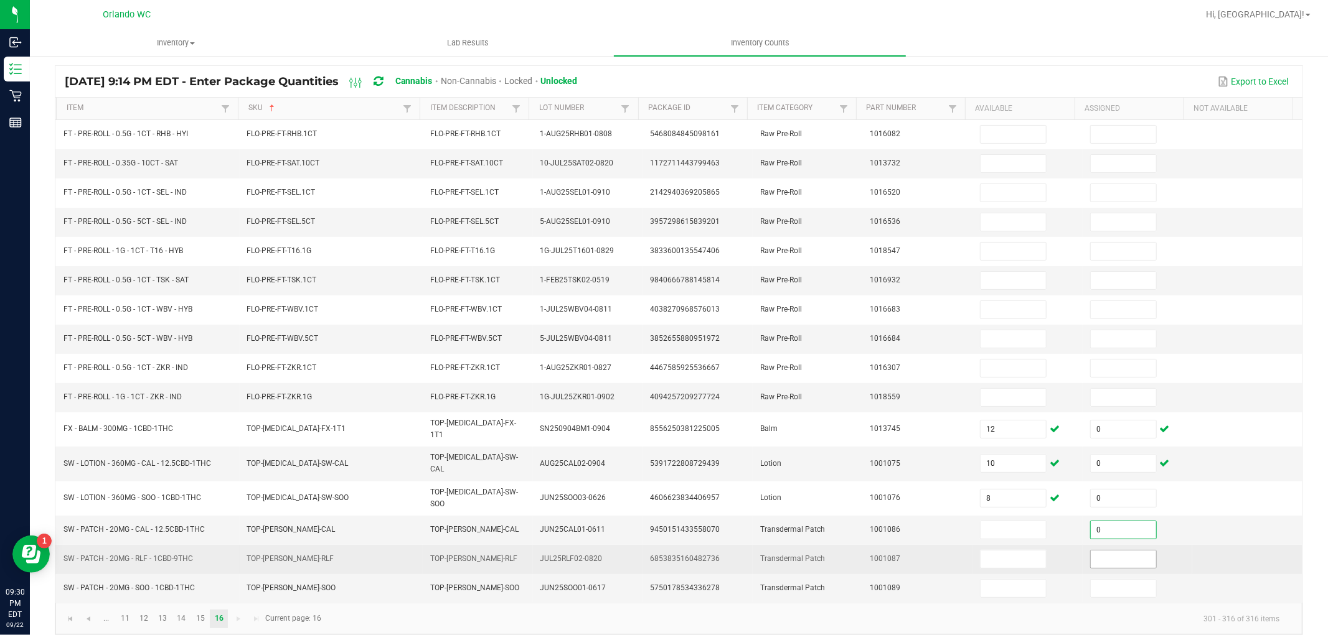
click at [1096, 551] on input at bounding box center [1122, 559] width 65 height 17
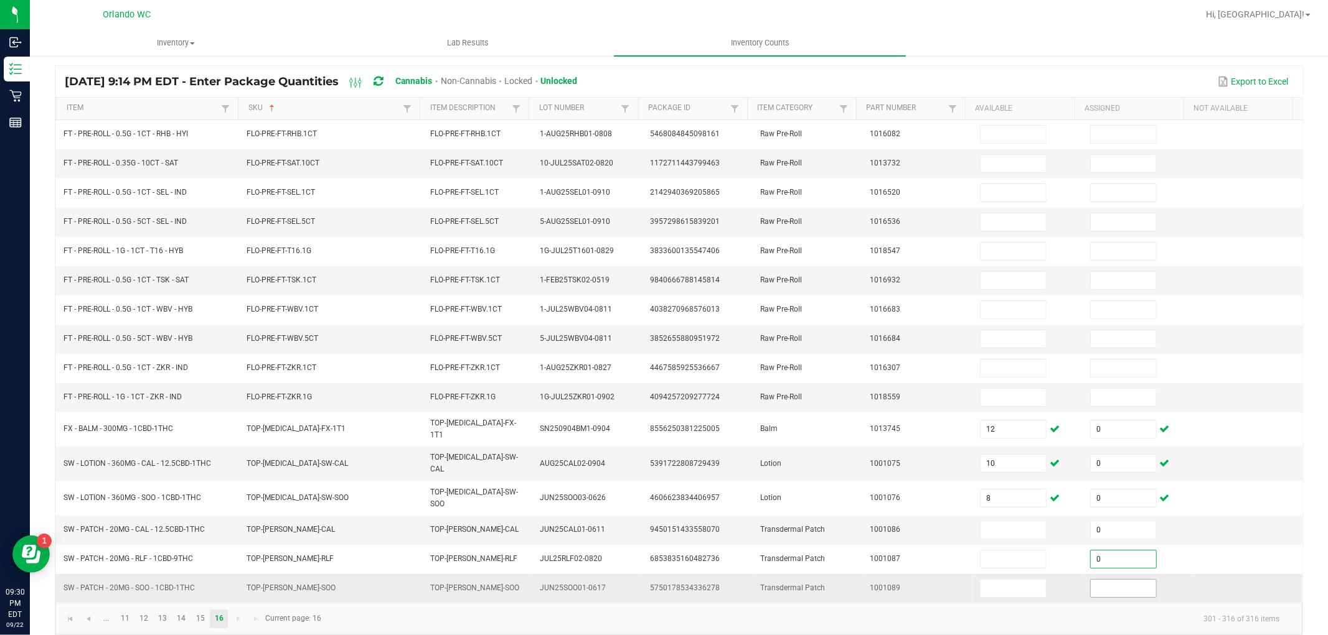
click at [1095, 581] on input at bounding box center [1122, 588] width 65 height 17
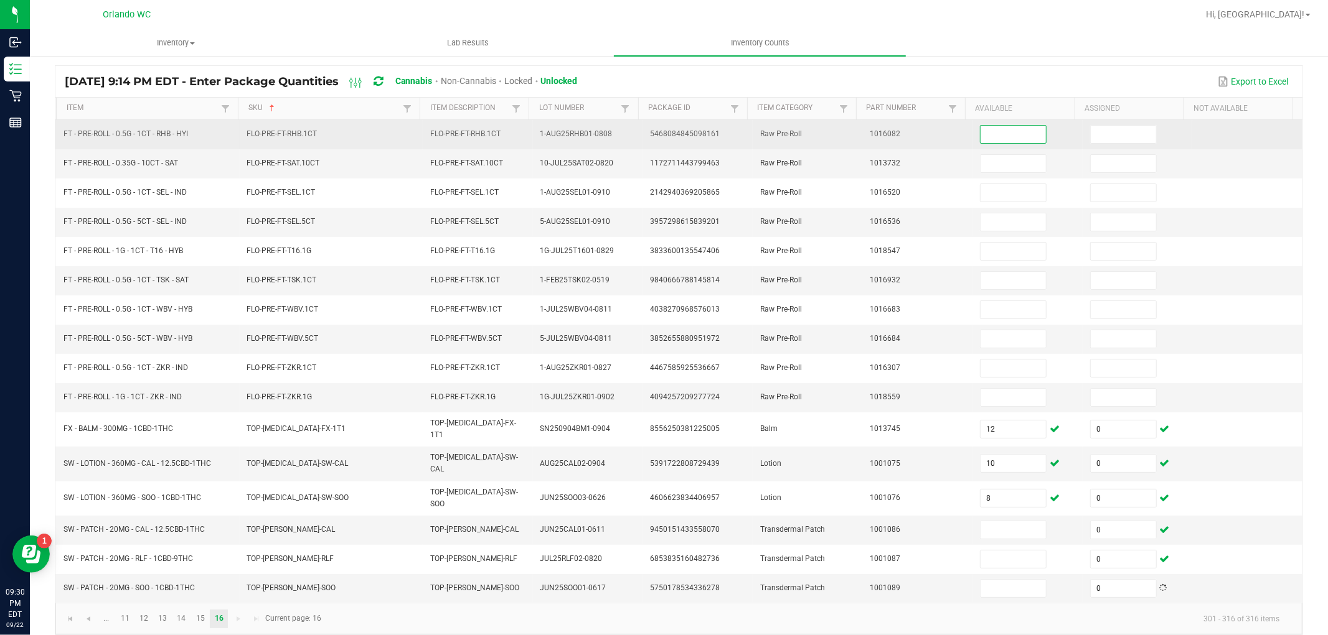
click at [1008, 139] on input at bounding box center [1012, 134] width 65 height 17
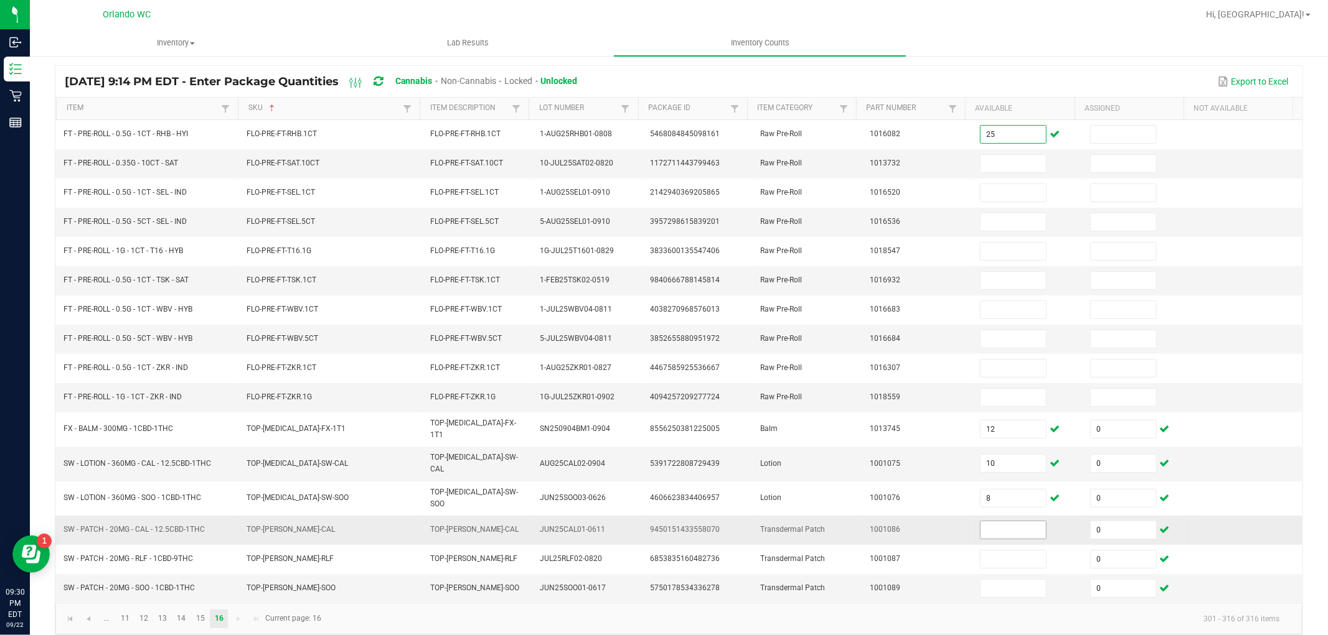
click at [1012, 522] on input at bounding box center [1012, 530] width 65 height 17
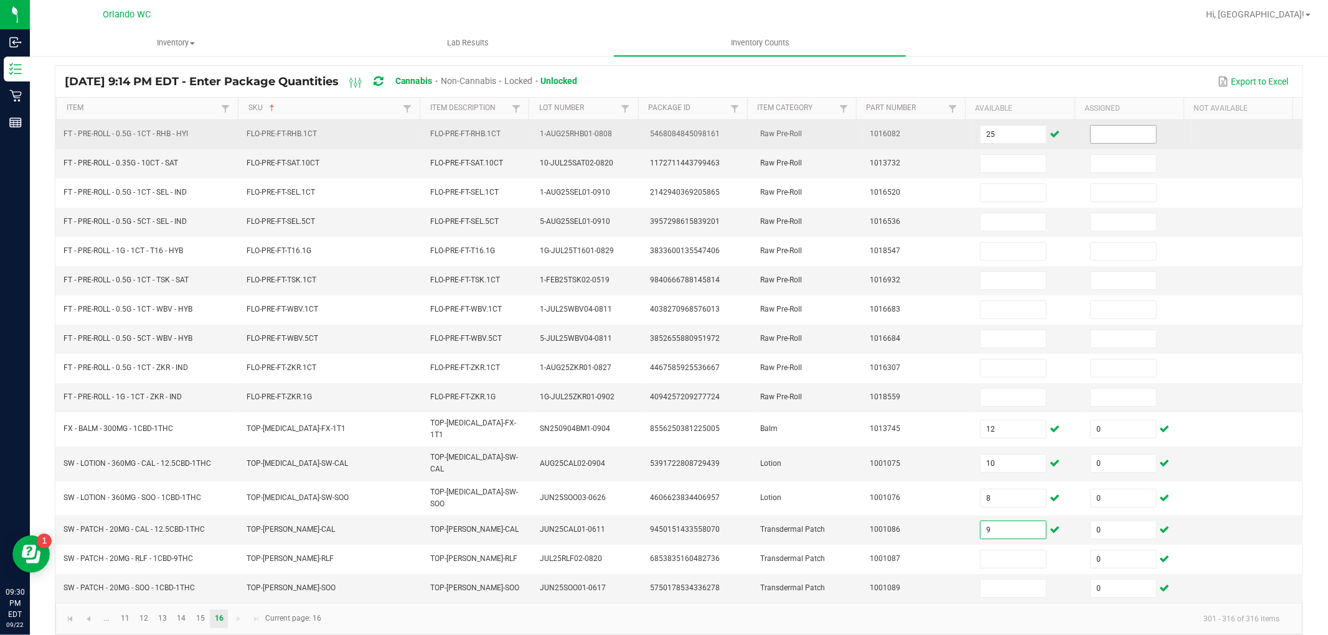
click at [1112, 134] on input at bounding box center [1122, 134] width 65 height 17
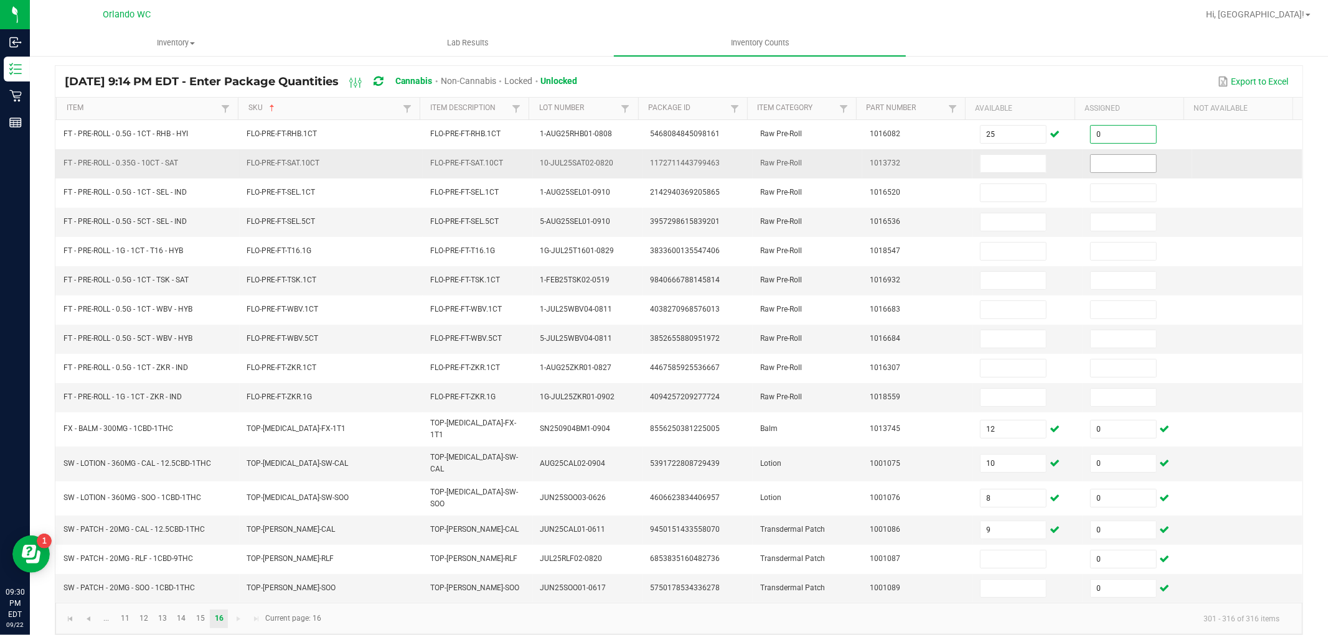
click at [1107, 164] on input at bounding box center [1122, 163] width 65 height 17
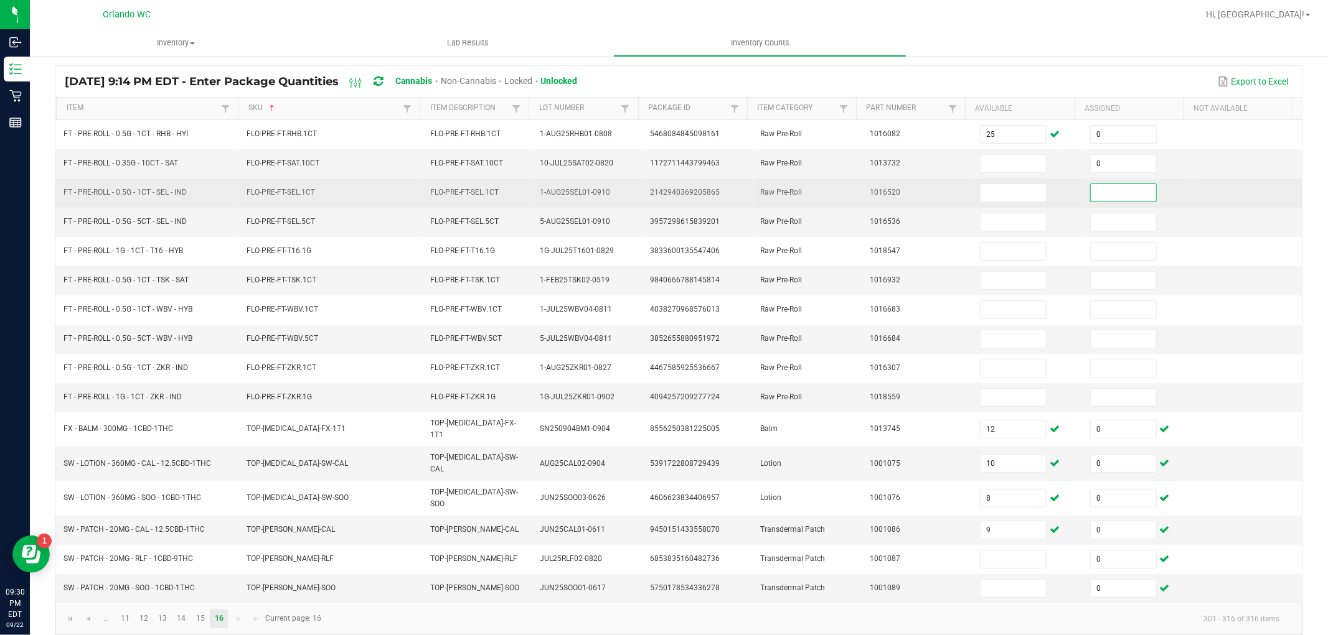
click at [1108, 187] on input at bounding box center [1122, 192] width 65 height 17
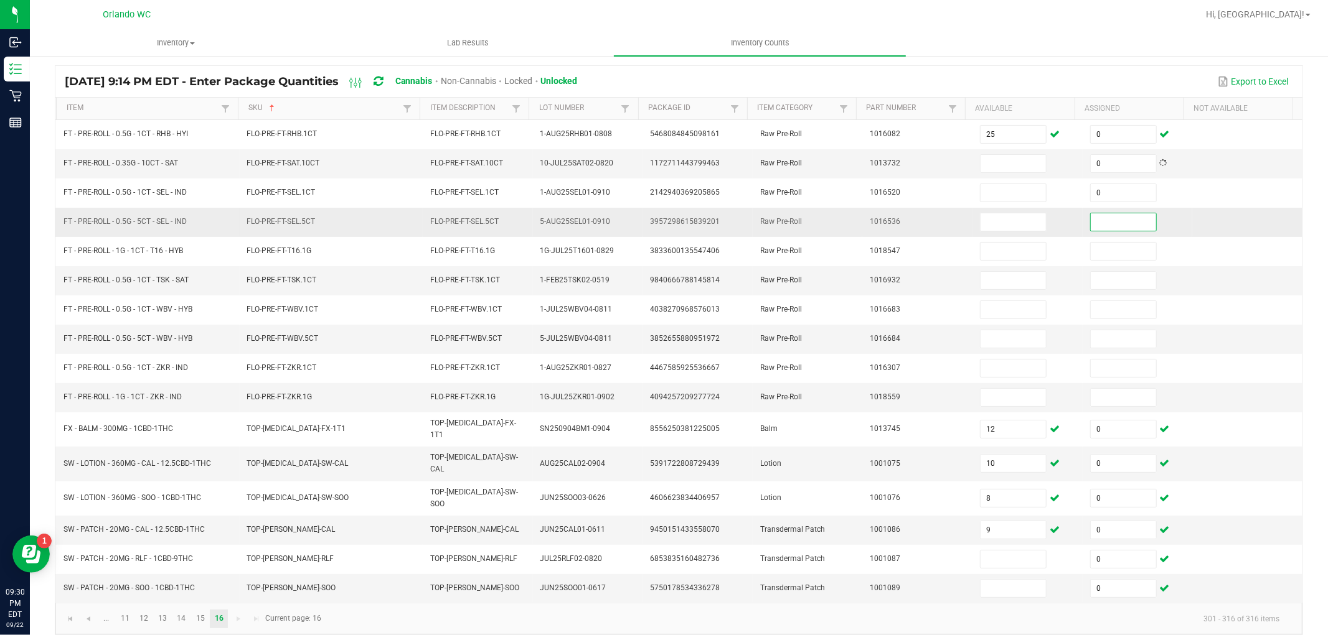
click at [1103, 224] on input at bounding box center [1122, 221] width 65 height 17
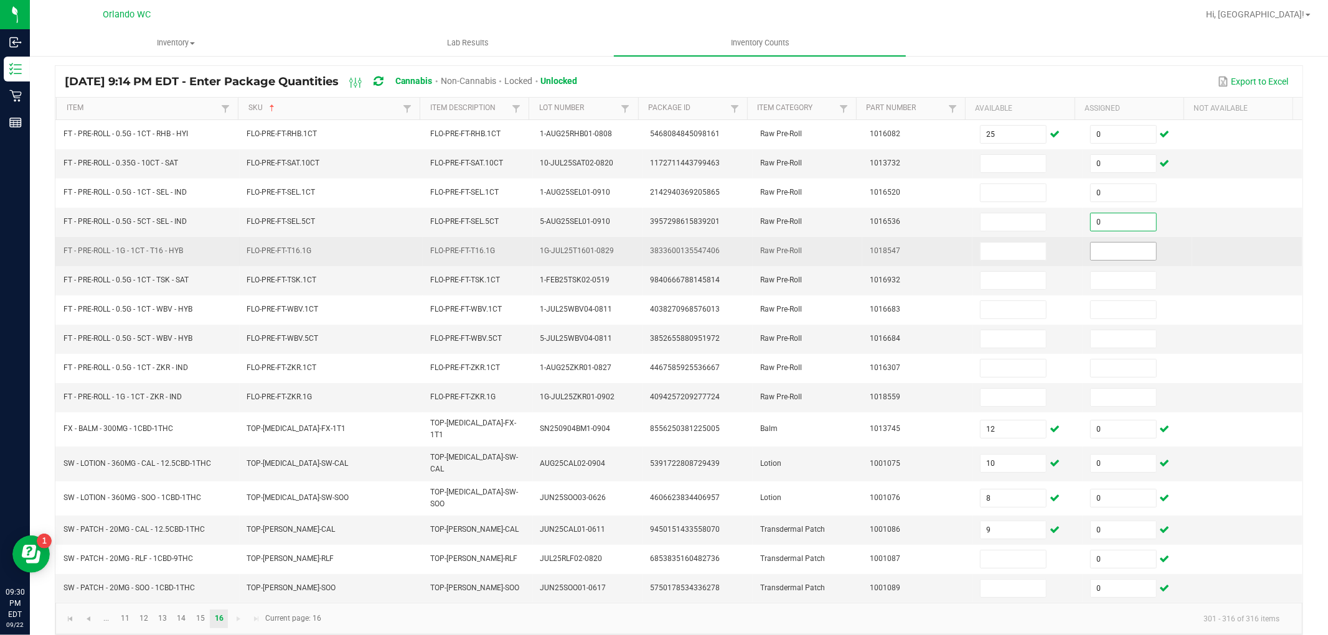
click at [1104, 248] on input at bounding box center [1122, 251] width 65 height 17
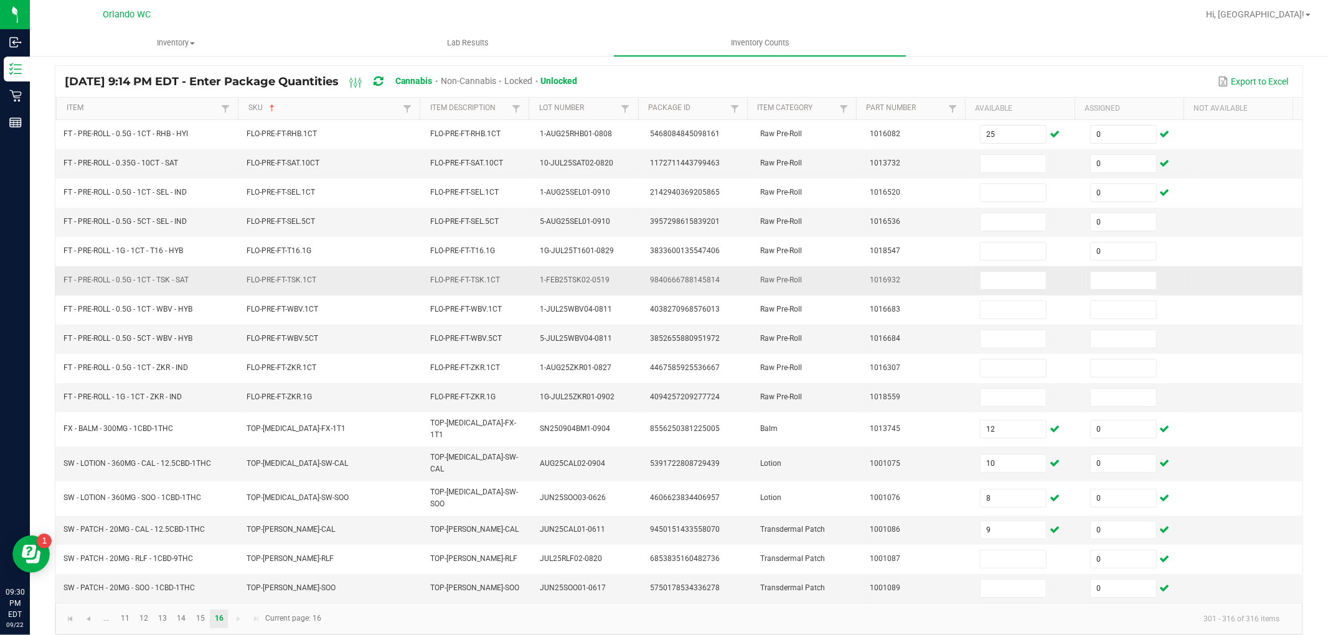
click at [1100, 291] on td at bounding box center [1137, 280] width 110 height 29
click at [1100, 283] on input at bounding box center [1122, 280] width 65 height 17
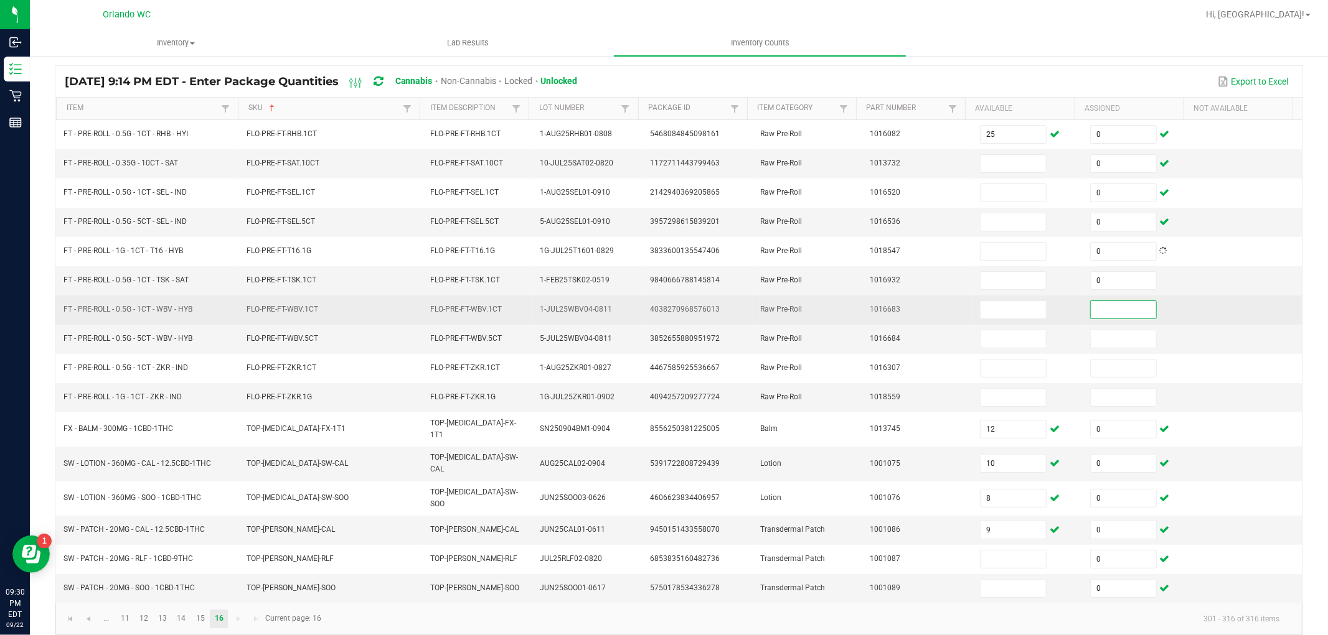
click at [1100, 304] on input at bounding box center [1122, 309] width 65 height 17
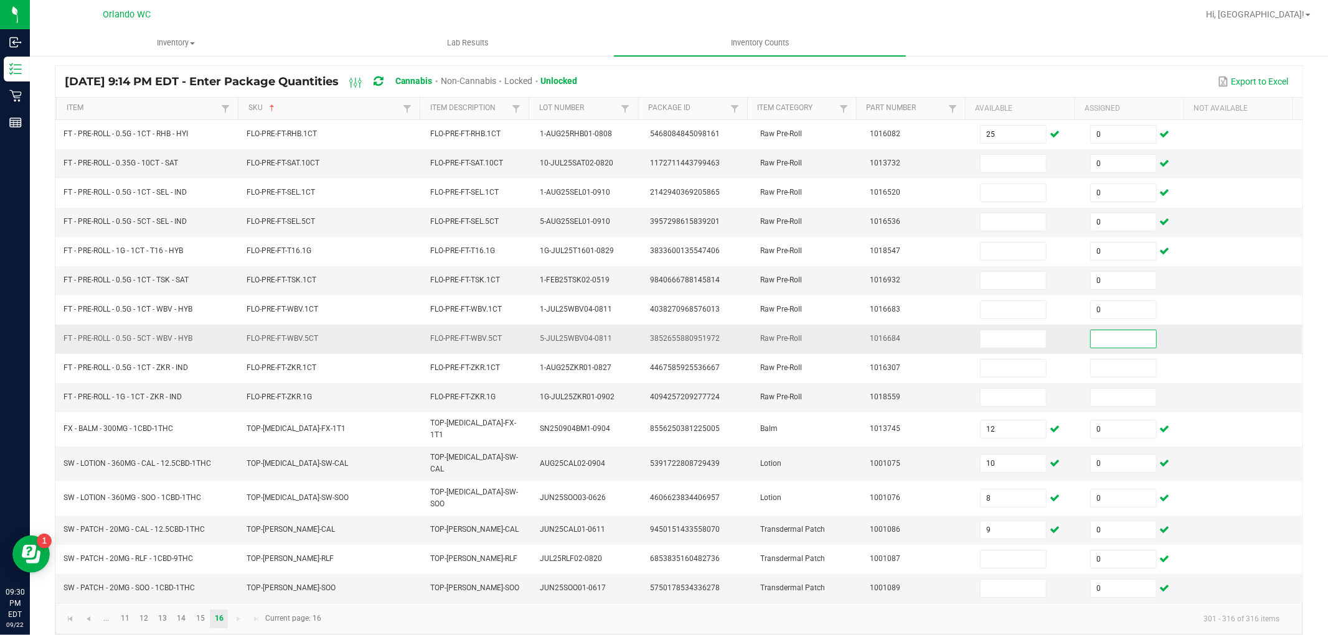
click at [1100, 344] on input at bounding box center [1122, 338] width 65 height 17
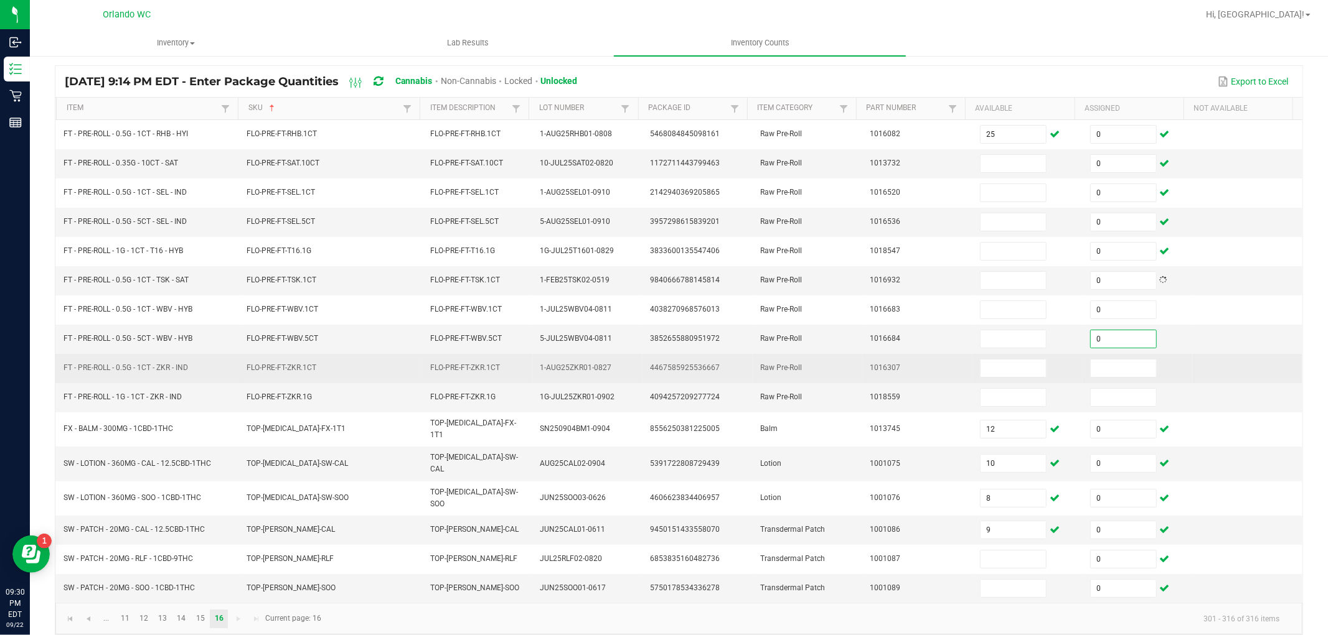
drag, startPoint x: 1100, startPoint y: 367, endPoint x: 1099, endPoint y: 382, distance: 14.9
click at [1100, 368] on input at bounding box center [1122, 368] width 65 height 17
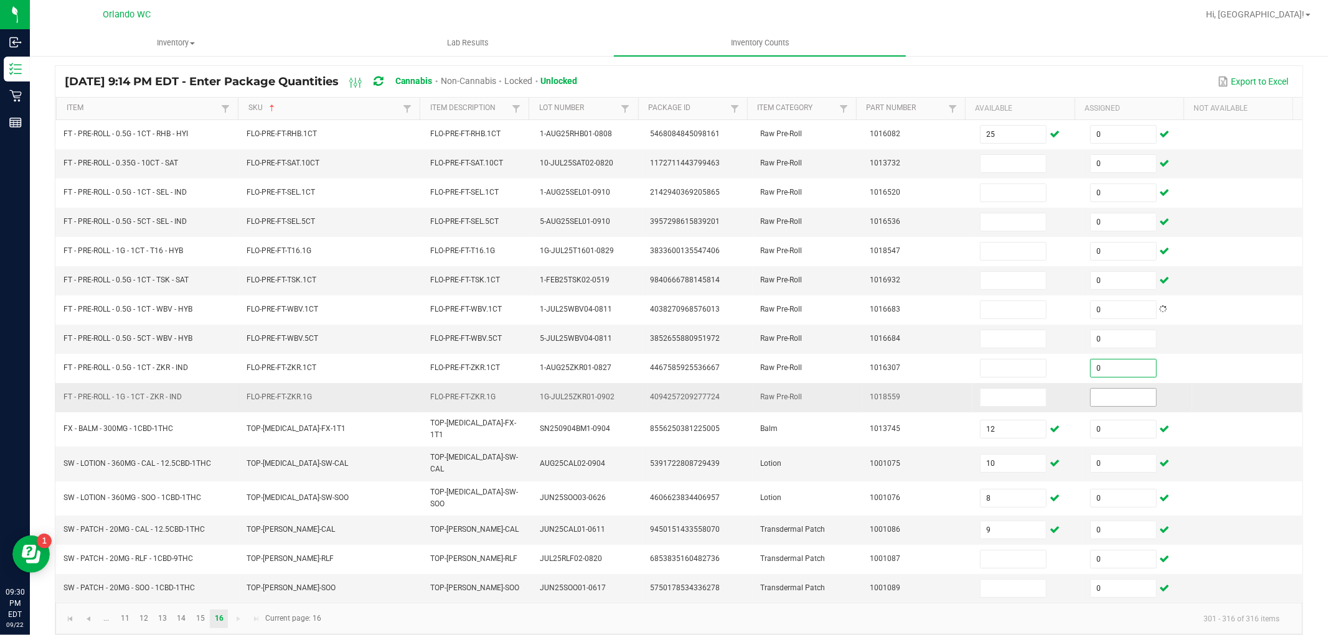
click at [1098, 396] on input at bounding box center [1122, 397] width 65 height 17
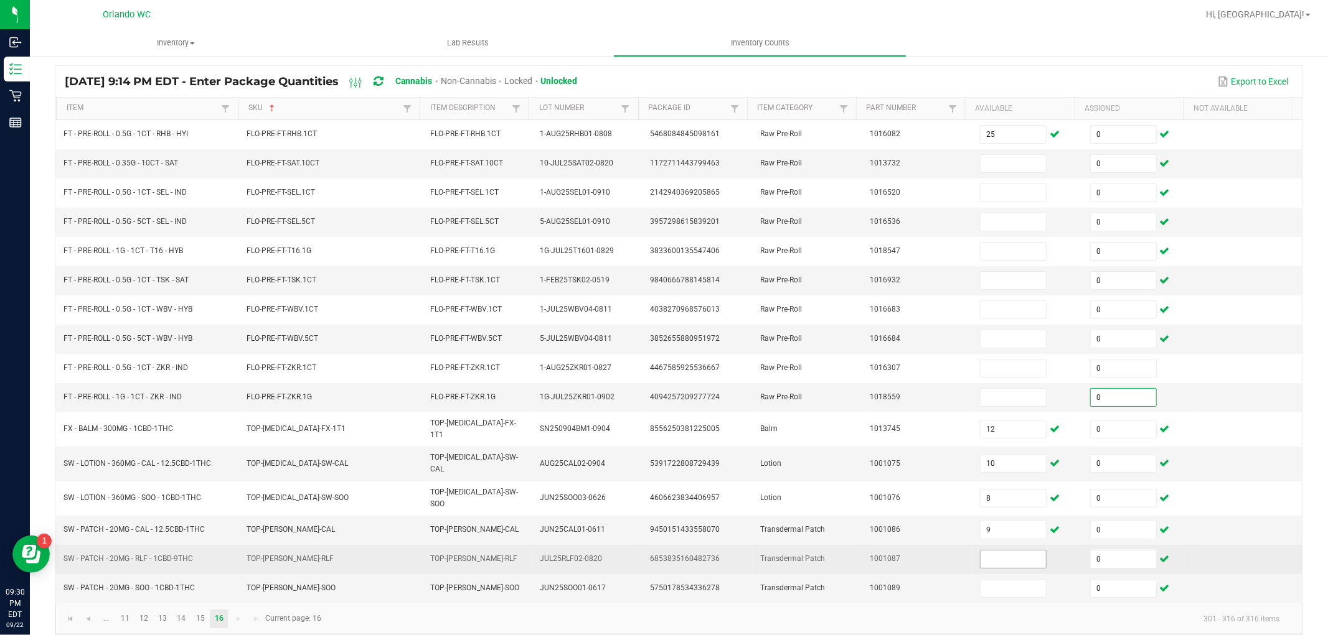
click at [991, 551] on input at bounding box center [1012, 559] width 65 height 17
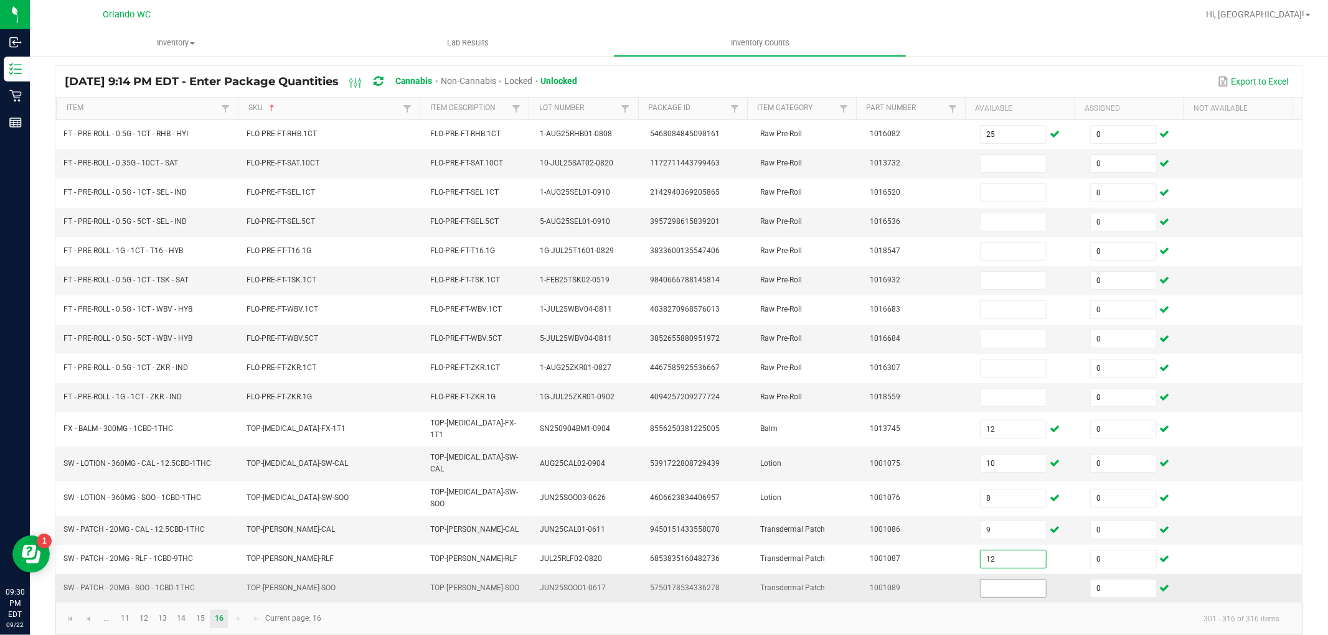
click at [994, 580] on input at bounding box center [1012, 588] width 65 height 17
click at [986, 165] on input at bounding box center [1012, 163] width 65 height 17
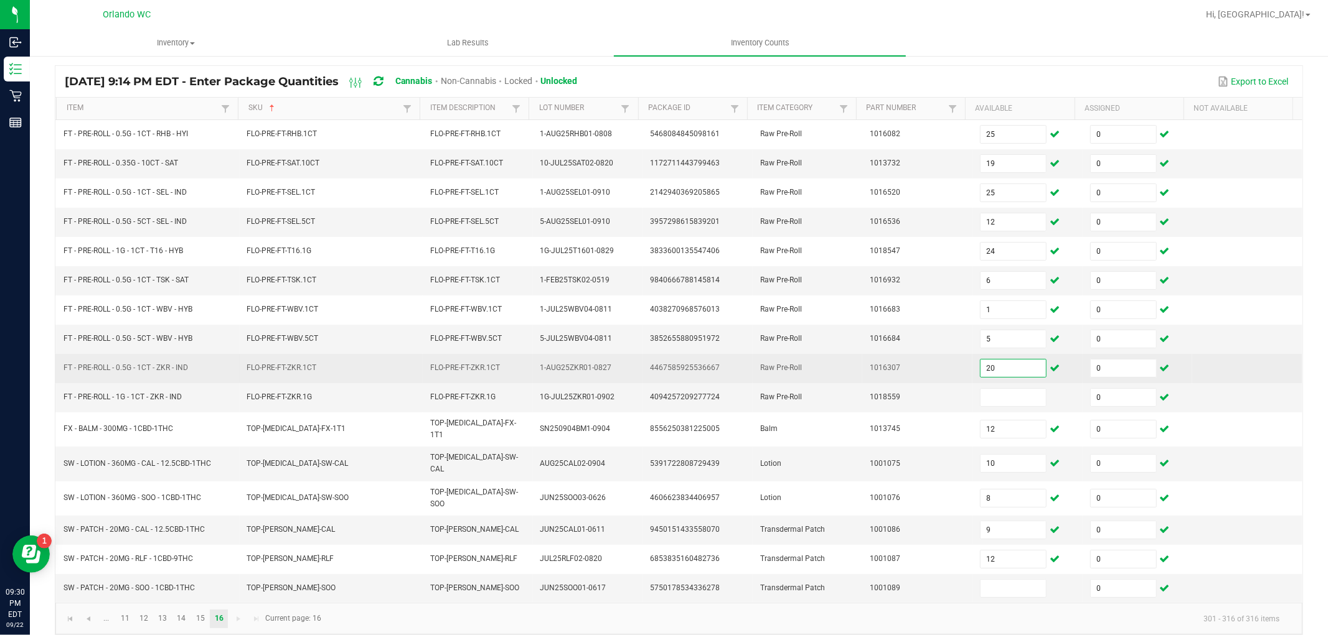
click at [997, 365] on input "20" at bounding box center [1012, 368] width 65 height 17
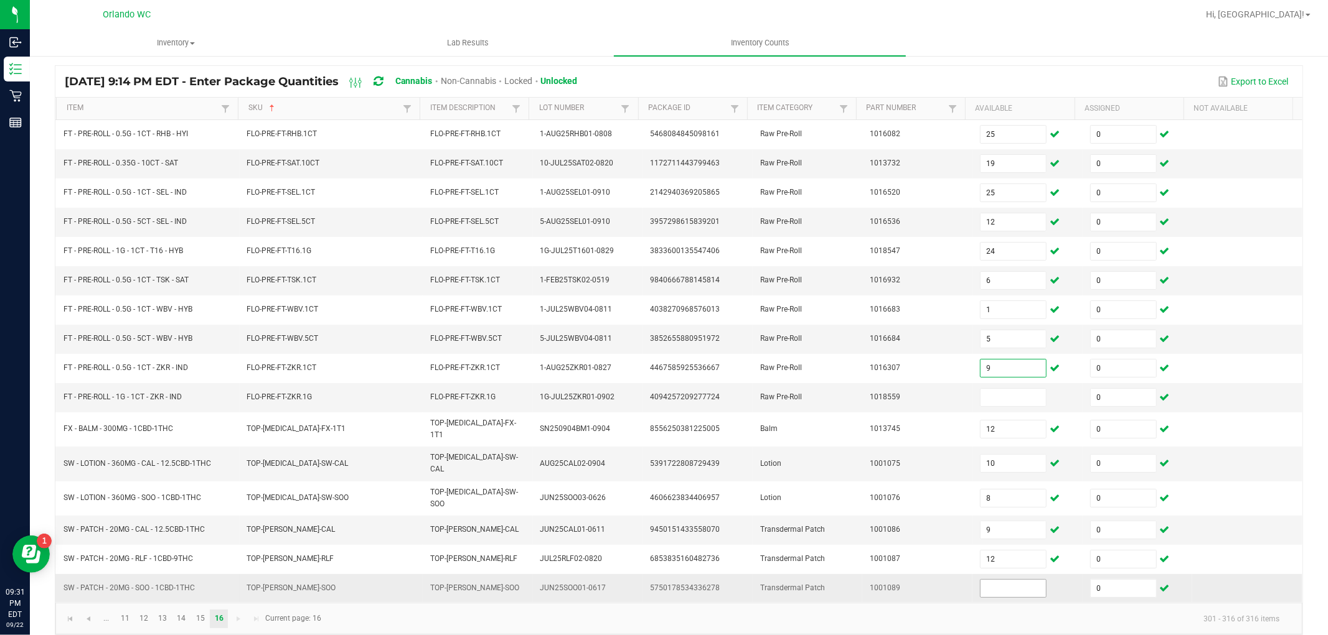
click at [996, 582] on input at bounding box center [1012, 588] width 65 height 17
click at [997, 396] on input at bounding box center [1012, 397] width 65 height 17
click at [1225, 340] on td at bounding box center [1247, 339] width 110 height 29
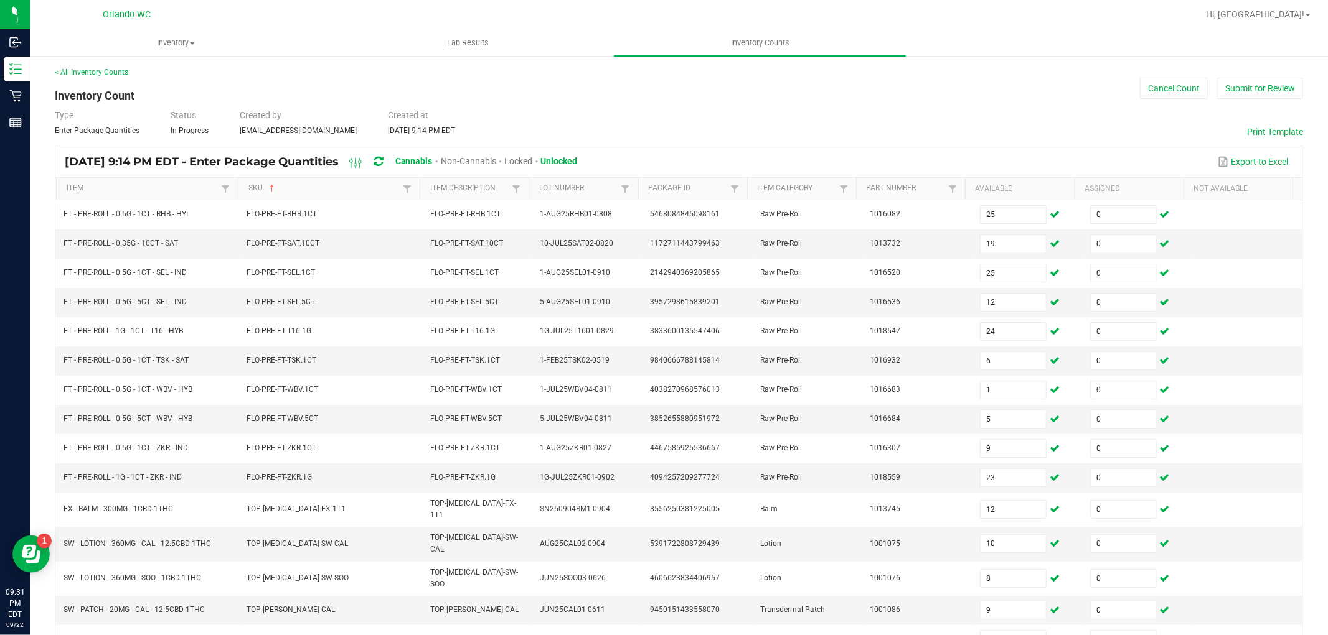
scroll to position [0, 0]
click at [1236, 89] on button "Submit for Review" at bounding box center [1260, 88] width 86 height 21
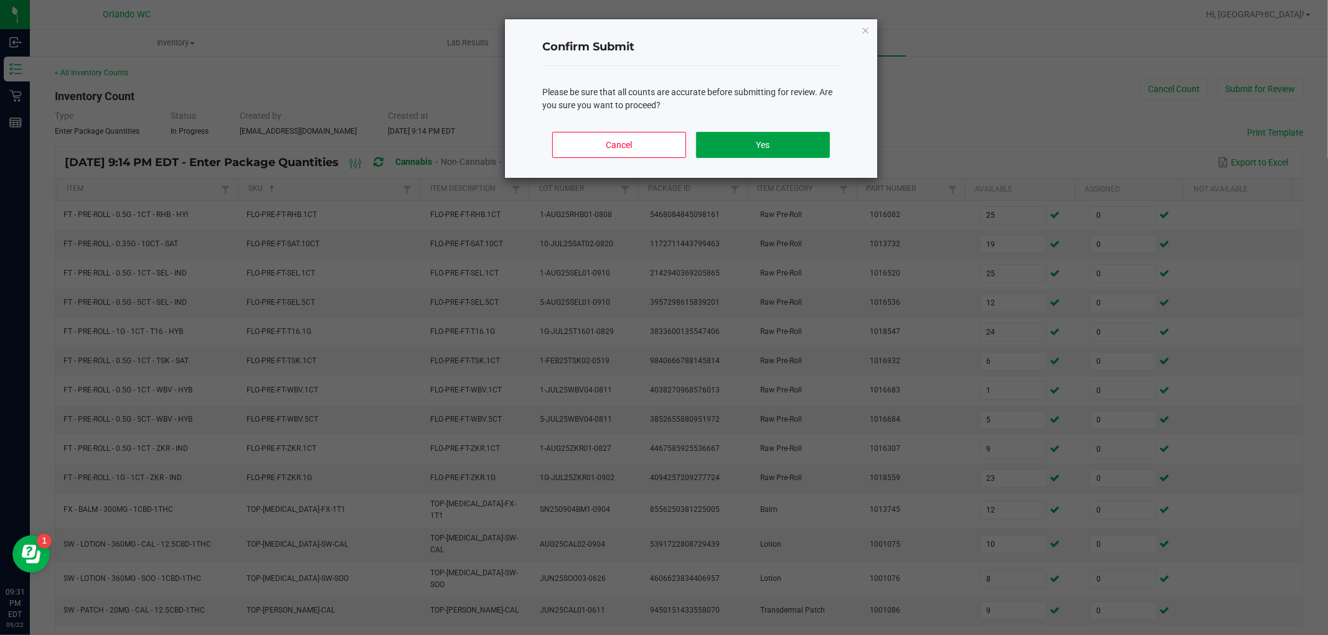
click at [736, 141] on button "Yes" at bounding box center [763, 145] width 134 height 26
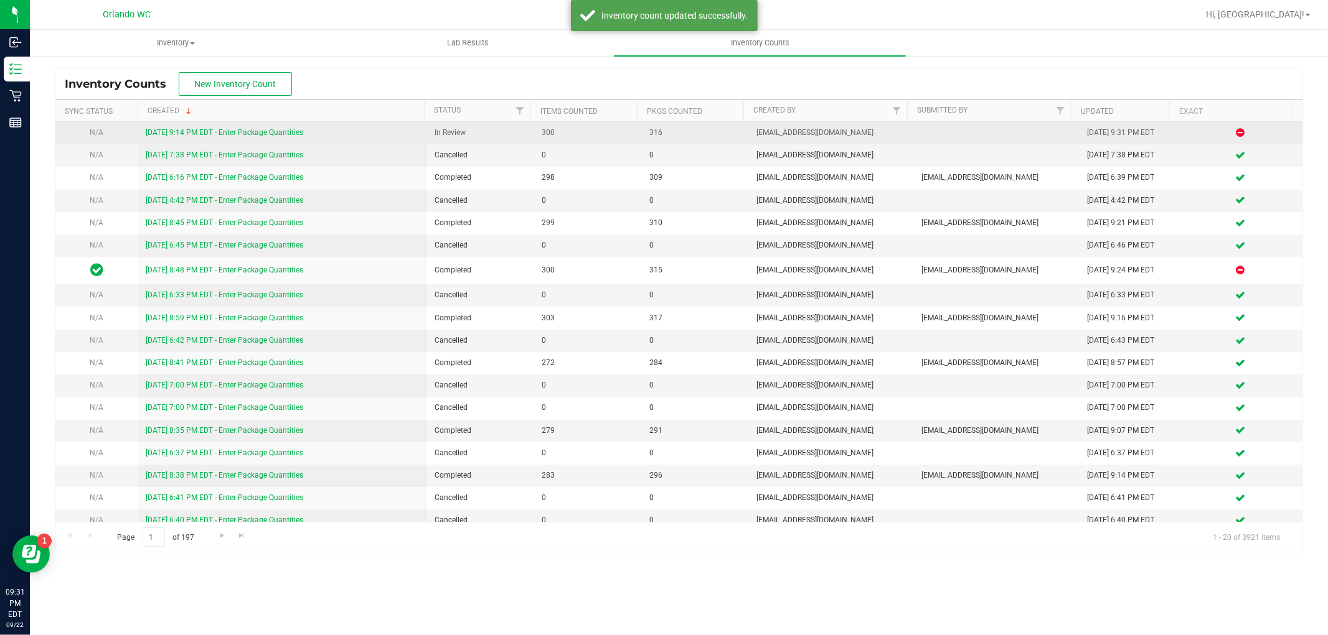
click at [294, 128] on link "[DATE] 9:14 PM EDT - Enter Package Quantities" at bounding box center [224, 132] width 157 height 9
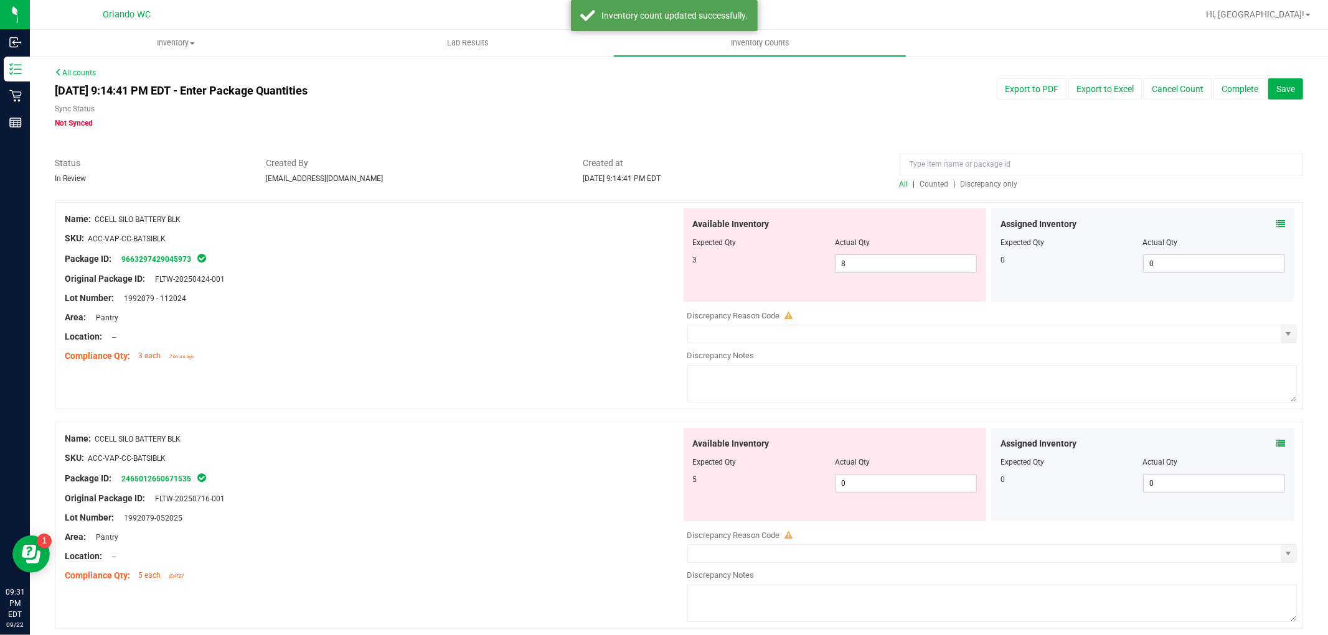
click at [981, 187] on span "Discrepancy only" at bounding box center [988, 184] width 57 height 9
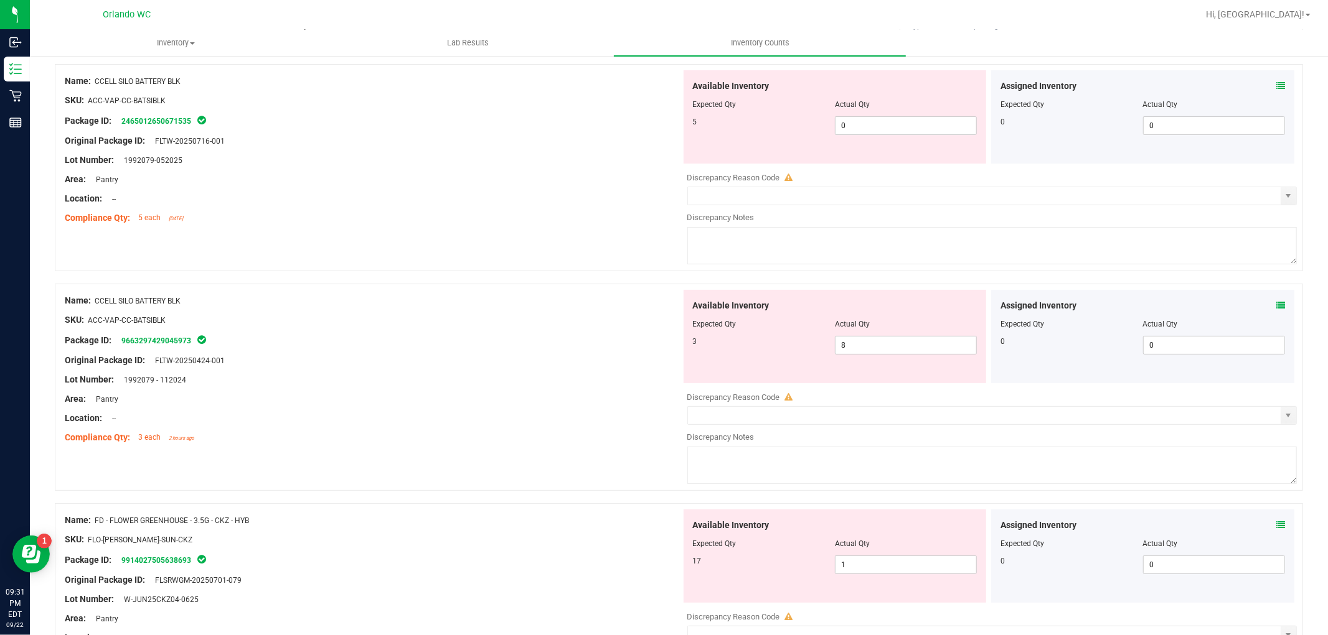
scroll to position [69, 0]
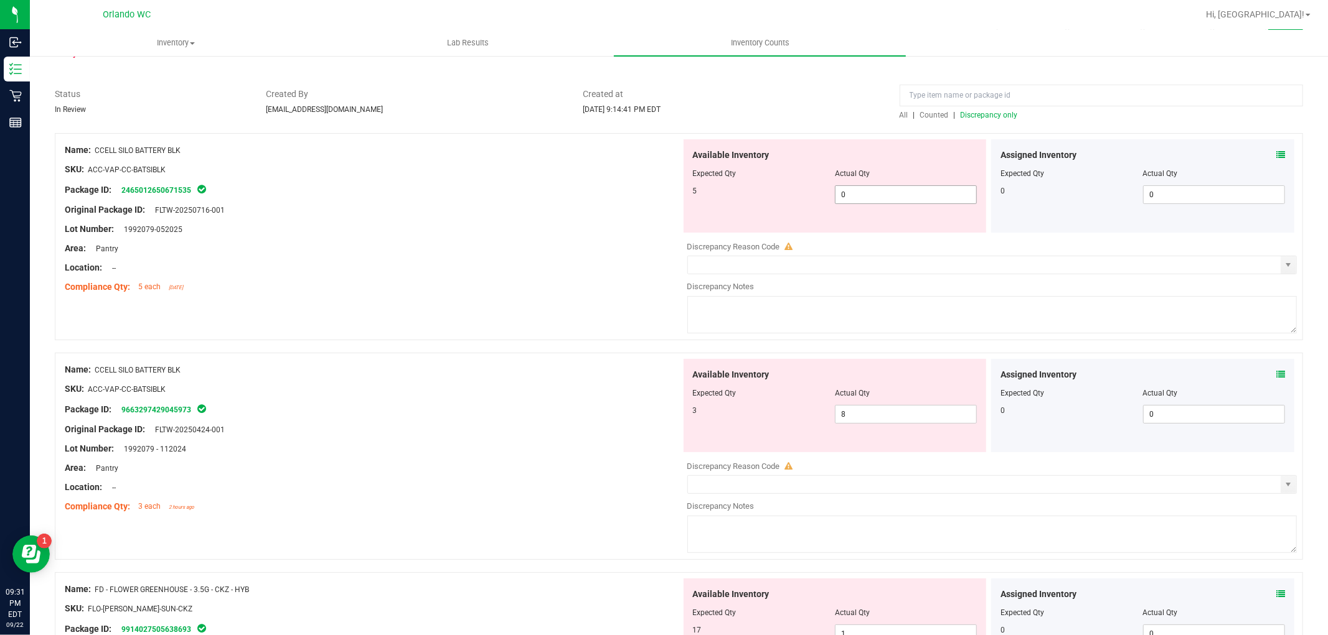
click at [892, 195] on span "0 0" at bounding box center [906, 194] width 142 height 19
click at [863, 416] on div "Available Inventory Expected Qty Actual Qty 3 8 8" at bounding box center [989, 457] width 616 height 197
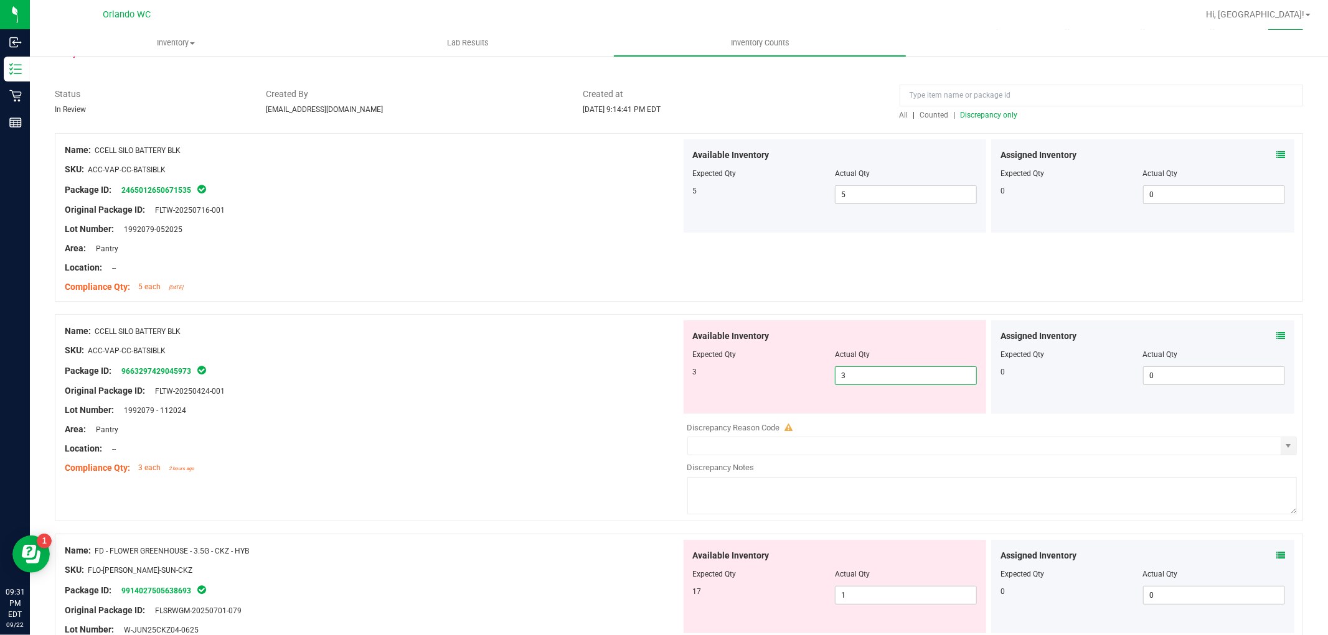
click at [457, 408] on div "Lot Number: 1992079 - 112024" at bounding box center [373, 410] width 616 height 13
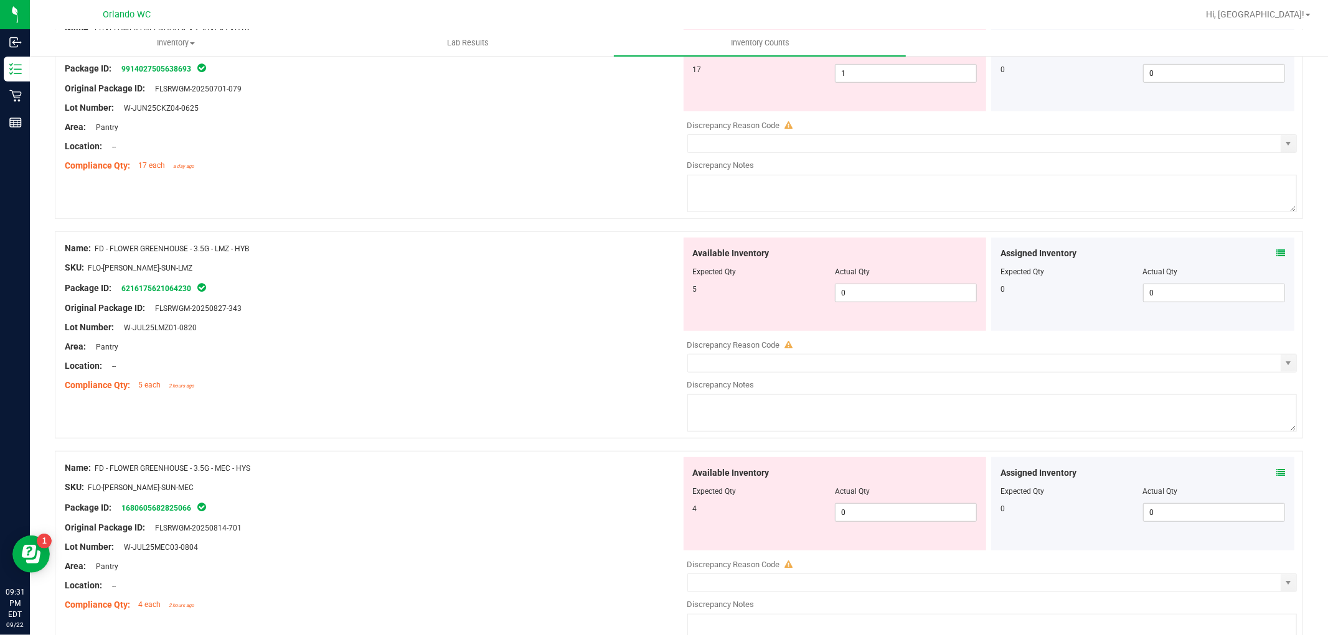
scroll to position [622, 0]
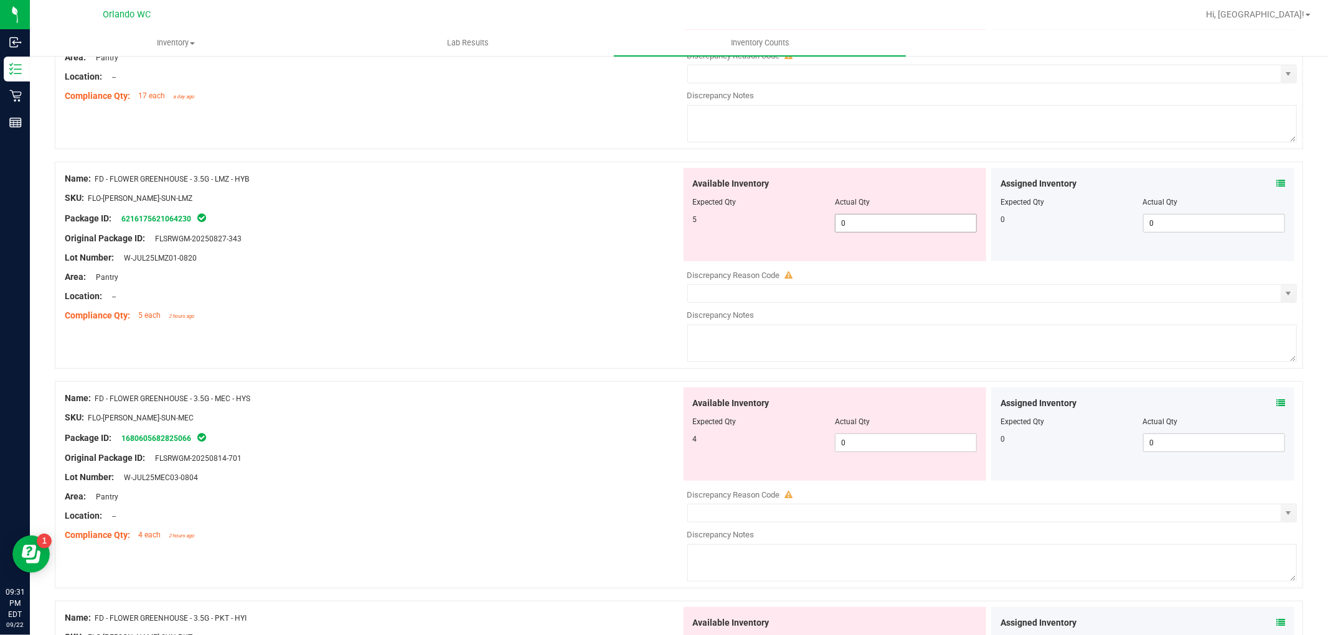
click at [921, 228] on span "0 0" at bounding box center [906, 223] width 142 height 19
click at [861, 449] on div "Available Inventory Expected Qty Actual Qty 4 0 0" at bounding box center [989, 486] width 616 height 197
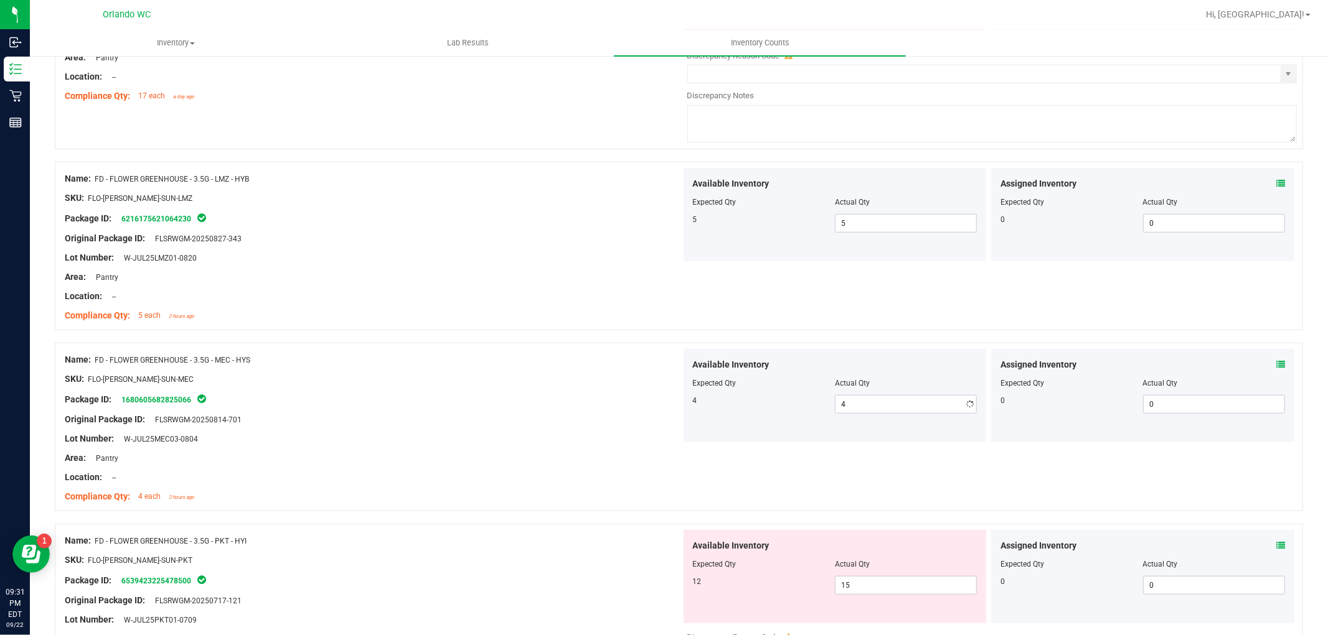
click at [309, 401] on div "Package ID: 1680605682825066" at bounding box center [373, 399] width 616 height 15
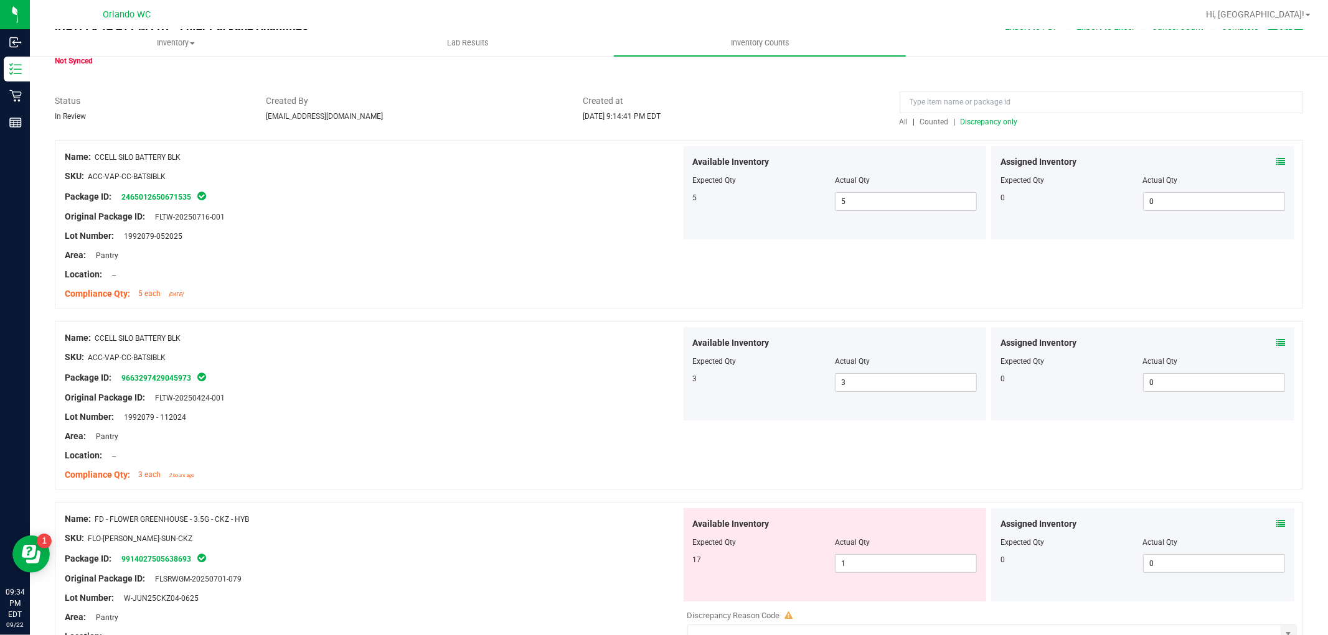
scroll to position [0, 0]
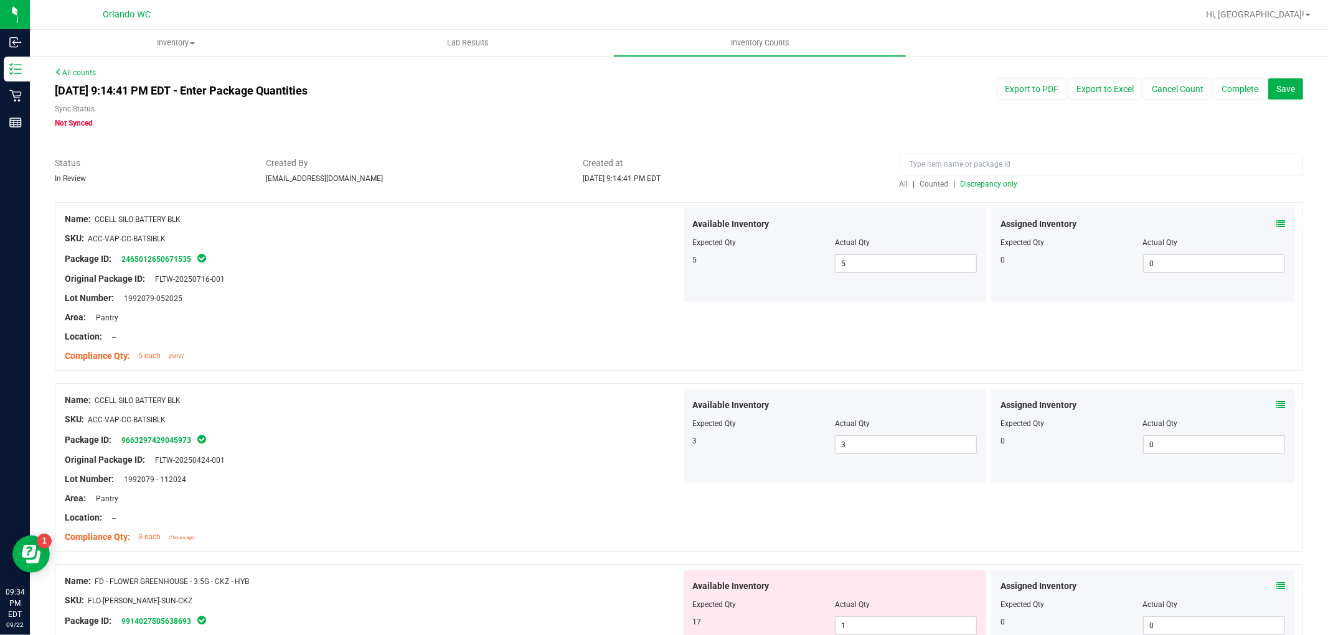
click at [985, 183] on span "Discrepancy only" at bounding box center [988, 184] width 57 height 9
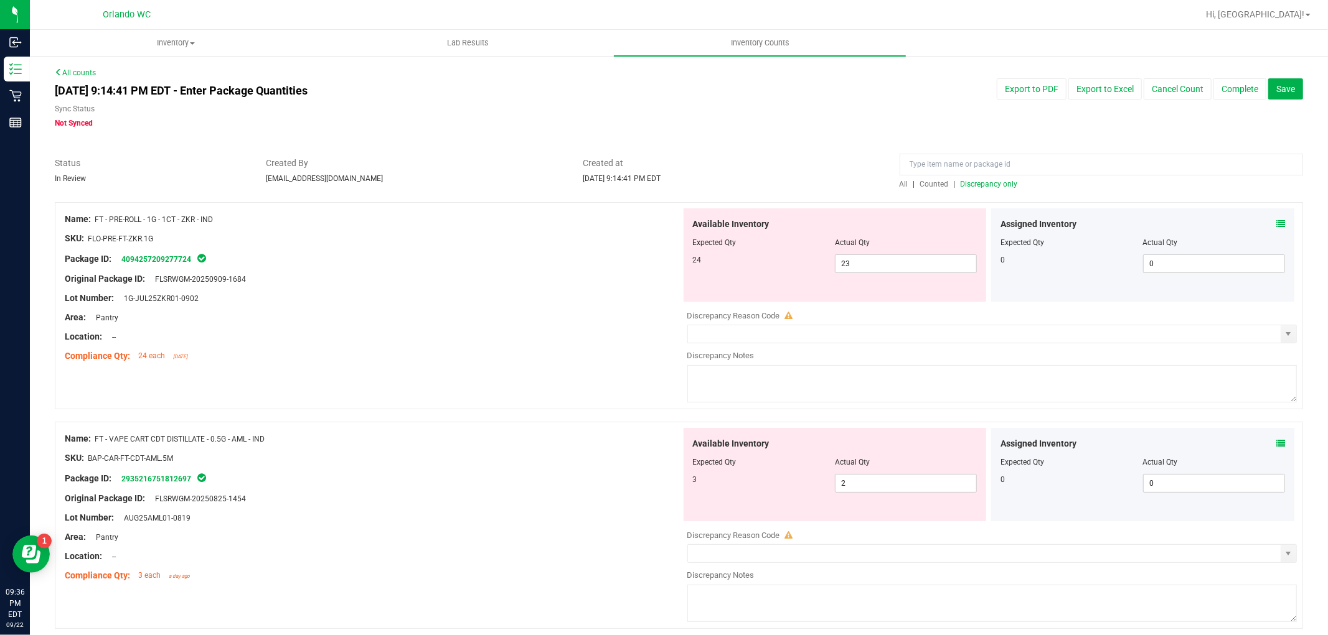
click at [1004, 180] on span "Discrepancy only" at bounding box center [988, 184] width 57 height 9
click at [1302, 14] on span "Hi, [GEOGRAPHIC_DATA]!" at bounding box center [1255, 14] width 98 height 10
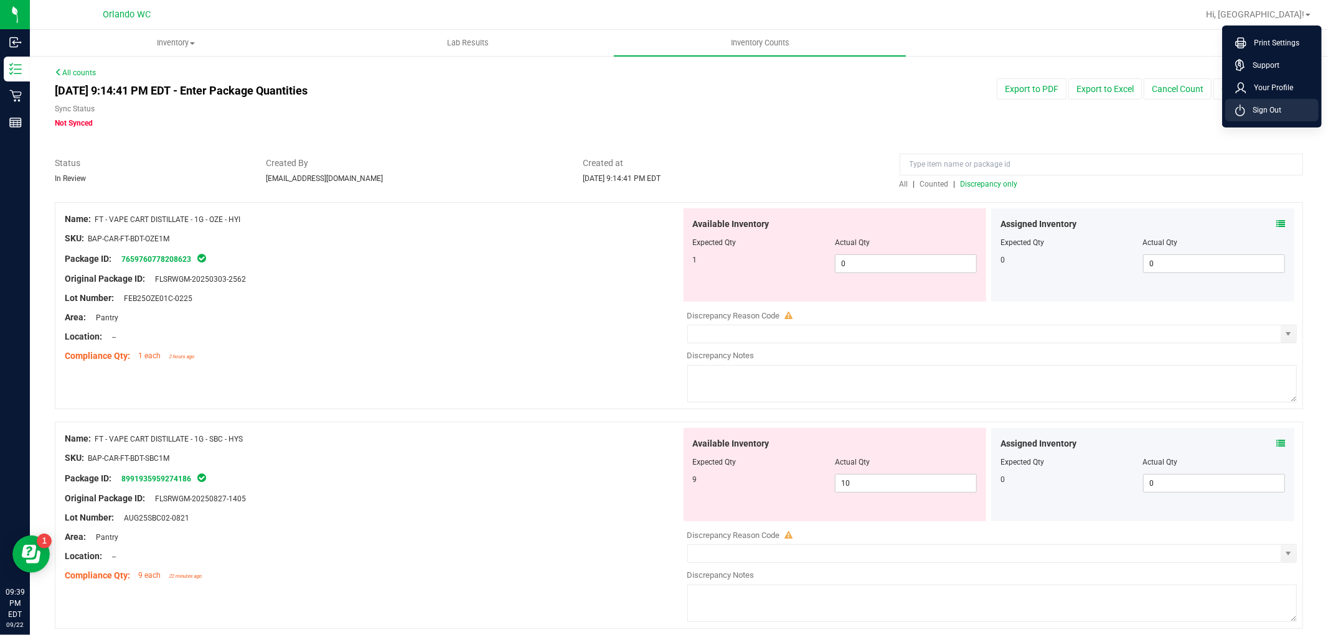
click at [1261, 109] on span "Sign Out" at bounding box center [1263, 110] width 36 height 12
